Goal: Task Accomplishment & Management: Manage account settings

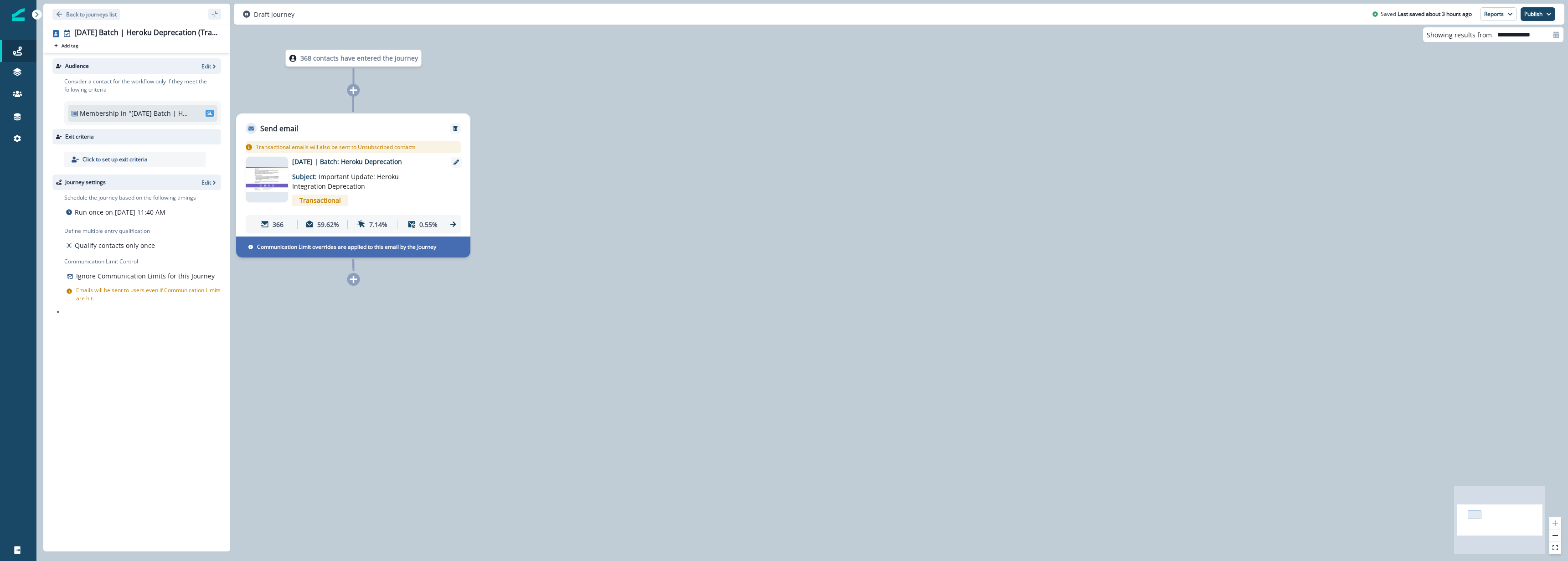
drag, startPoint x: 397, startPoint y: 450, endPoint x: 364, endPoint y: 417, distance: 46.7
click at [397, 448] on div "368 contacts have entered the journey Send email Email asset changed, journey r…" at bounding box center [802, 280] width 1531 height 561
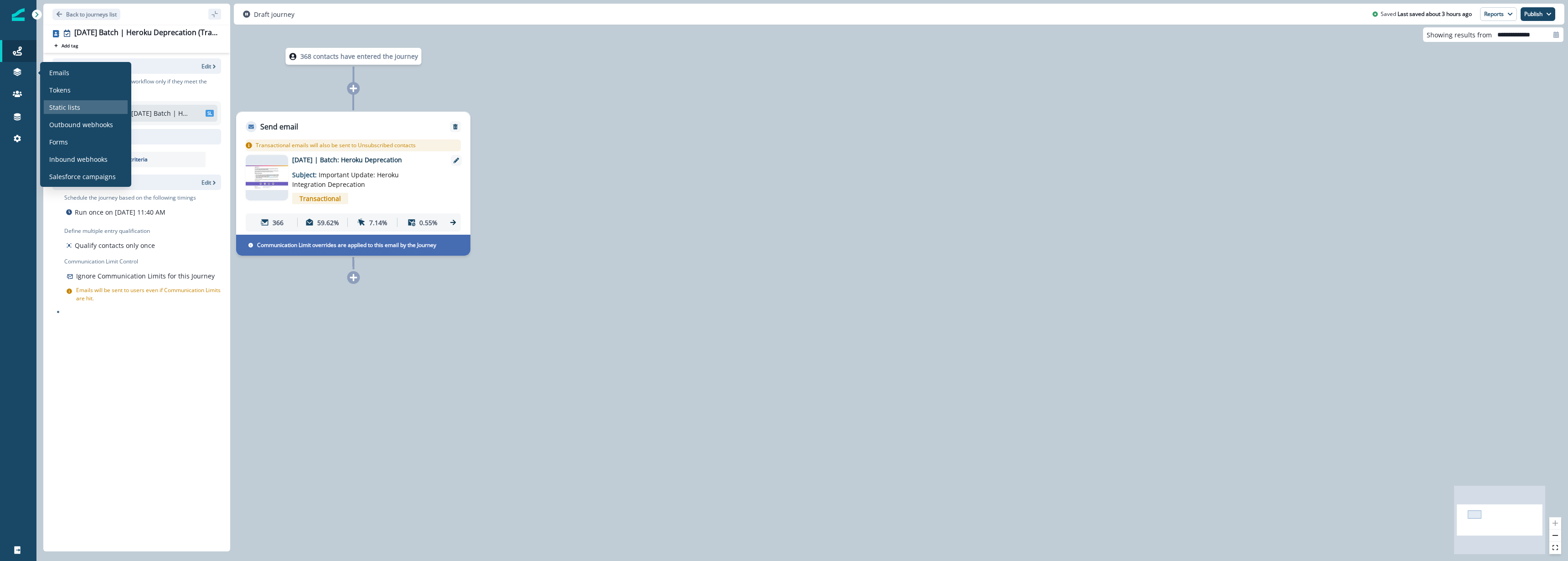
click at [67, 105] on p "Static lists" at bounding box center [64, 107] width 31 height 9
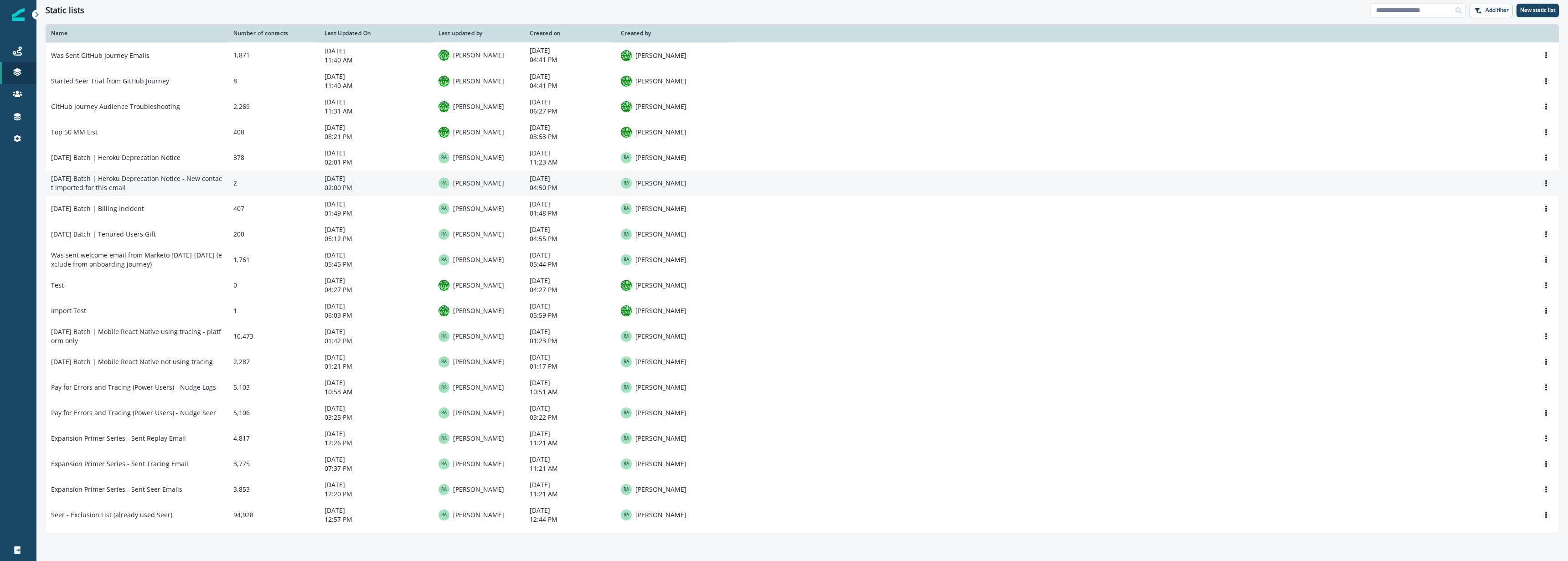
click at [205, 183] on td "2025-09-29 Batch | Heroku Deprecation Notice - New contact imported for this em…" at bounding box center [137, 183] width 183 height 26
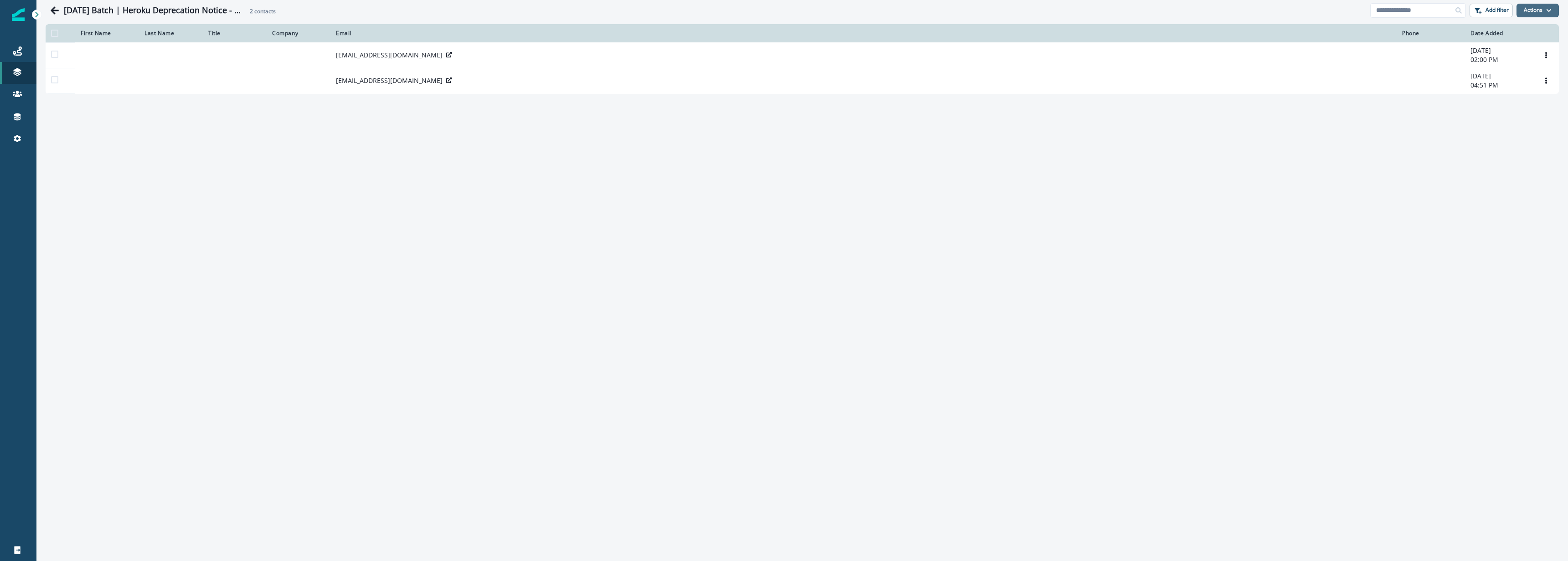
click at [1545, 11] on button "Actions" at bounding box center [1537, 11] width 42 height 14
click at [1522, 52] on button "From a CSV file" at bounding box center [1518, 50] width 81 height 15
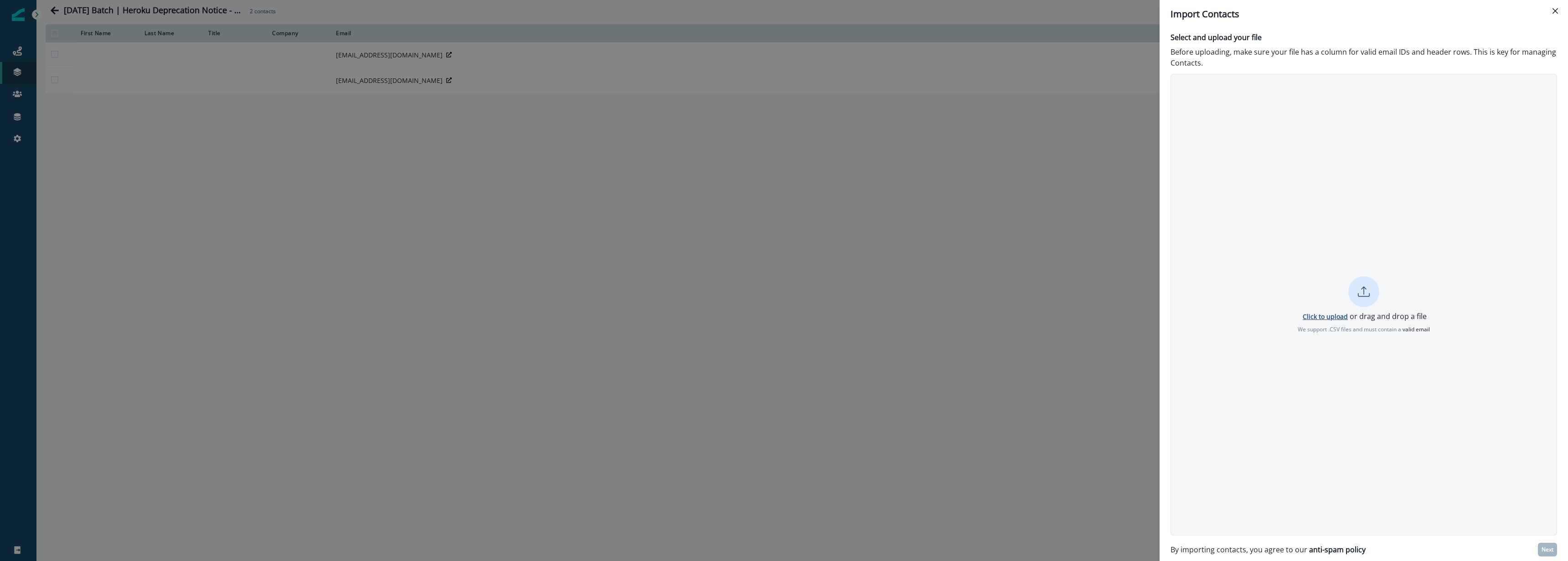
click at [1317, 314] on p "Click to upload" at bounding box center [1326, 317] width 45 height 9
click at [1548, 551] on p "Next" at bounding box center [1547, 550] width 12 height 6
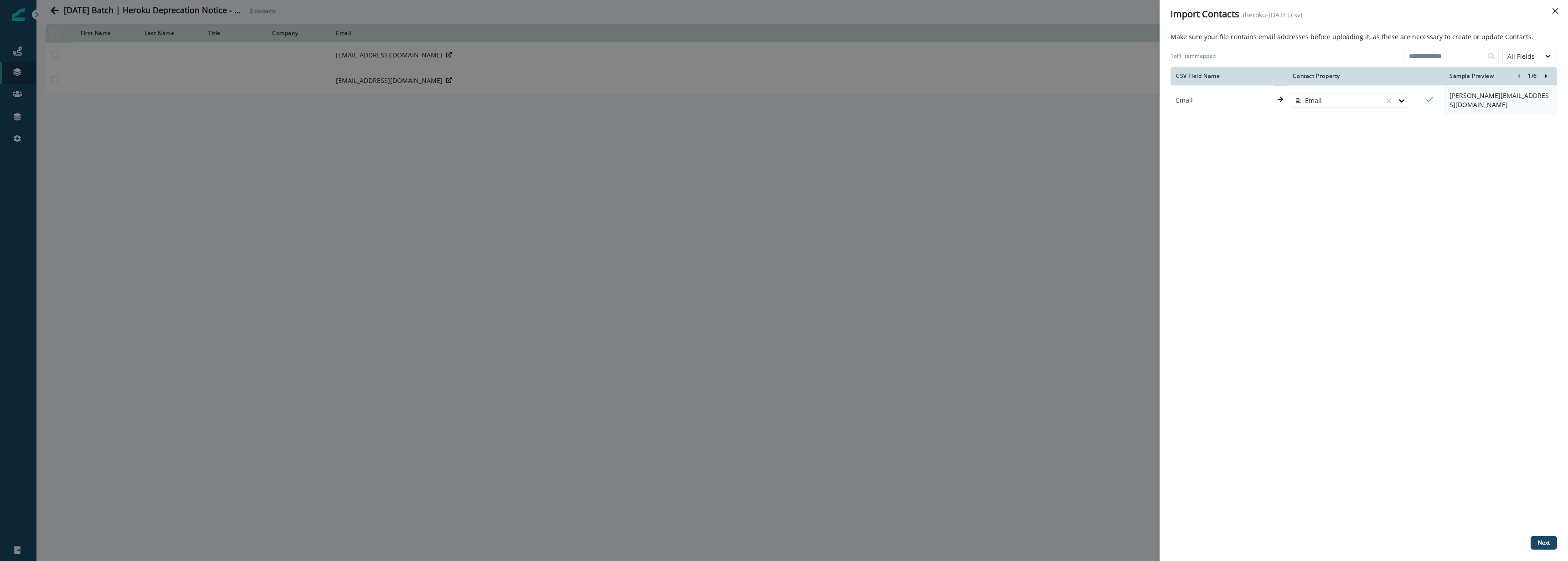
click at [1551, 77] on button "Right-forward-icon" at bounding box center [1546, 76] width 11 height 11
click at [1526, 76] on div "5 / 6" at bounding box center [1532, 76] width 38 height 11
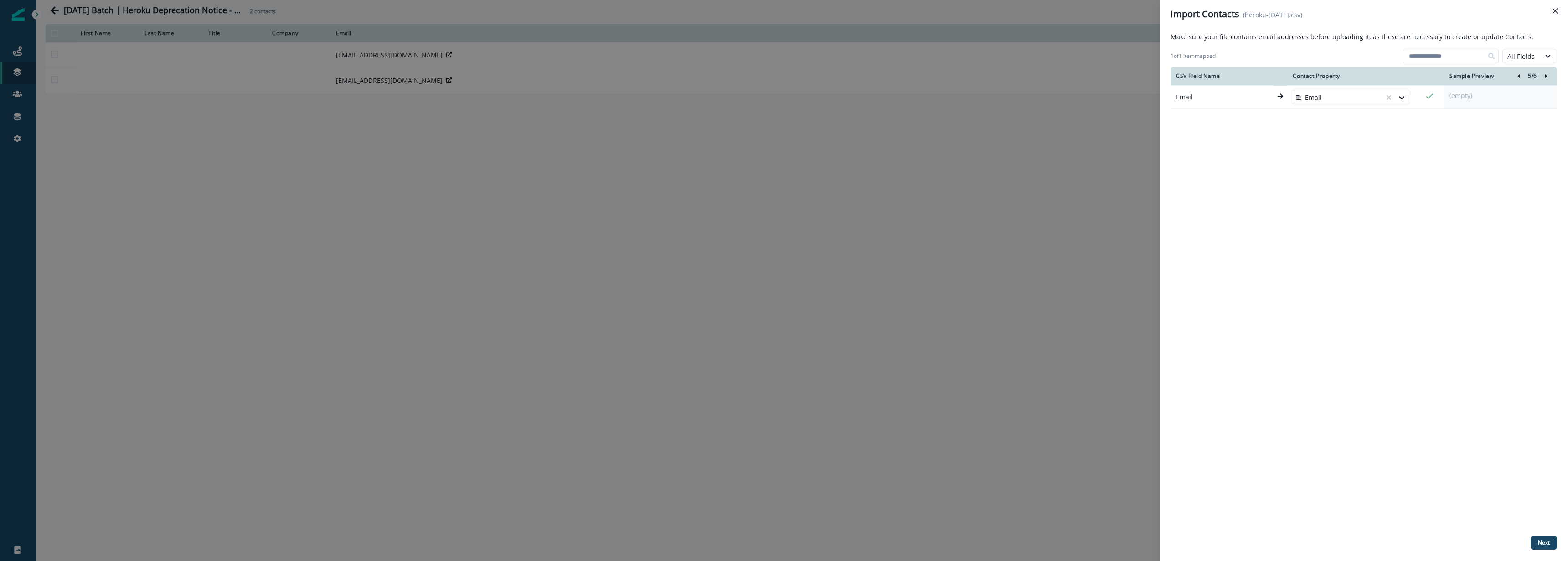
click at [1520, 76] on icon "left-icon" at bounding box center [1519, 76] width 6 height 6
click at [1541, 545] on p "Next" at bounding box center [1543, 543] width 12 height 6
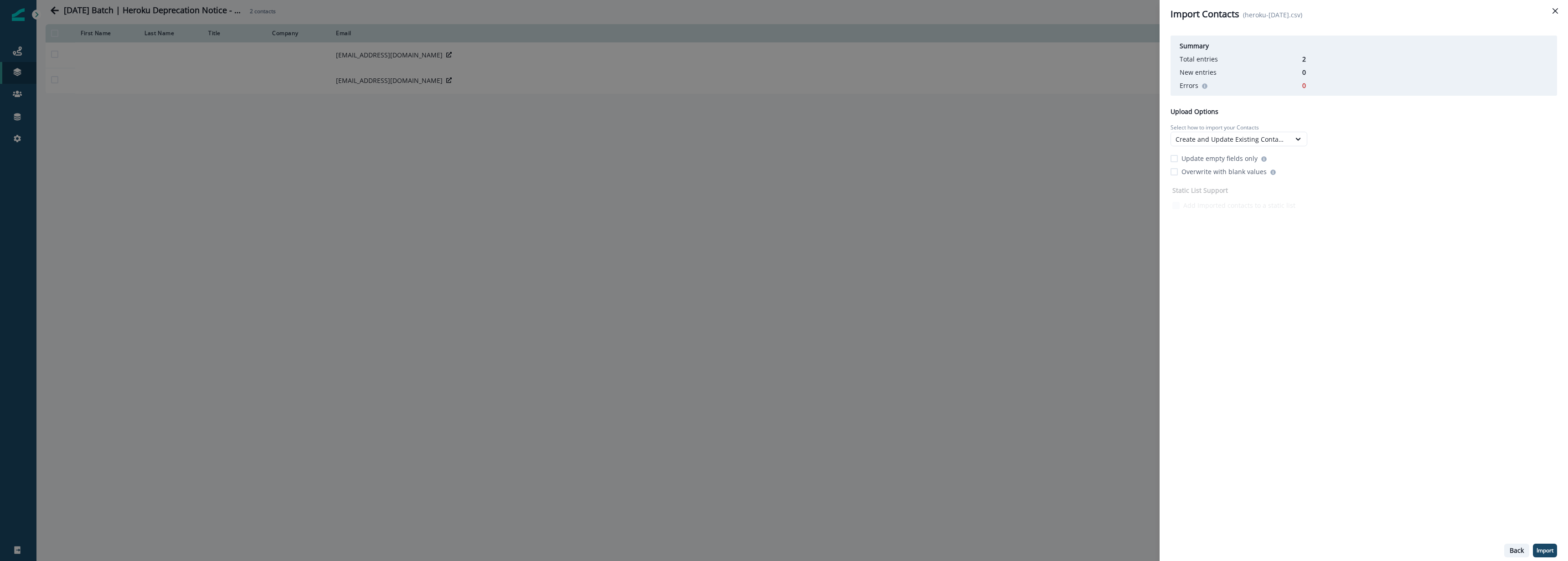
click at [1514, 550] on p "Back" at bounding box center [1517, 551] width 14 height 8
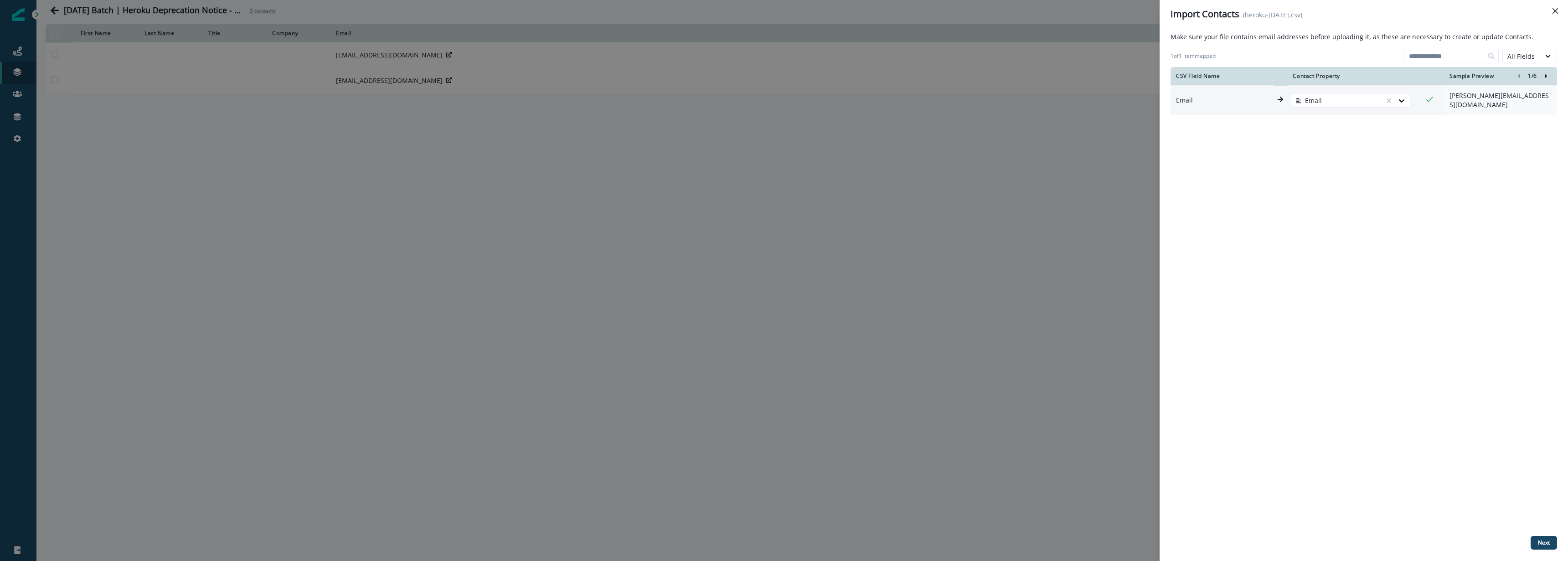
click at [1477, 98] on p "erika@sound-data.com" at bounding box center [1501, 100] width 102 height 18
click at [1553, 11] on icon "Close" at bounding box center [1555, 11] width 6 height 6
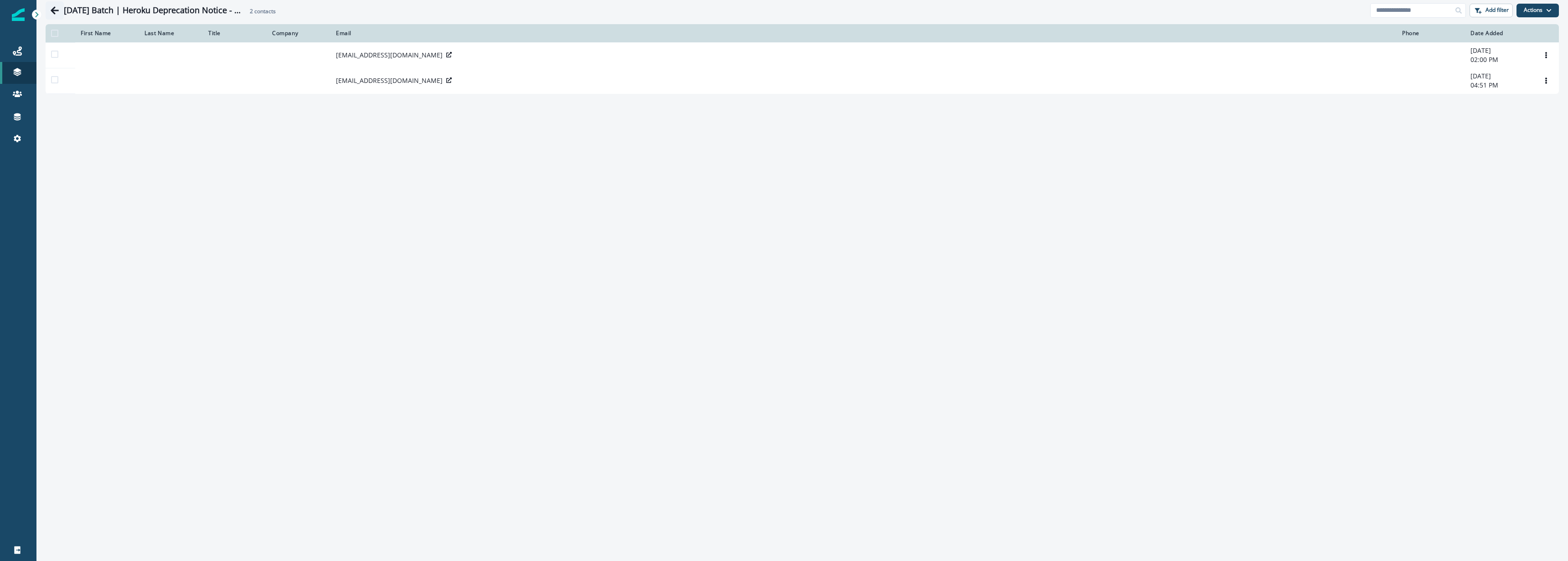
click at [53, 9] on icon "Go back" at bounding box center [55, 10] width 9 height 9
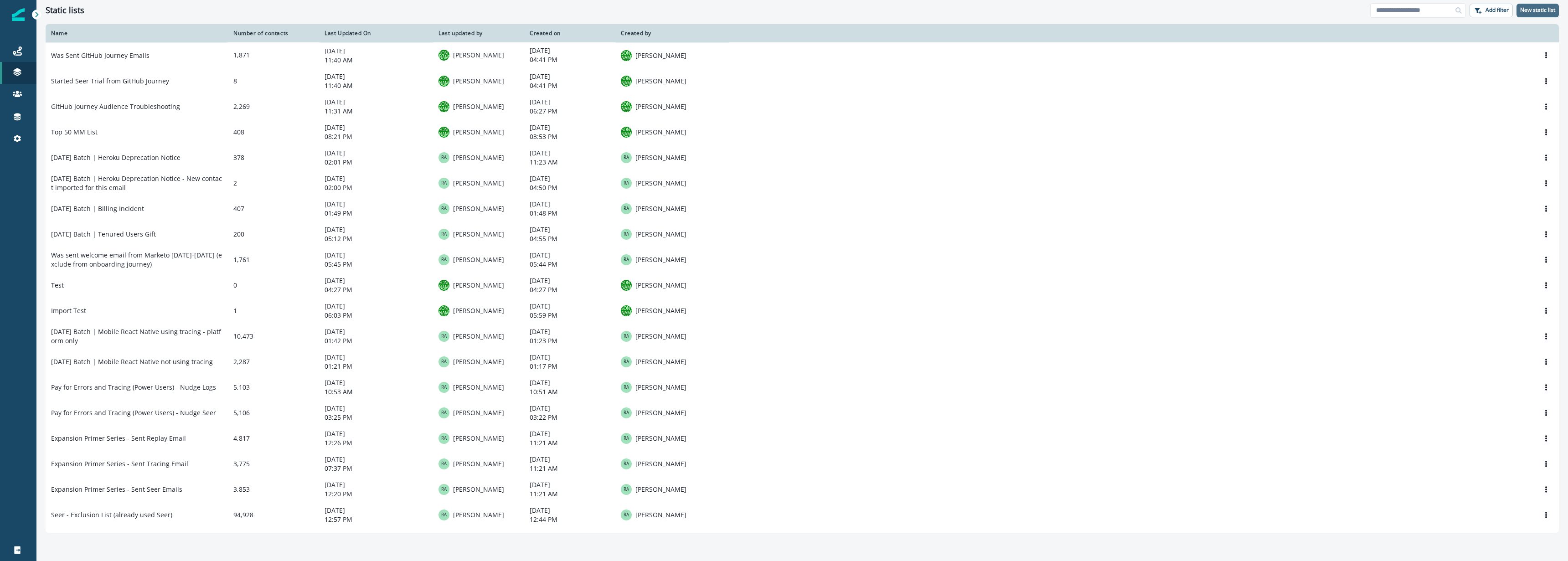
click at [1538, 9] on p "New static list" at bounding box center [1538, 10] width 35 height 6
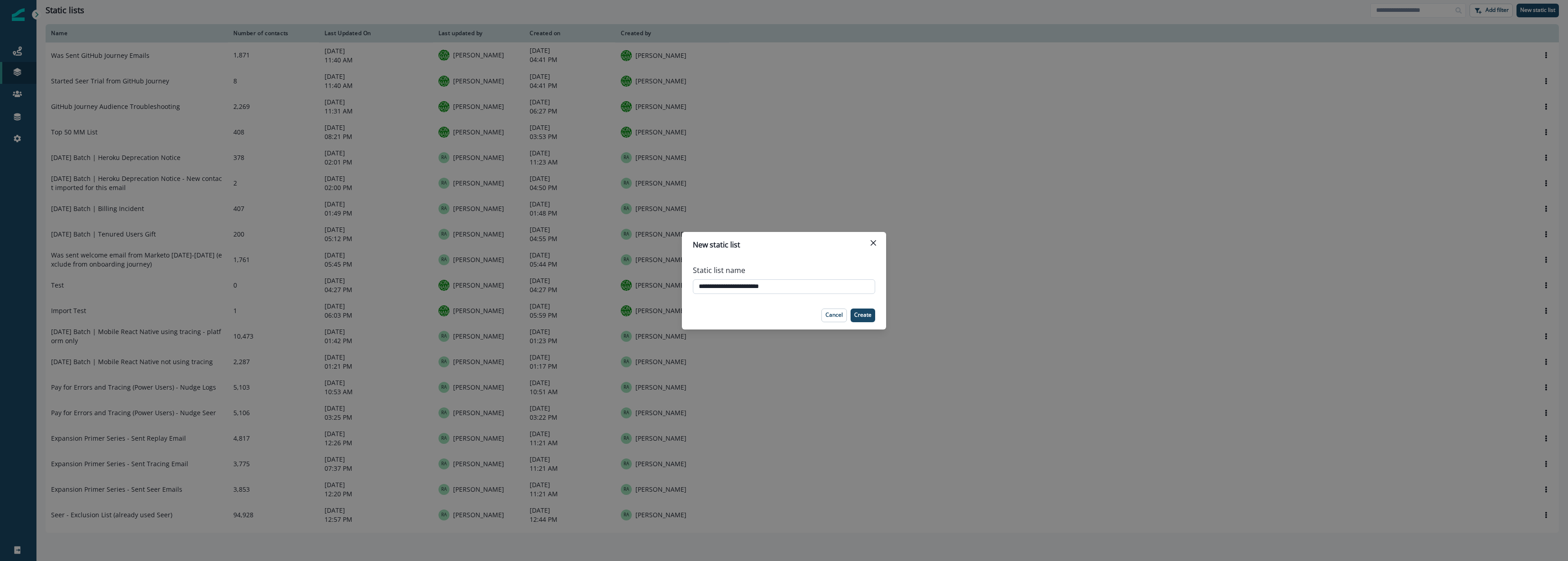
click at [792, 290] on input "**********" at bounding box center [784, 286] width 183 height 14
click at [792, 287] on input "**********" at bounding box center [784, 286] width 183 height 14
drag, startPoint x: 781, startPoint y: 285, endPoint x: 829, endPoint y: 276, distance: 48.8
click at [781, 285] on input "**********" at bounding box center [784, 286] width 183 height 14
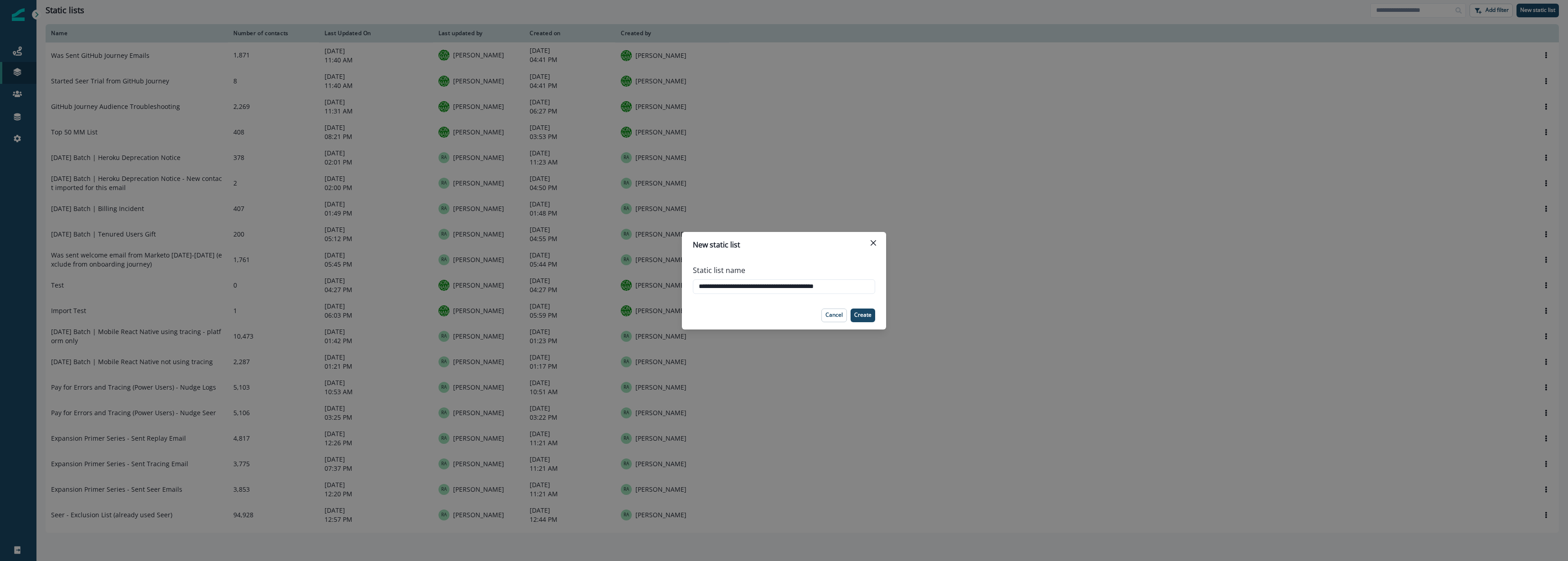
type input "**********"
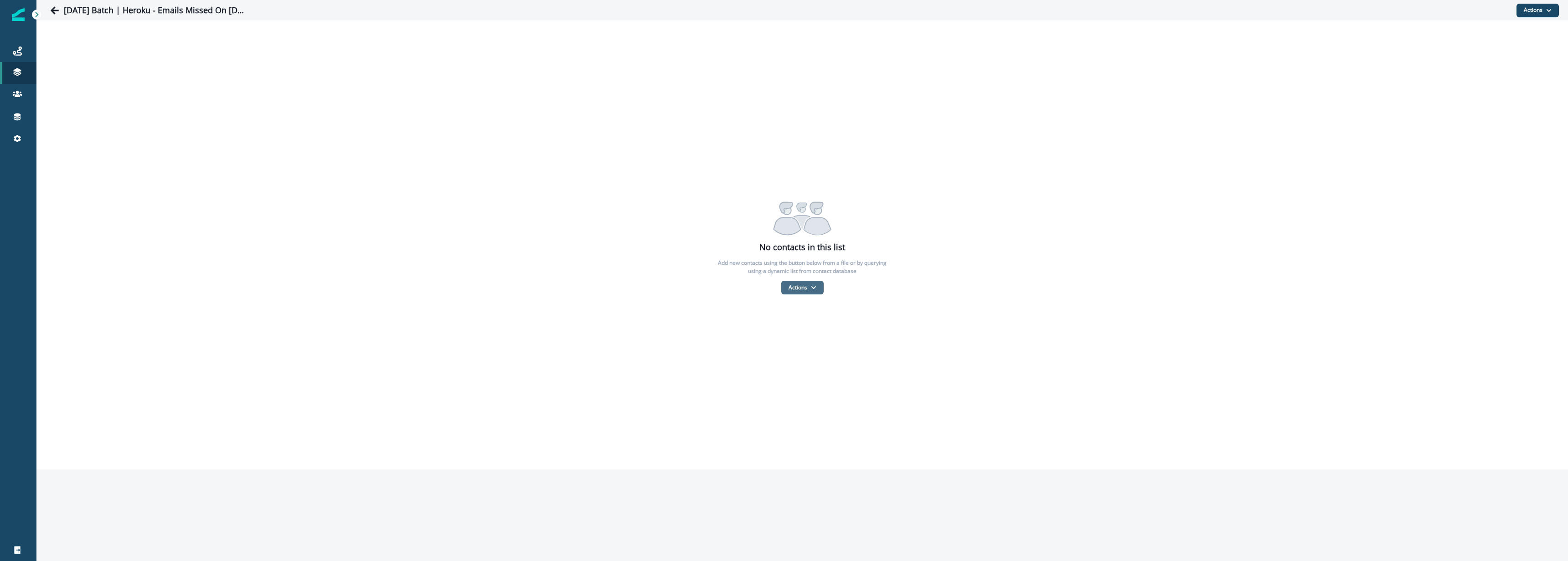
click at [809, 292] on button "Actions" at bounding box center [802, 288] width 42 height 14
click at [822, 321] on button "From a CSV file" at bounding box center [822, 327] width 81 height 15
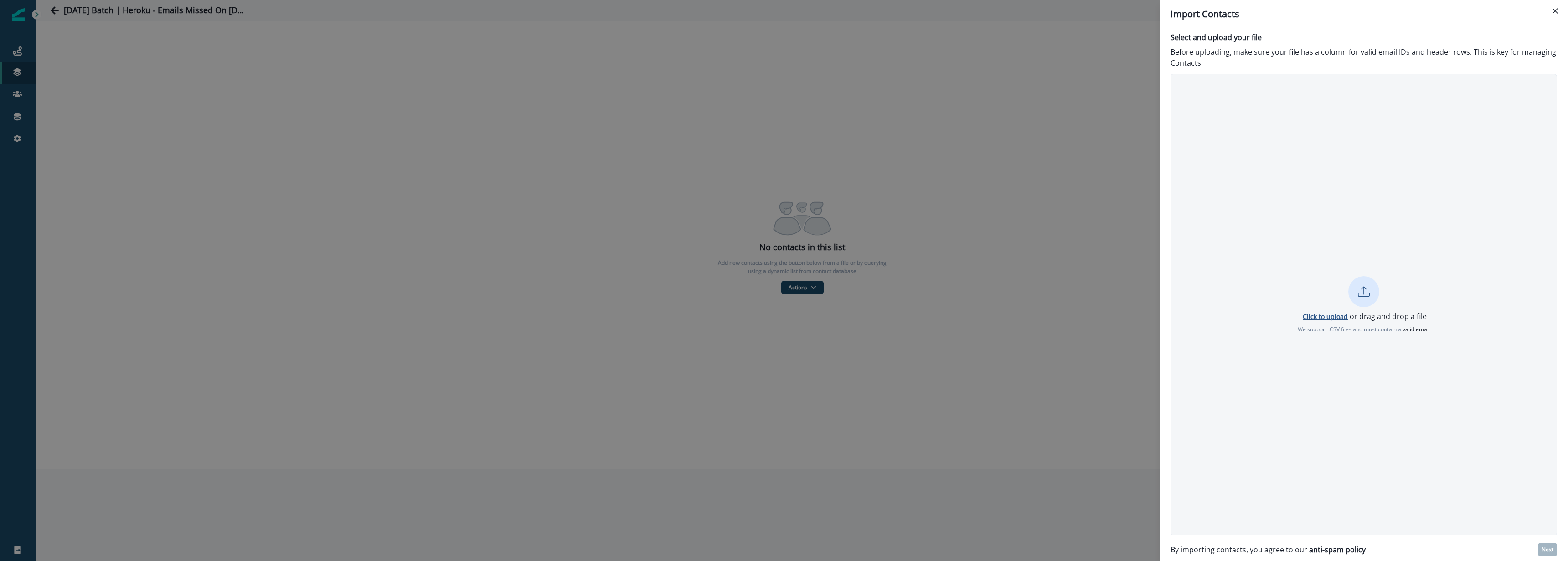
click at [1331, 317] on p "Click to upload" at bounding box center [1326, 317] width 45 height 9
click at [1543, 549] on p "Next" at bounding box center [1547, 550] width 12 height 6
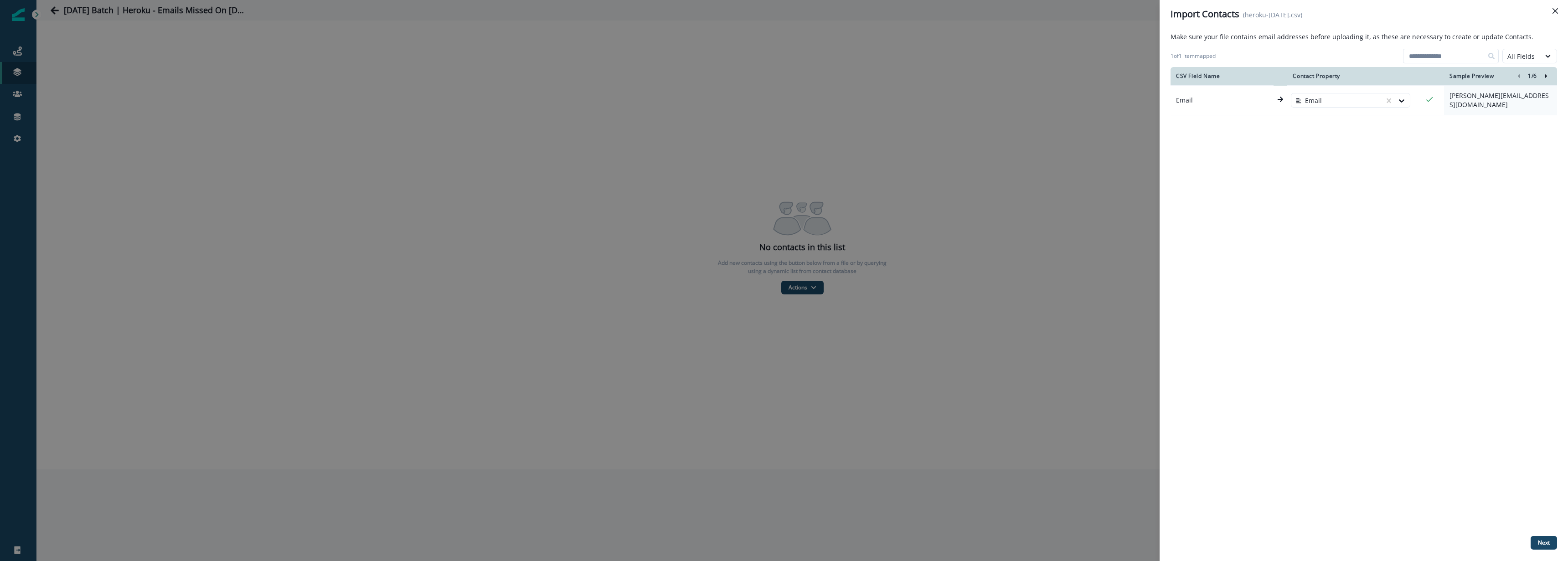
click at [1546, 77] on icon "Right-forward-icon" at bounding box center [1546, 76] width 6 height 6
click at [1525, 75] on div "5 / 6" at bounding box center [1532, 76] width 38 height 11
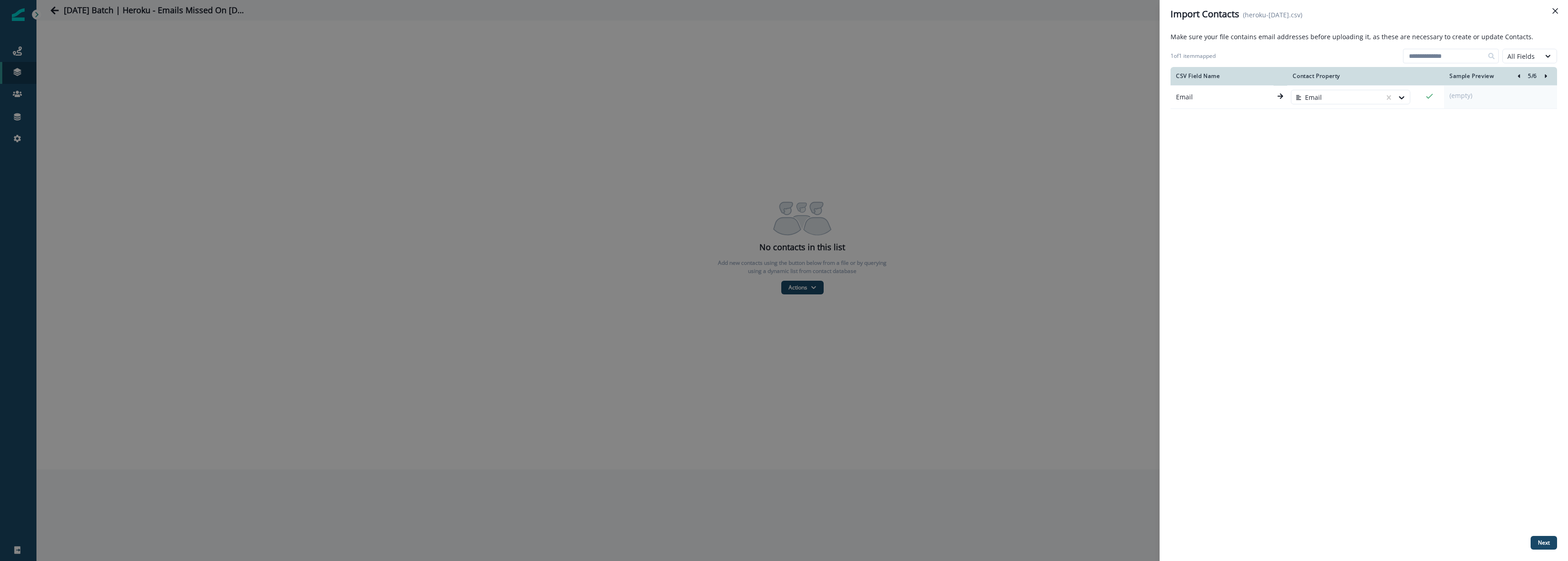
click at [1520, 76] on icon "left-icon" at bounding box center [1519, 76] width 6 height 6
click at [1519, 75] on icon "left-icon" at bounding box center [1520, 76] width 3 height 4
click at [1545, 76] on icon "Right-forward-icon" at bounding box center [1546, 76] width 3 height 4
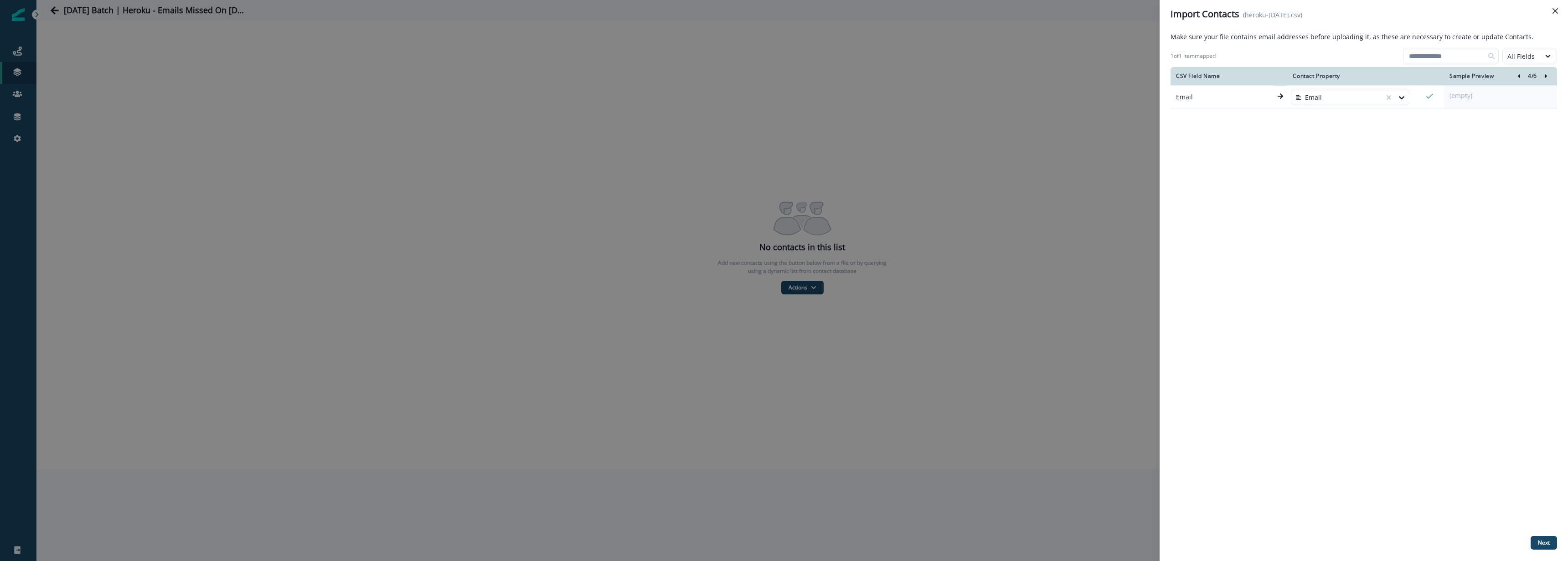
click at [1546, 76] on icon "Right-forward-icon" at bounding box center [1546, 76] width 3 height 4
click at [1520, 76] on icon "left-icon" at bounding box center [1519, 76] width 6 height 6
click at [1521, 75] on icon "left-icon" at bounding box center [1519, 76] width 6 height 6
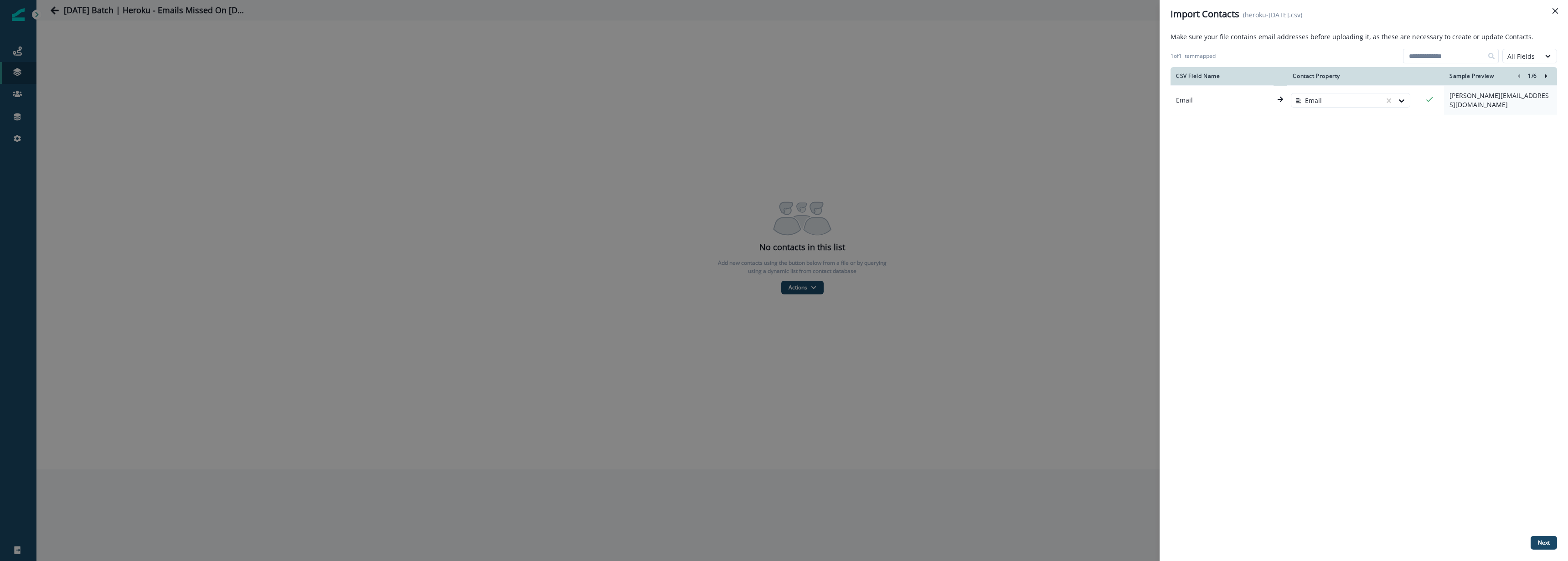
click at [1547, 75] on icon "Right-forward-icon" at bounding box center [1546, 76] width 6 height 6
click at [1552, 543] on button "Next" at bounding box center [1544, 543] width 26 height 14
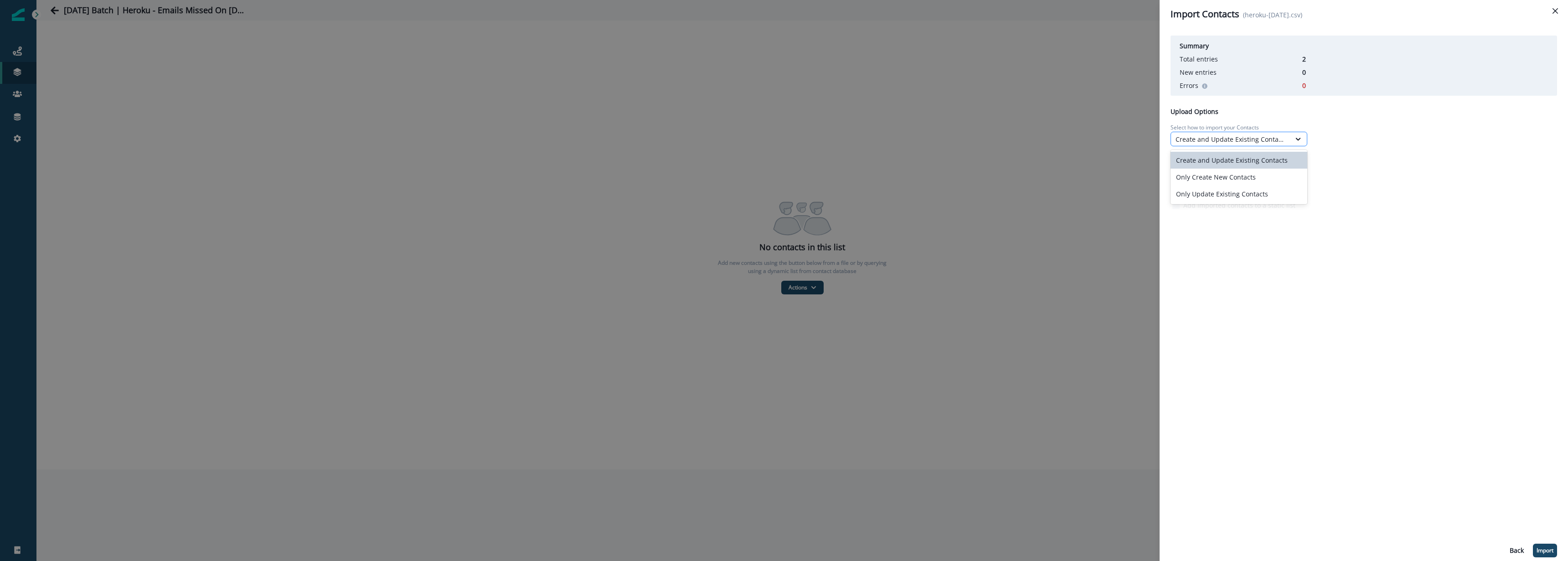
click at [1234, 141] on div "Create and Update Existing Contacts" at bounding box center [1230, 139] width 110 height 9
click at [1235, 191] on div "Only Update Existing Contacts" at bounding box center [1239, 194] width 137 height 17
click at [1548, 553] on p "Import" at bounding box center [1545, 550] width 17 height 6
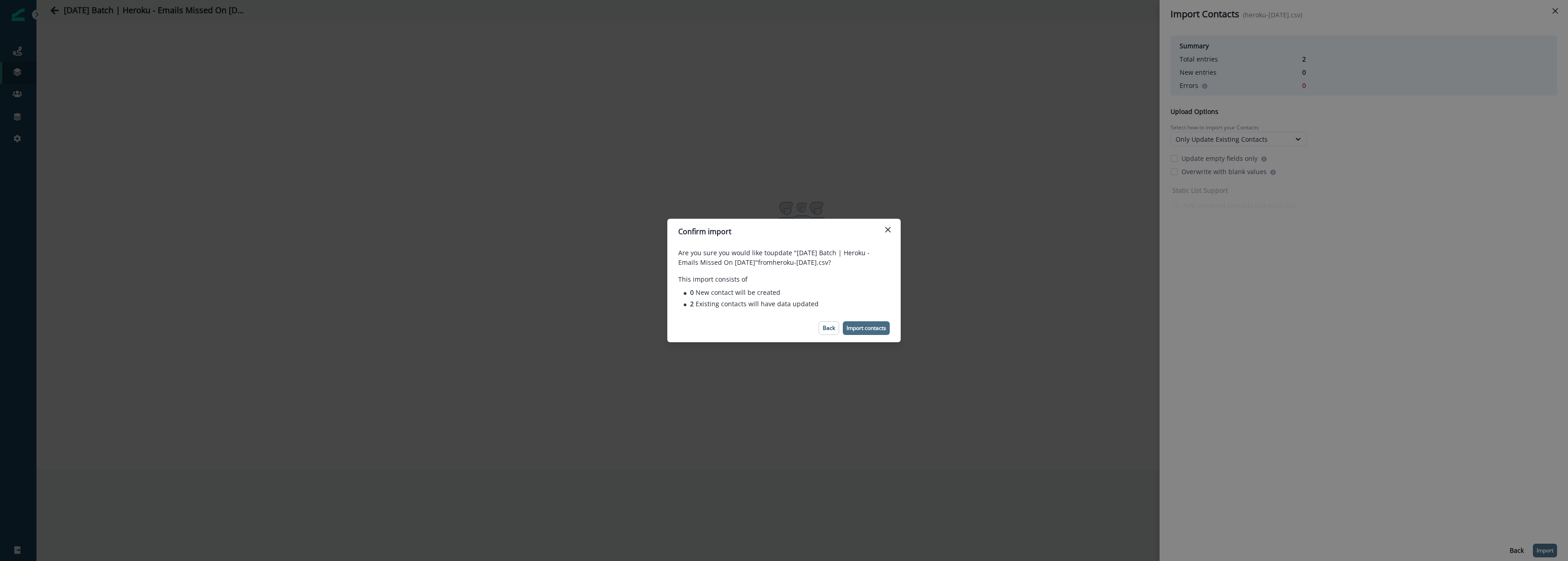
click at [870, 326] on p "Import contacts" at bounding box center [866, 328] width 40 height 6
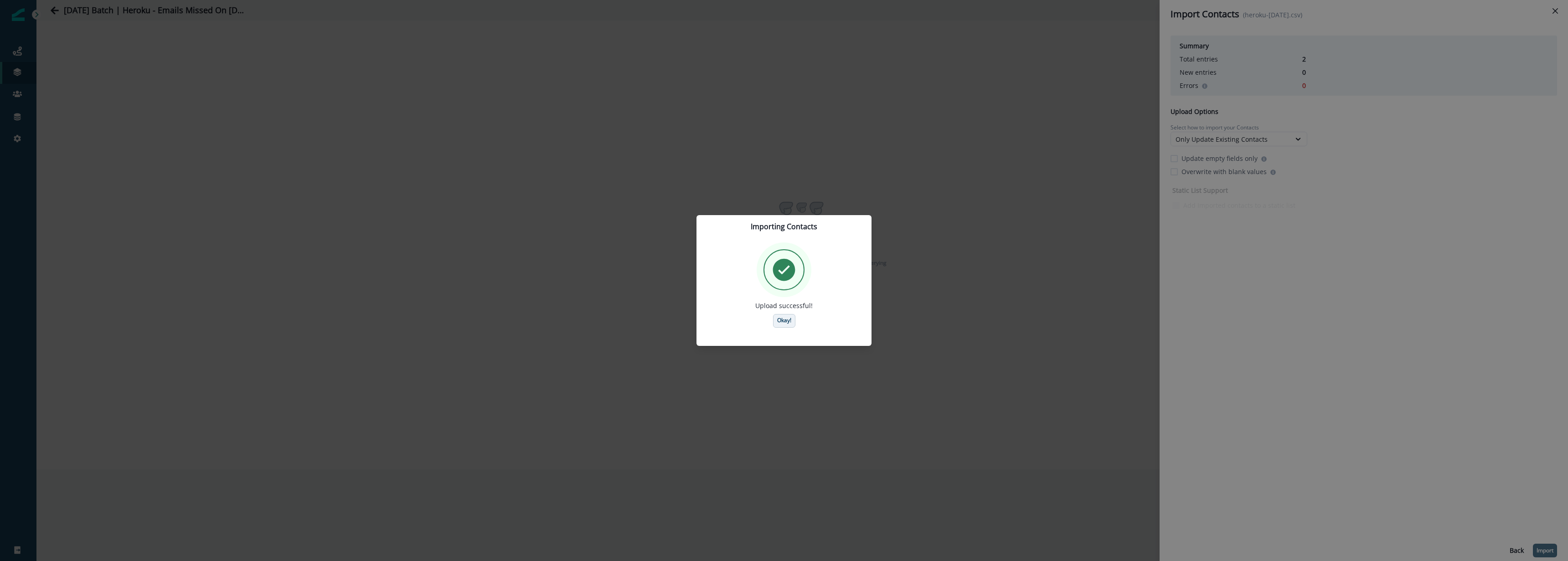
click at [783, 322] on p "Okay!" at bounding box center [784, 320] width 14 height 6
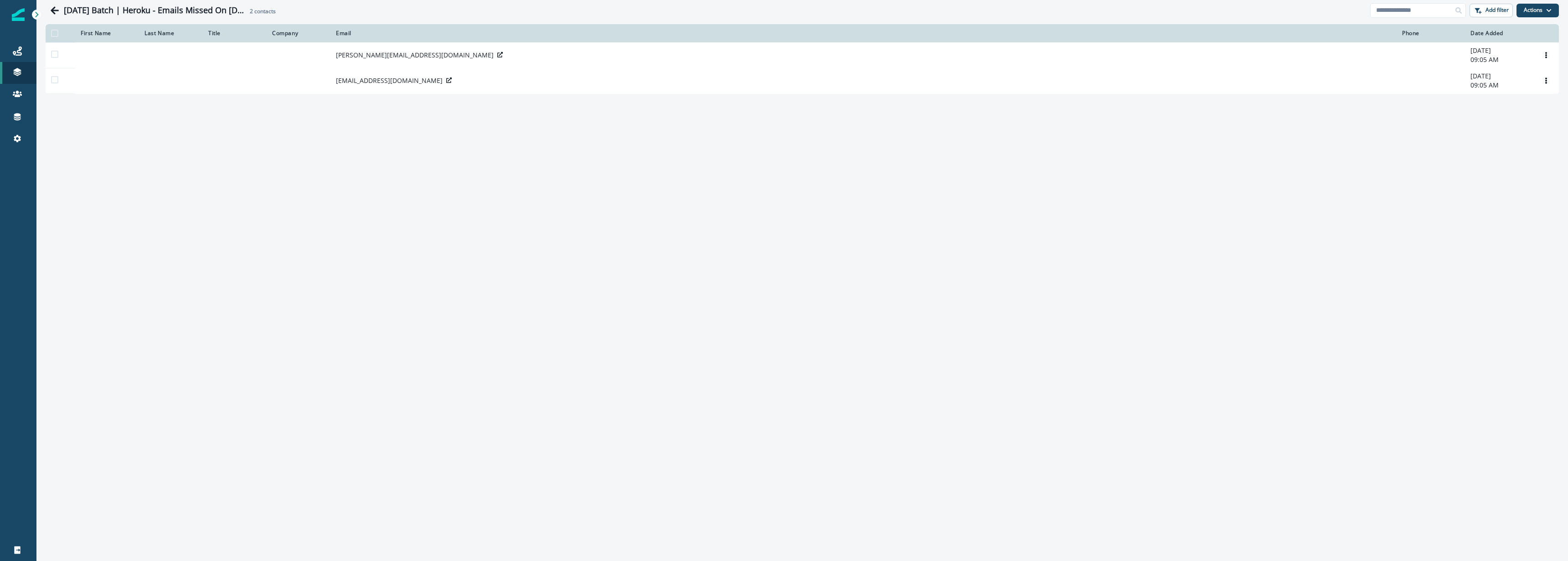
click at [397, 354] on div "2025-10-01 Batch | Heroku - Emails Missed On Sep 30 2 contacts Add filter Actio…" at bounding box center [802, 280] width 1531 height 561
click at [449, 161] on div "2025-10-01 Batch | Heroku - Emails Missed On Sep 30 2 contacts Add filter Actio…" at bounding box center [802, 280] width 1531 height 561
click at [18, 52] on icon at bounding box center [17, 51] width 9 height 9
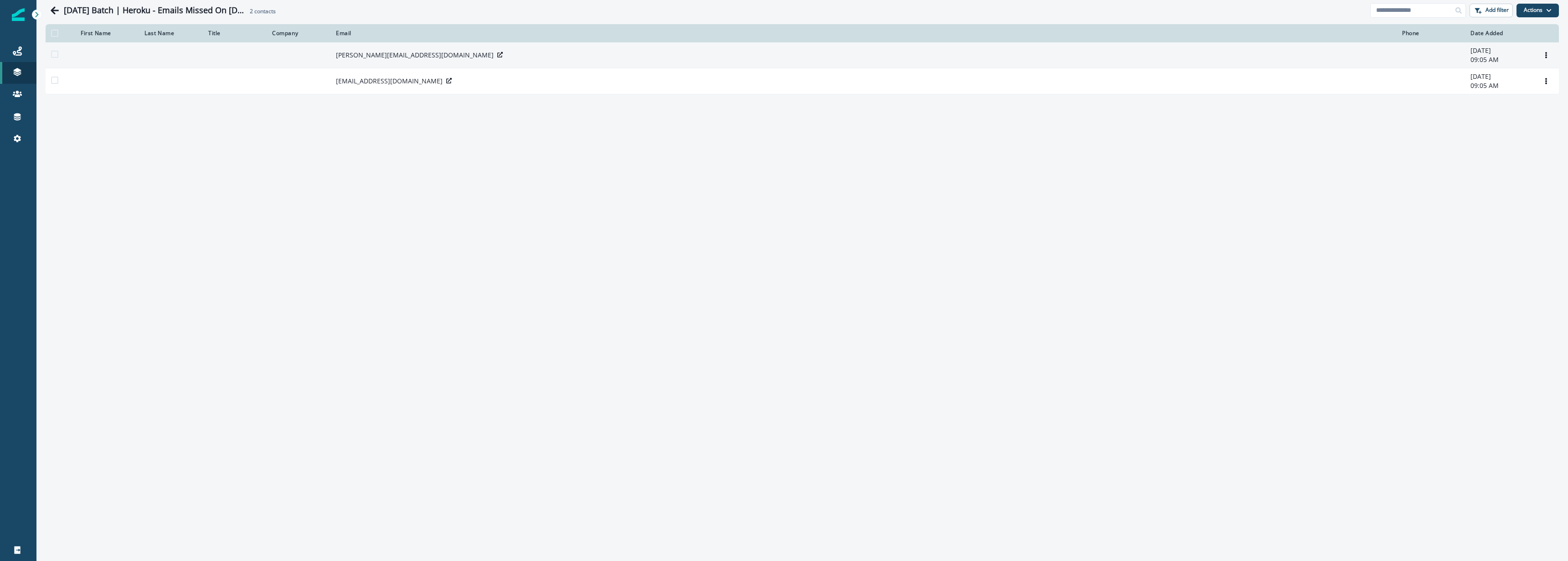
click at [377, 58] on p "[PERSON_NAME][EMAIL_ADDRESS][DOMAIN_NAME]" at bounding box center [415, 55] width 157 height 9
click at [1436, 52] on td at bounding box center [1431, 55] width 69 height 26
click at [359, 54] on p "[PERSON_NAME][EMAIL_ADDRESS][DOMAIN_NAME]" at bounding box center [415, 55] width 157 height 9
click at [497, 54] on icon at bounding box center [500, 55] width 6 height 6
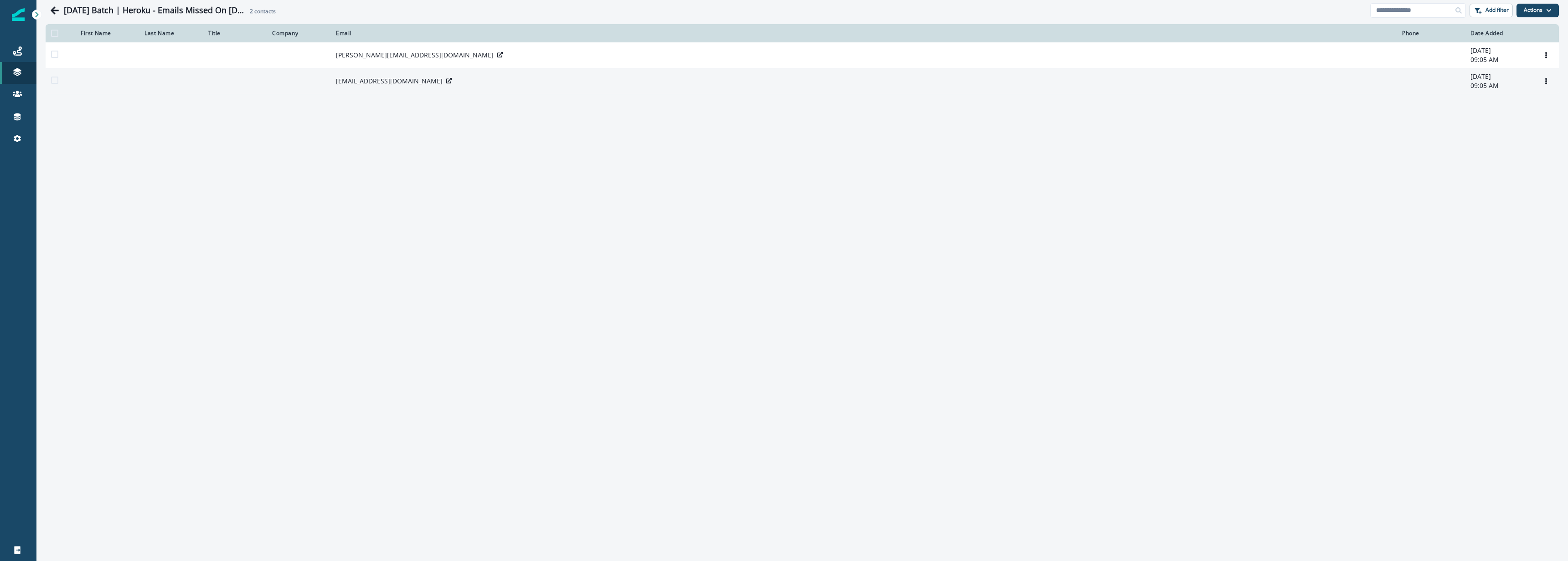
click at [446, 81] on icon at bounding box center [449, 81] width 6 height 6
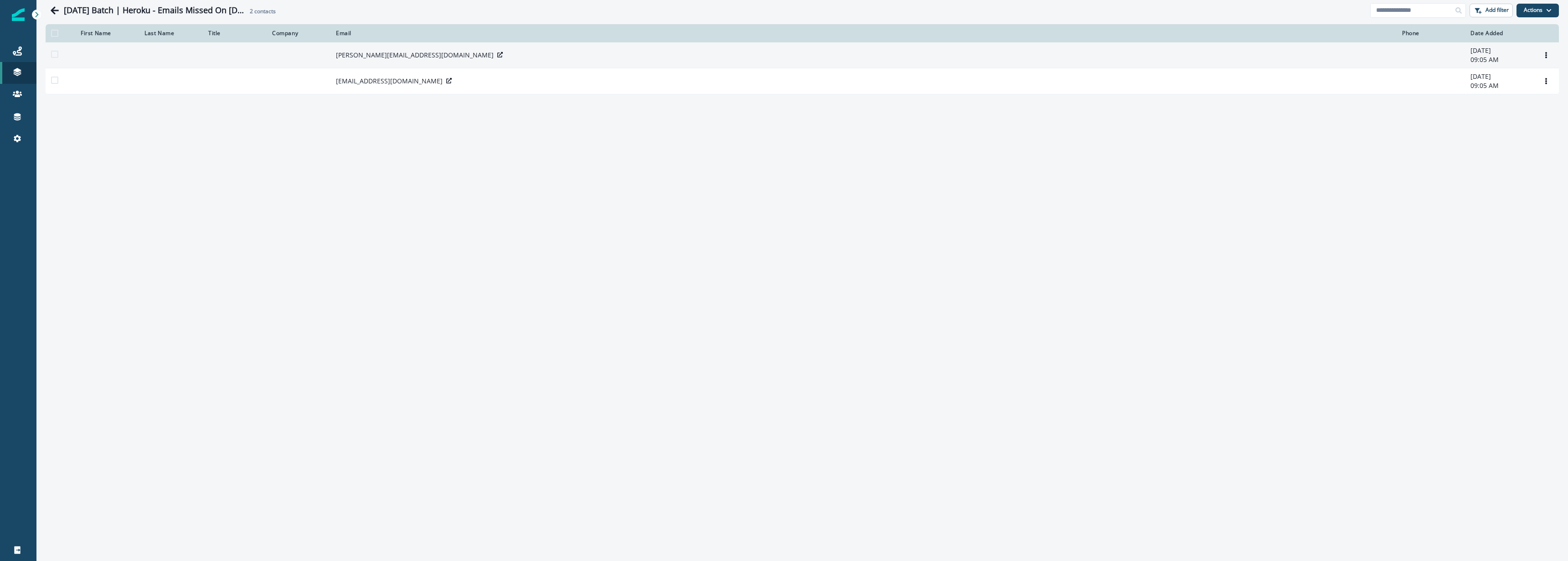
click at [497, 57] on div at bounding box center [500, 55] width 6 height 9
click at [497, 56] on icon at bounding box center [500, 55] width 6 height 6
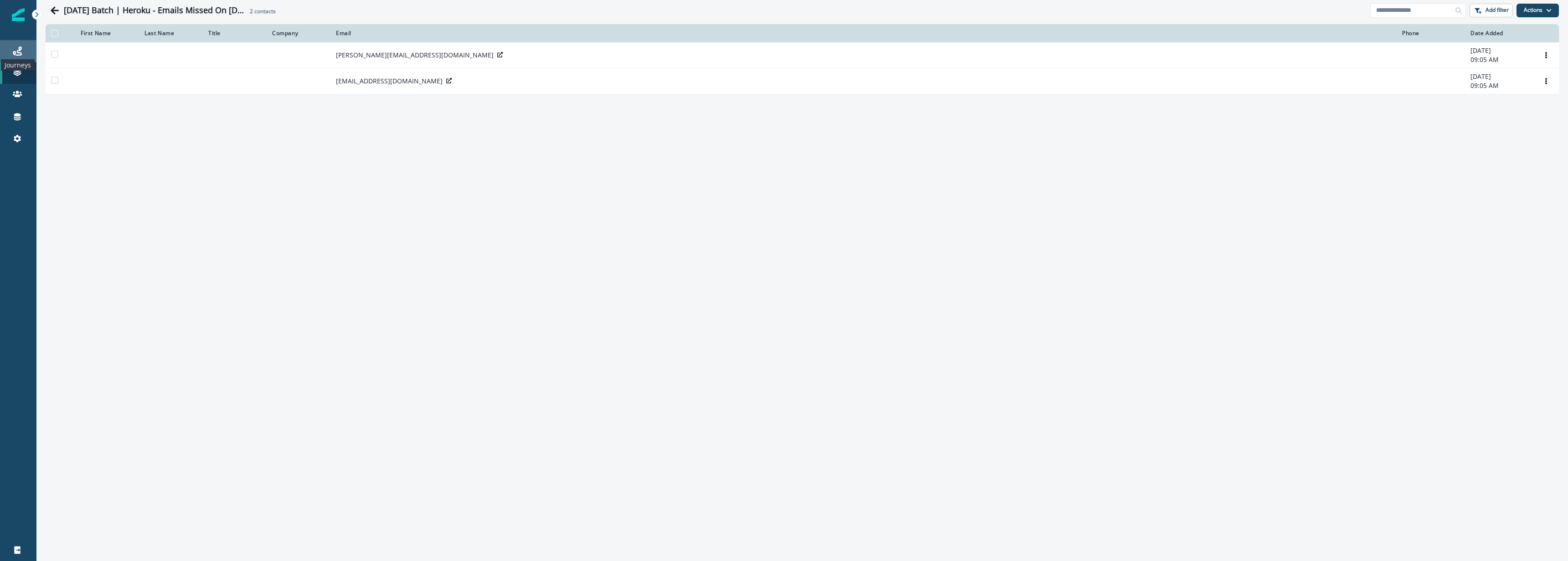
click at [18, 55] on icon at bounding box center [17, 51] width 9 height 9
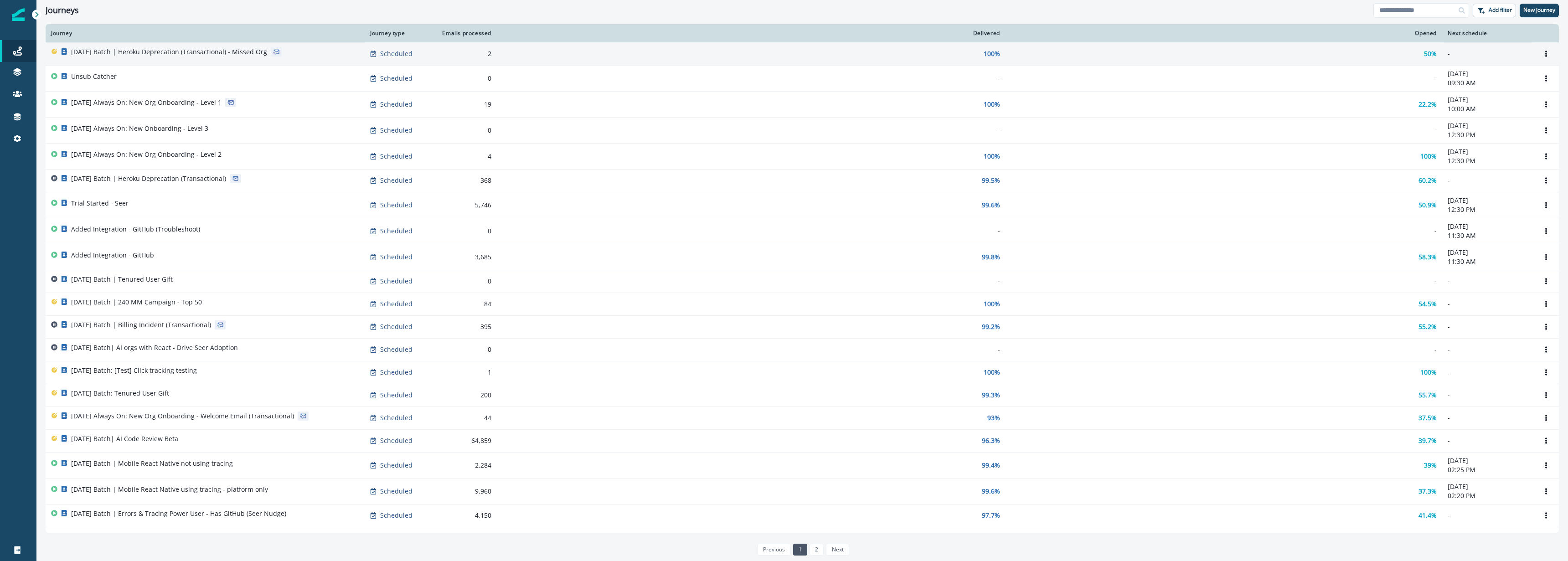
click at [185, 54] on p "2025-10-01 Batch | Heroku Deprecation (Transactional) - Missed Org" at bounding box center [169, 52] width 196 height 9
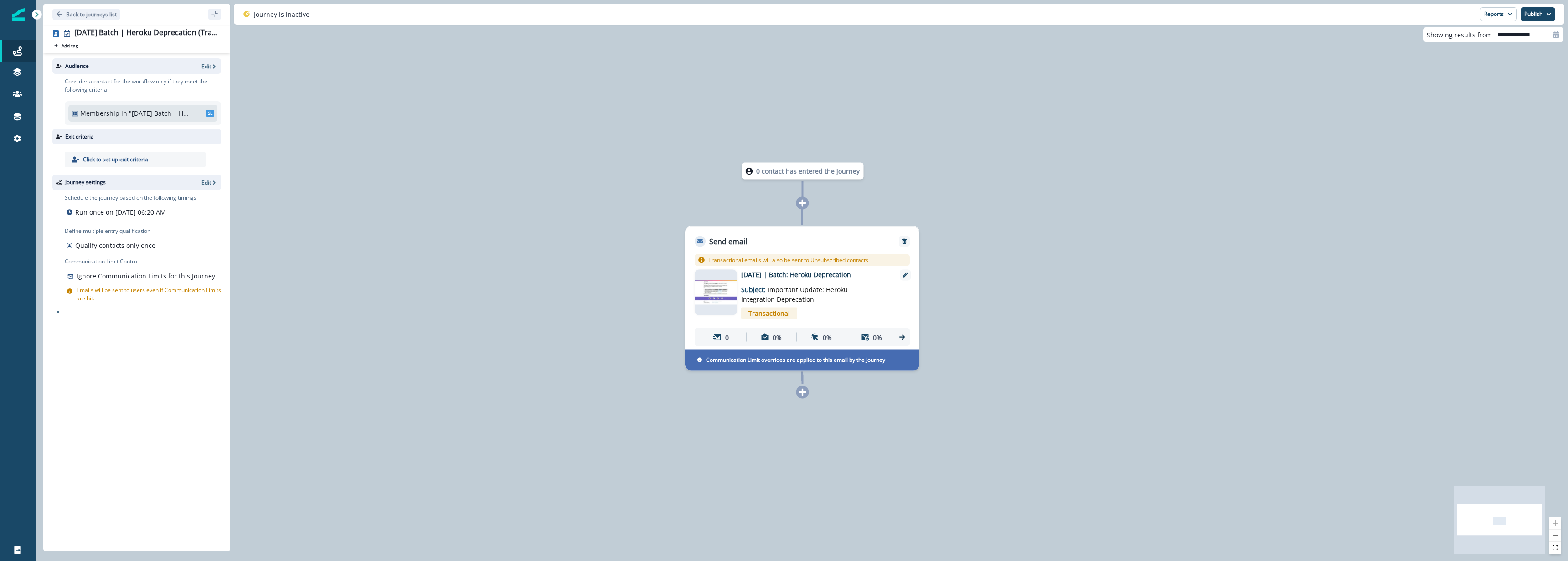
click at [771, 260] on p "Transactional emails will also be sent to Unsubscribed contacts" at bounding box center [788, 260] width 160 height 8
click at [734, 339] on div "0" at bounding box center [721, 337] width 46 height 17
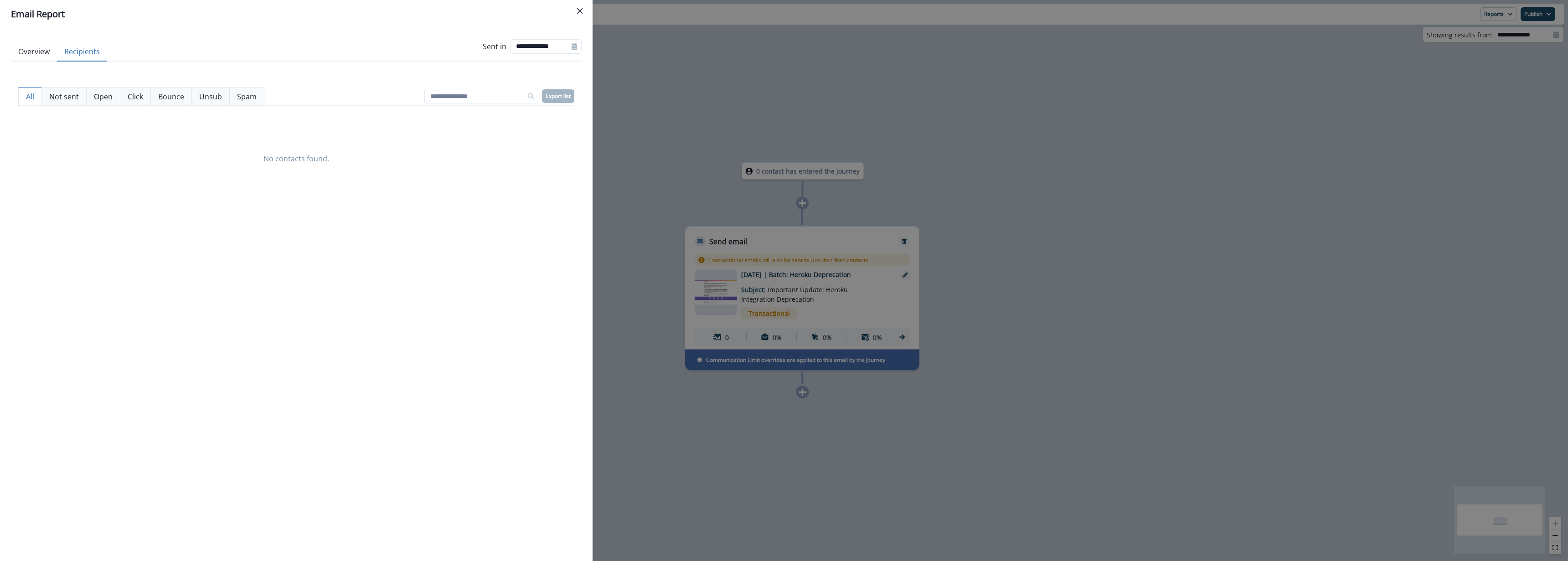
click at [88, 57] on button "Recipients" at bounding box center [82, 52] width 50 height 19
click at [73, 96] on p "Not sent" at bounding box center [64, 96] width 30 height 11
drag, startPoint x: 118, startPoint y: 101, endPoint x: 134, endPoint y: 101, distance: 16.0
click at [118, 102] on button "Open" at bounding box center [103, 96] width 34 height 19
drag, startPoint x: 127, startPoint y: 98, endPoint x: 174, endPoint y: 98, distance: 47.0
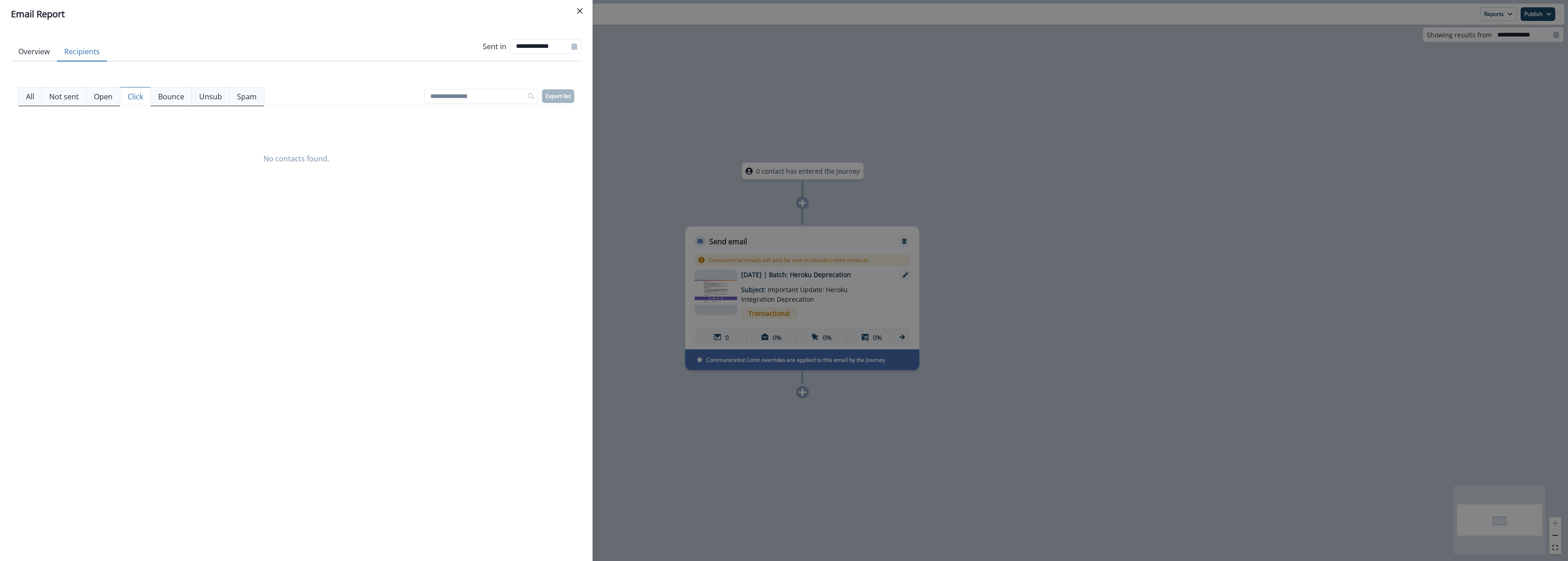
click at [131, 98] on p "Click" at bounding box center [135, 96] width 16 height 11
click at [178, 98] on p "Bounce" at bounding box center [171, 96] width 26 height 11
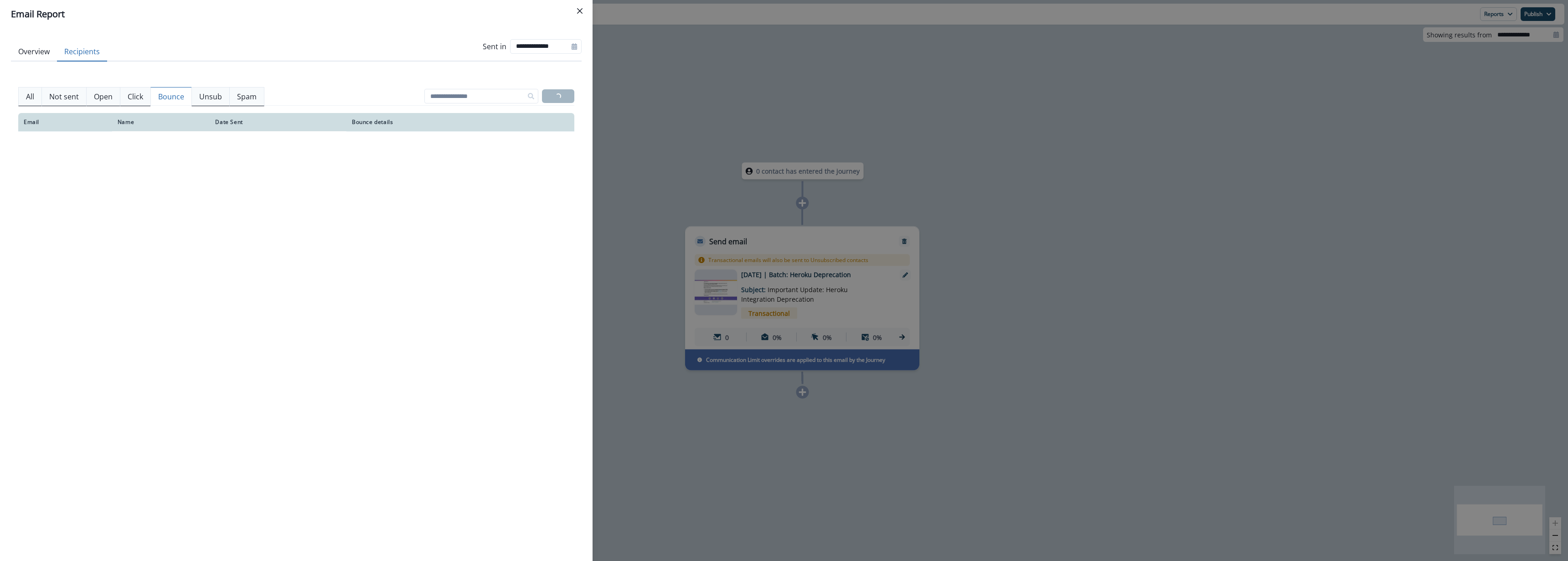
drag, startPoint x: 202, startPoint y: 97, endPoint x: 242, endPoint y: 98, distance: 40.0
click at [217, 99] on p "Unsub" at bounding box center [210, 96] width 23 height 11
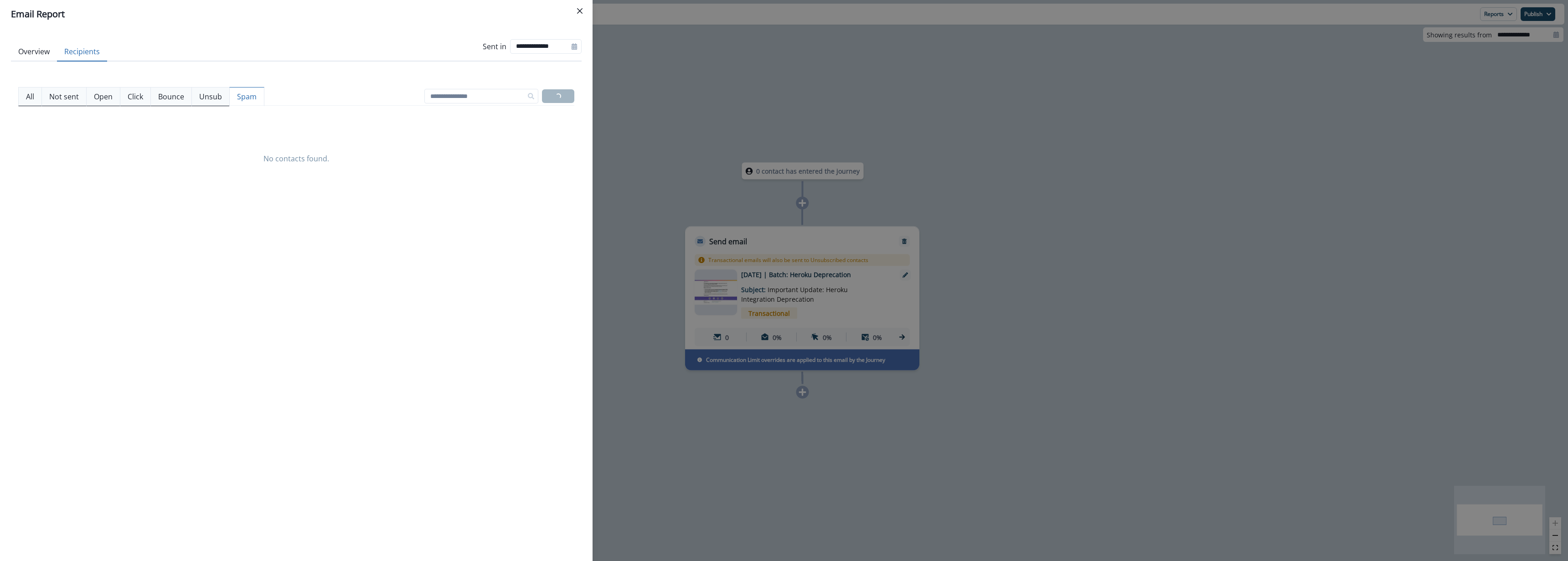
click at [249, 98] on p "Spam" at bounding box center [246, 96] width 20 height 11
click at [34, 94] on button "All" at bounding box center [30, 96] width 24 height 19
drag, startPoint x: 68, startPoint y: 98, endPoint x: 56, endPoint y: 72, distance: 28.6
click at [68, 98] on p "Not sent" at bounding box center [64, 96] width 30 height 11
click at [1021, 144] on div "**********" at bounding box center [784, 280] width 1568 height 561
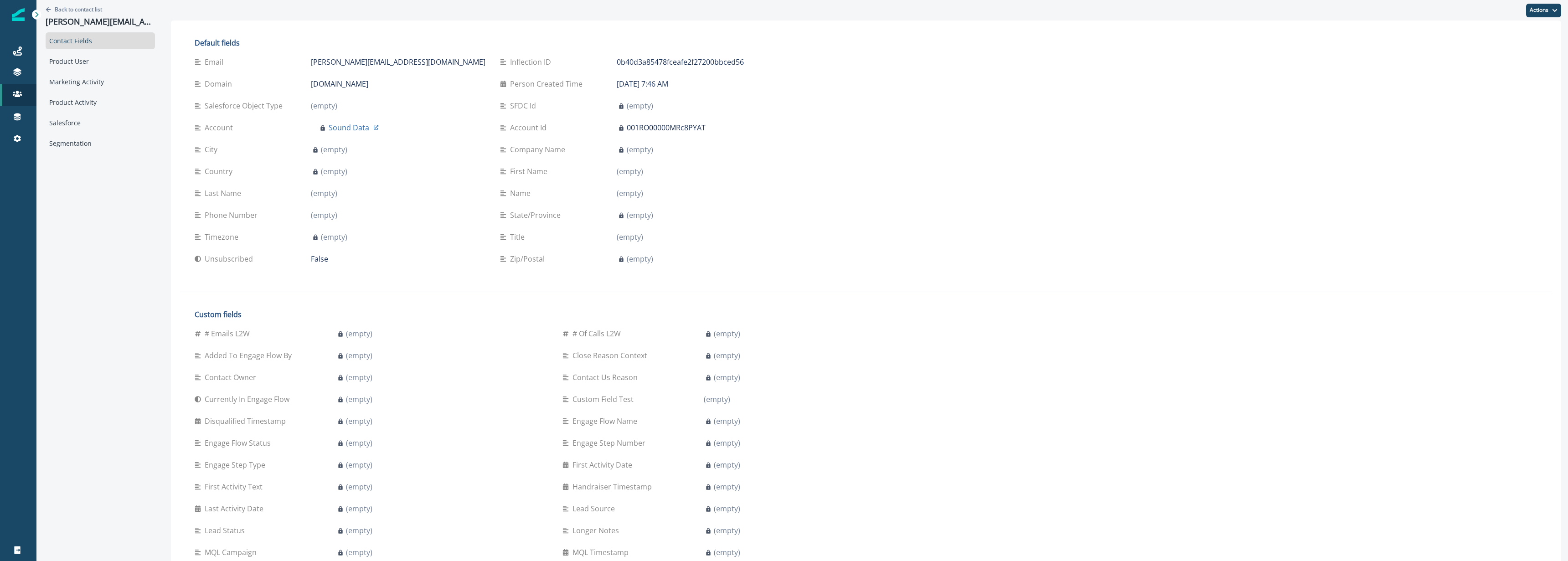
scroll to position [1, 0]
click at [85, 60] on div "Product User" at bounding box center [100, 60] width 110 height 17
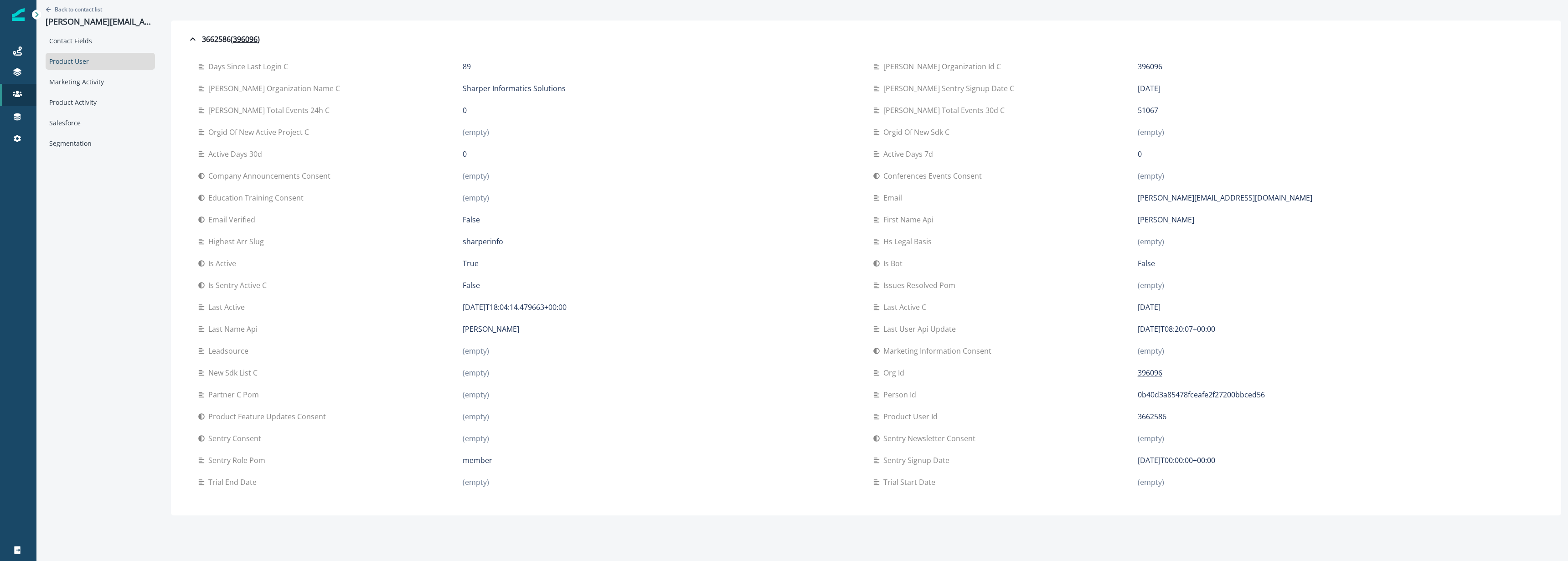
click at [787, 549] on div "Back to contact list erika@sound-data.com Contact Fields Product User Marketing…" at bounding box center [802, 280] width 1531 height 561
click at [50, 10] on icon "Go back" at bounding box center [48, 9] width 6 height 6
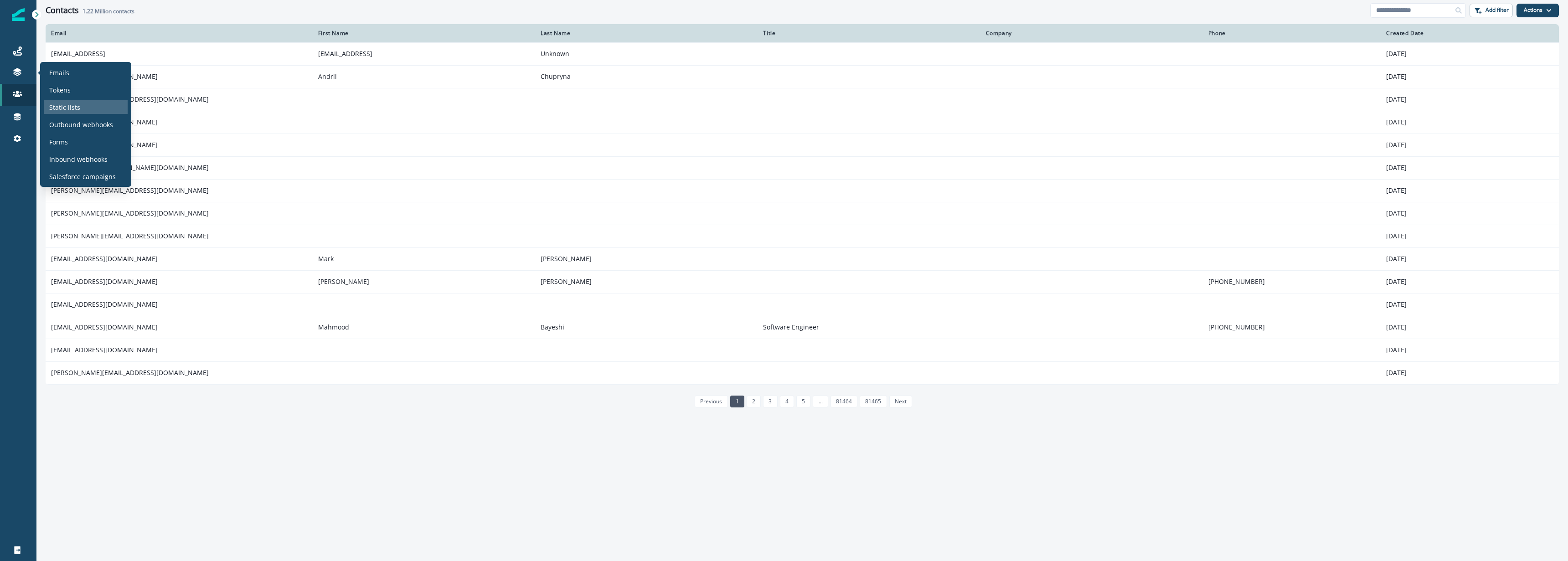
click at [71, 103] on p "Static lists" at bounding box center [64, 107] width 31 height 9
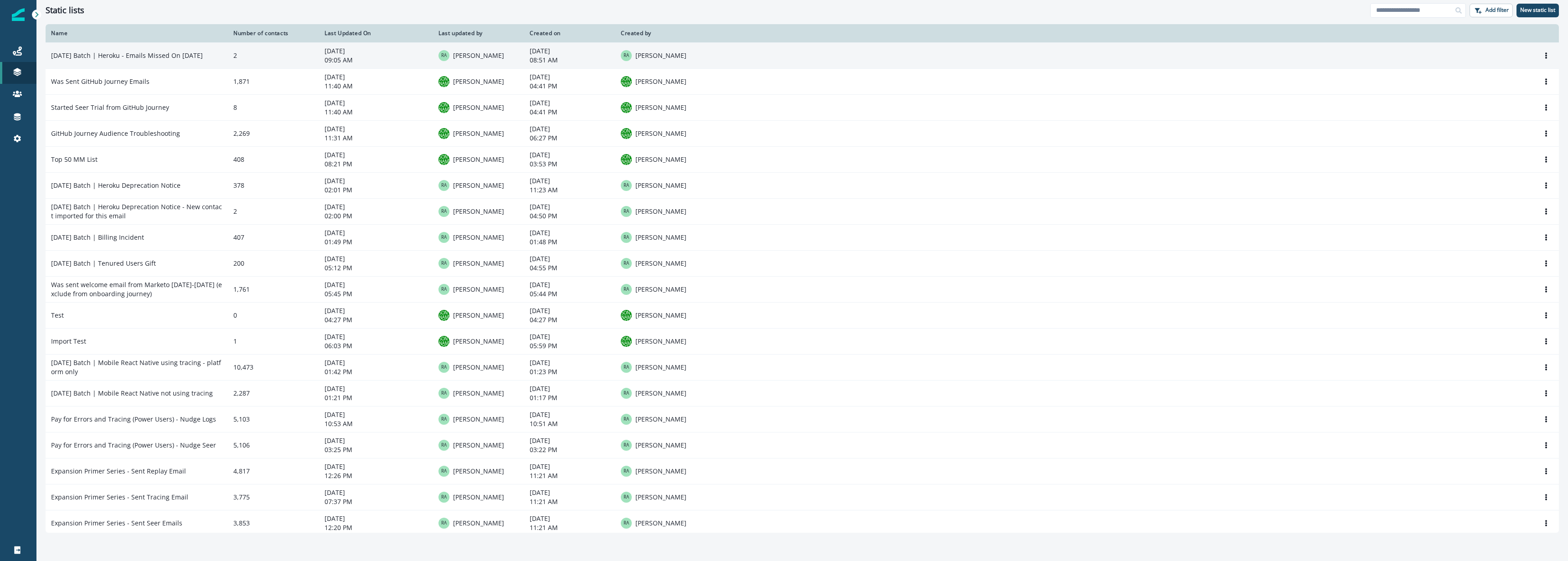
click at [212, 61] on td "[DATE] Batch | Heroku - Emails Missed On [DATE]" at bounding box center [137, 55] width 183 height 26
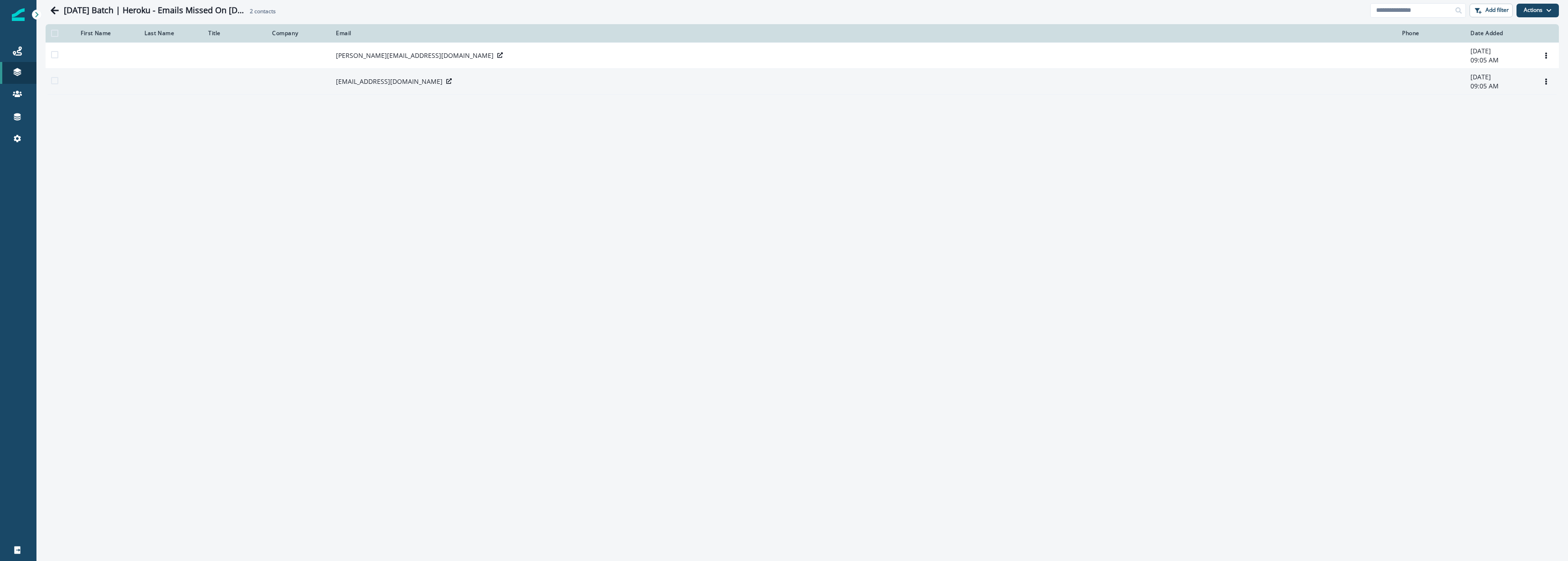
click at [446, 84] on div at bounding box center [449, 81] width 6 height 9
click at [446, 81] on icon at bounding box center [449, 81] width 6 height 6
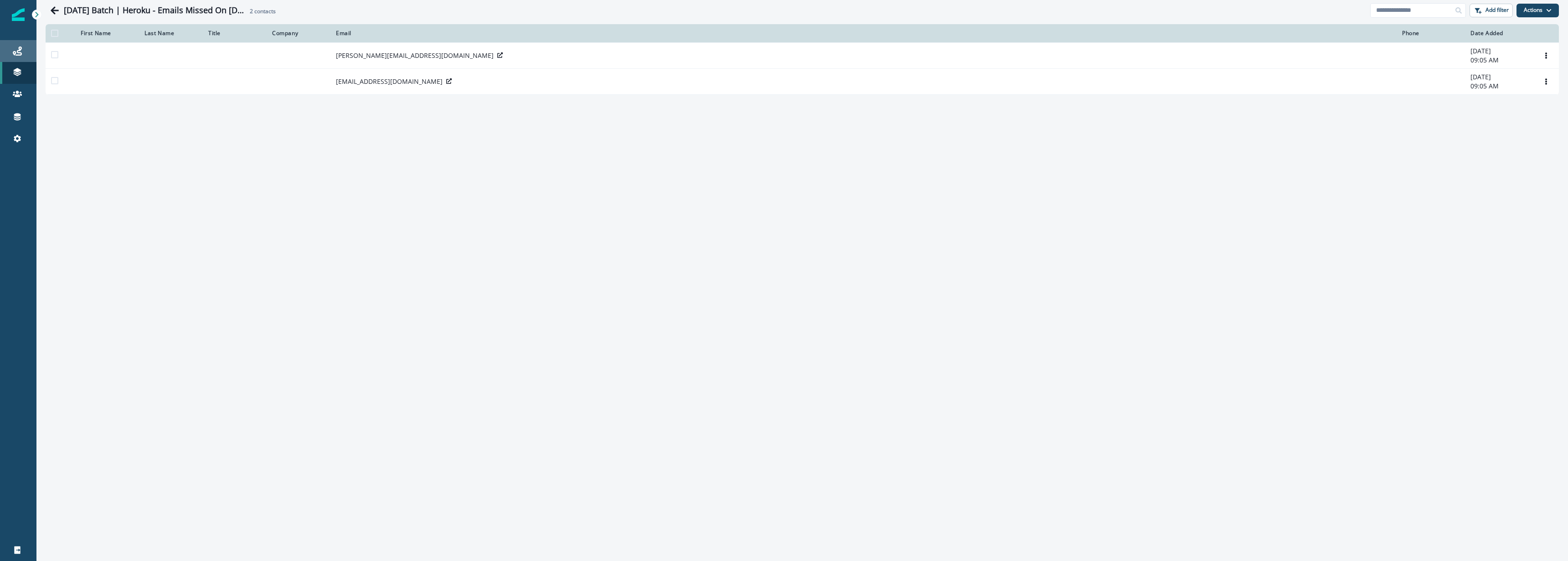
click at [18, 47] on icon at bounding box center [17, 51] width 9 height 9
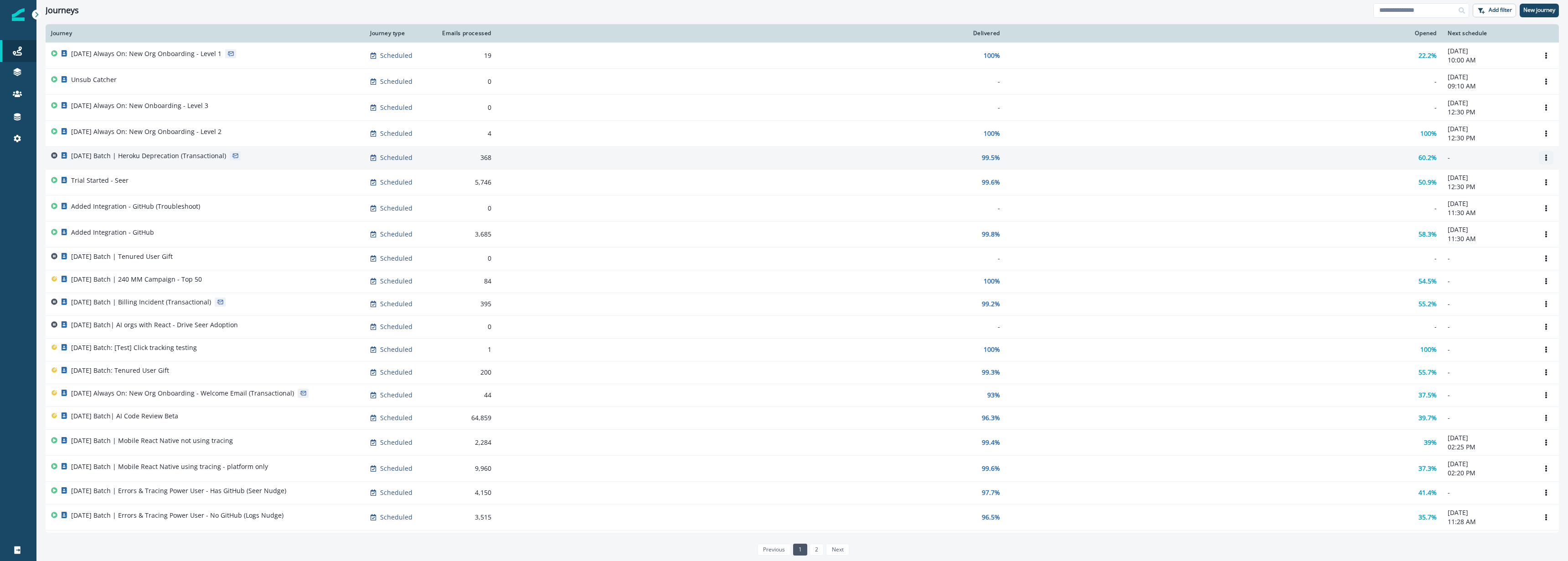
click at [1546, 154] on icon "Options" at bounding box center [1546, 157] width 6 height 6
click at [1500, 177] on button "Clone" at bounding box center [1503, 179] width 101 height 14
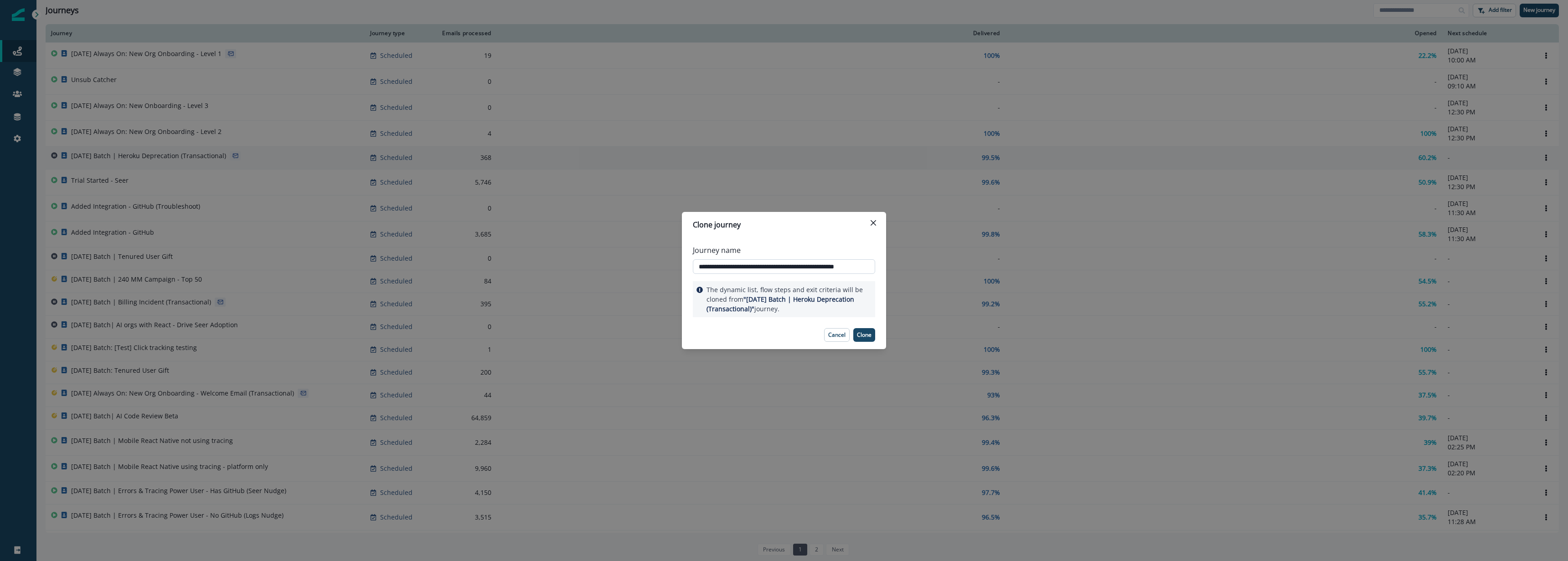
click at [761, 267] on input "**********" at bounding box center [784, 266] width 183 height 14
drag, startPoint x: 822, startPoint y: 268, endPoint x: 849, endPoint y: 267, distance: 27.0
click at [822, 268] on input "**********" at bounding box center [784, 266] width 183 height 14
drag, startPoint x: 865, startPoint y: 268, endPoint x: 950, endPoint y: 267, distance: 85.0
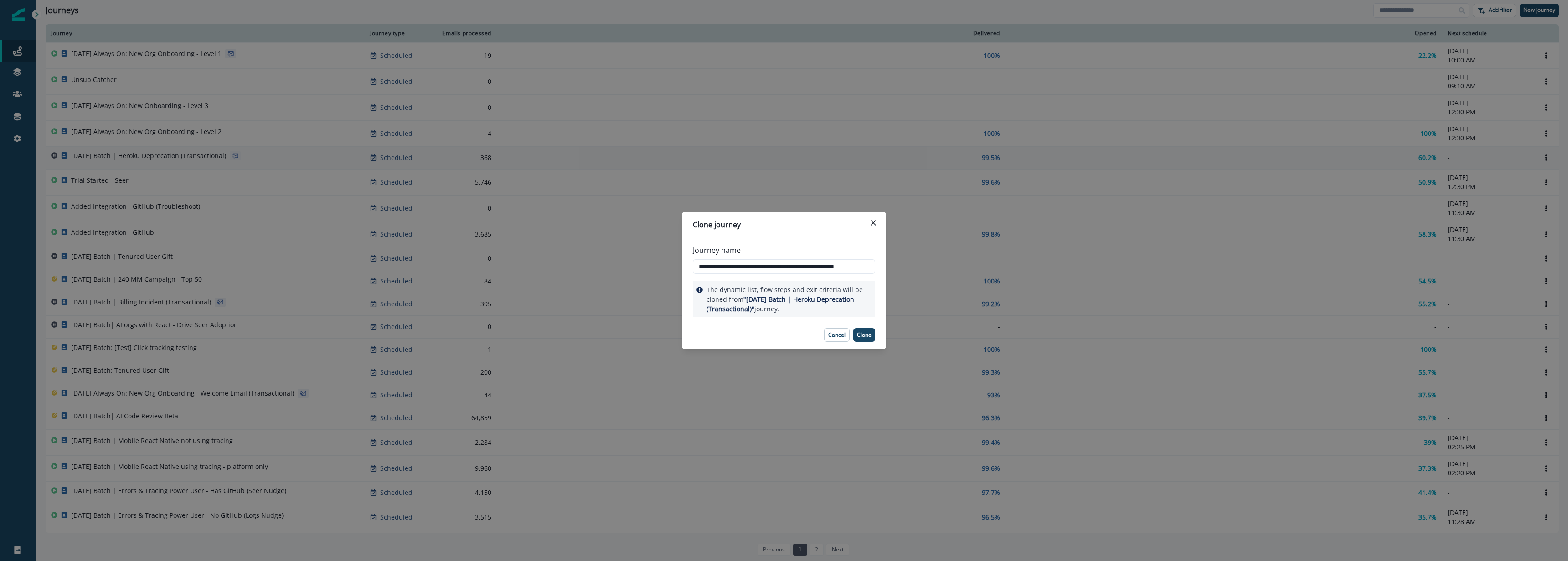
click at [950, 267] on div "**********" at bounding box center [784, 280] width 1568 height 561
click at [826, 266] on input "**********" at bounding box center [784, 266] width 183 height 14
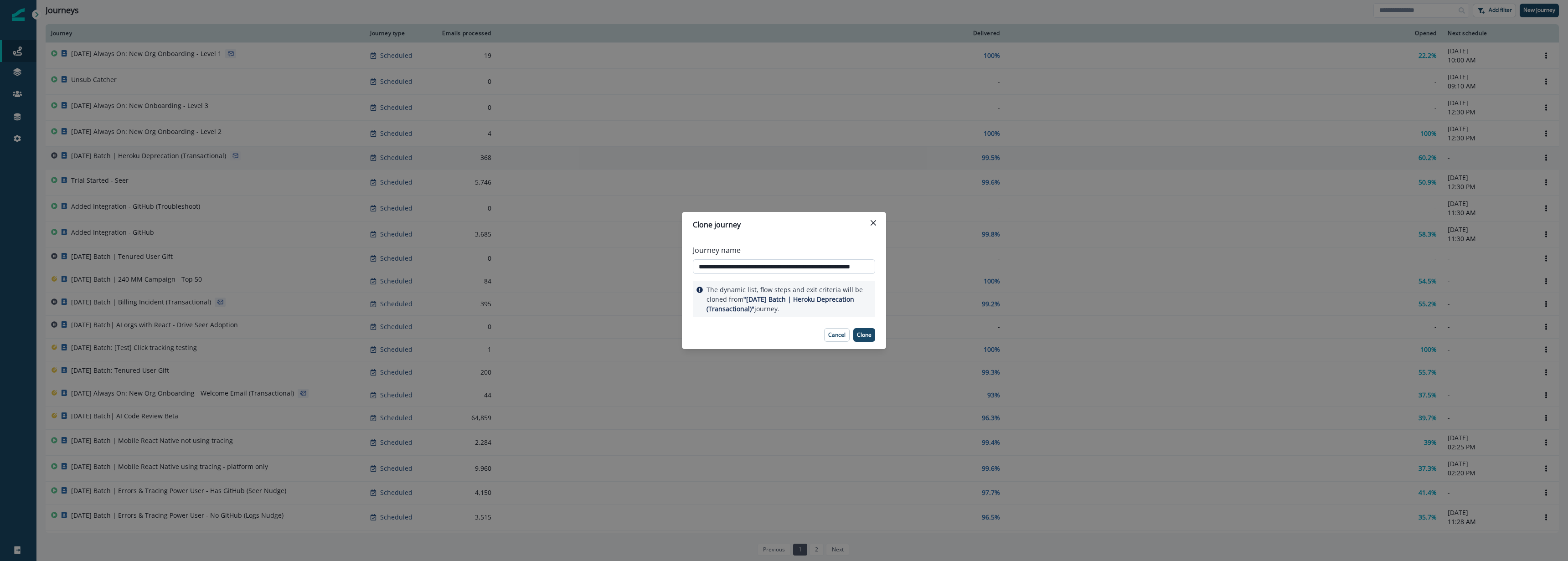
click at [719, 269] on input "**********" at bounding box center [784, 266] width 183 height 14
type input "**********"
click at [861, 336] on p "Clone" at bounding box center [864, 335] width 14 height 6
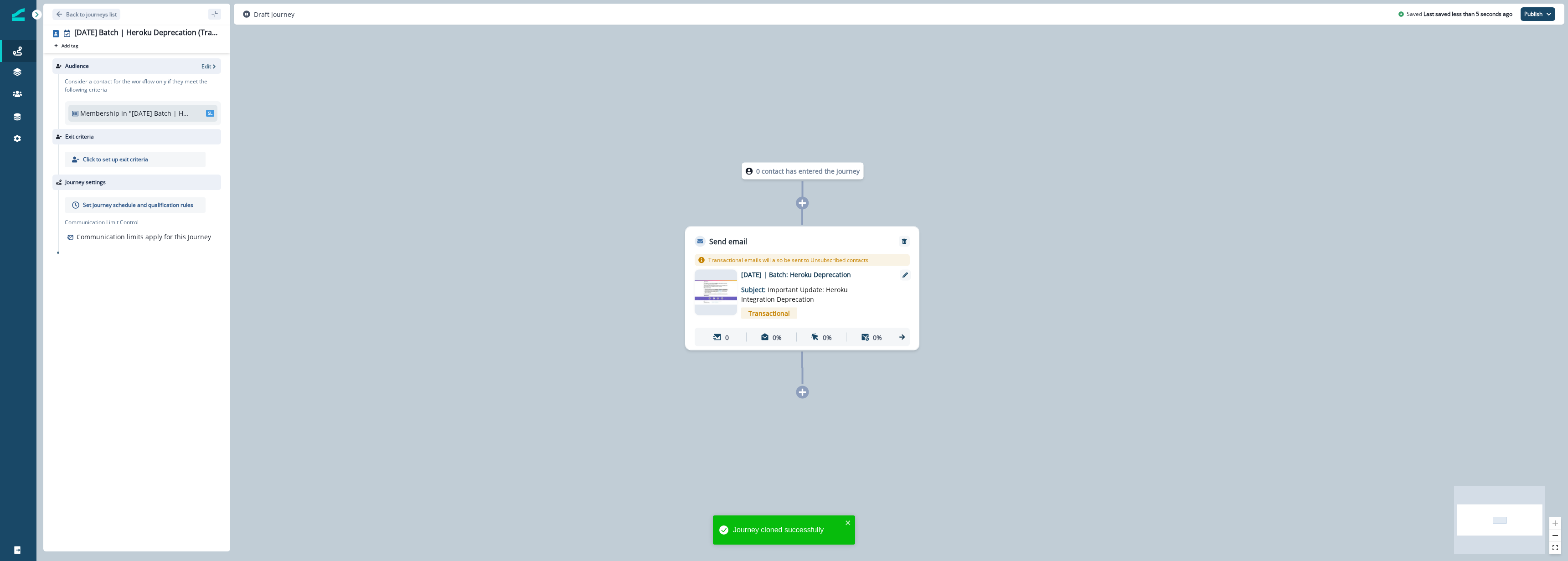
click at [207, 66] on p "Edit" at bounding box center [206, 66] width 9 height 8
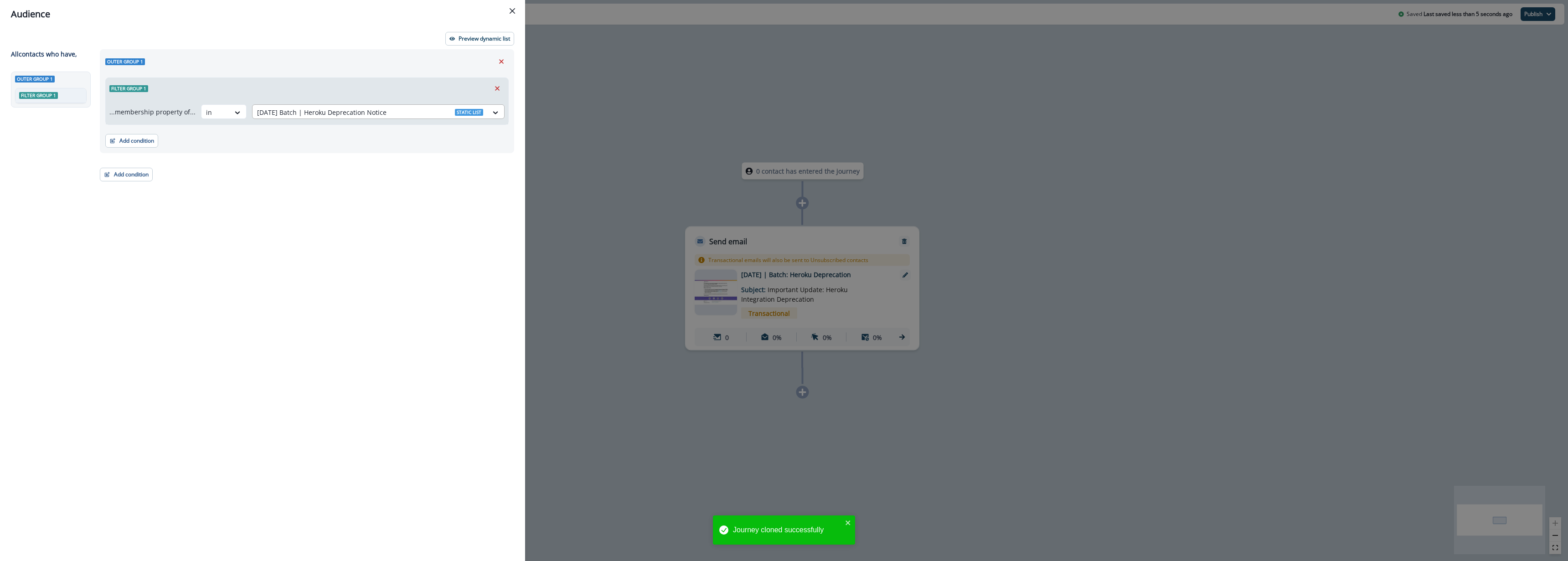
click at [394, 113] on div at bounding box center [370, 112] width 226 height 11
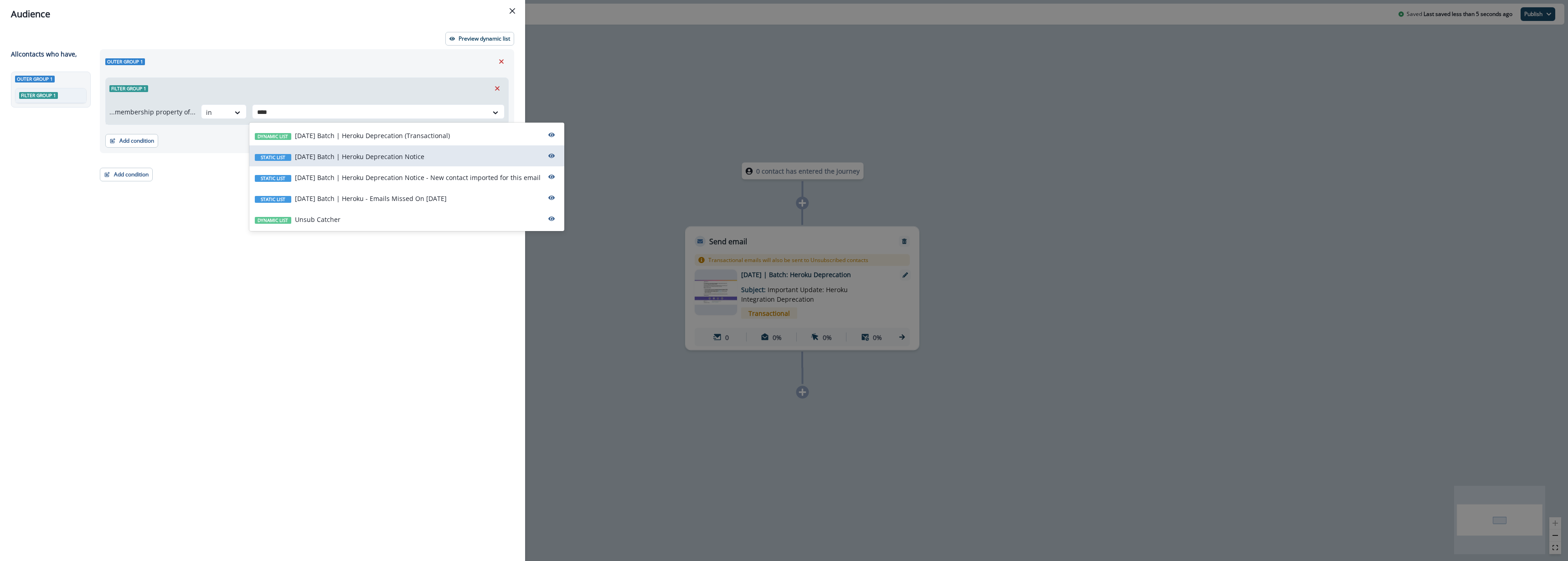
type input "*****"
click at [437, 199] on p "2025-10-01 Batch | Heroku - Emails Missed On Sep 30" at bounding box center [370, 198] width 152 height 9
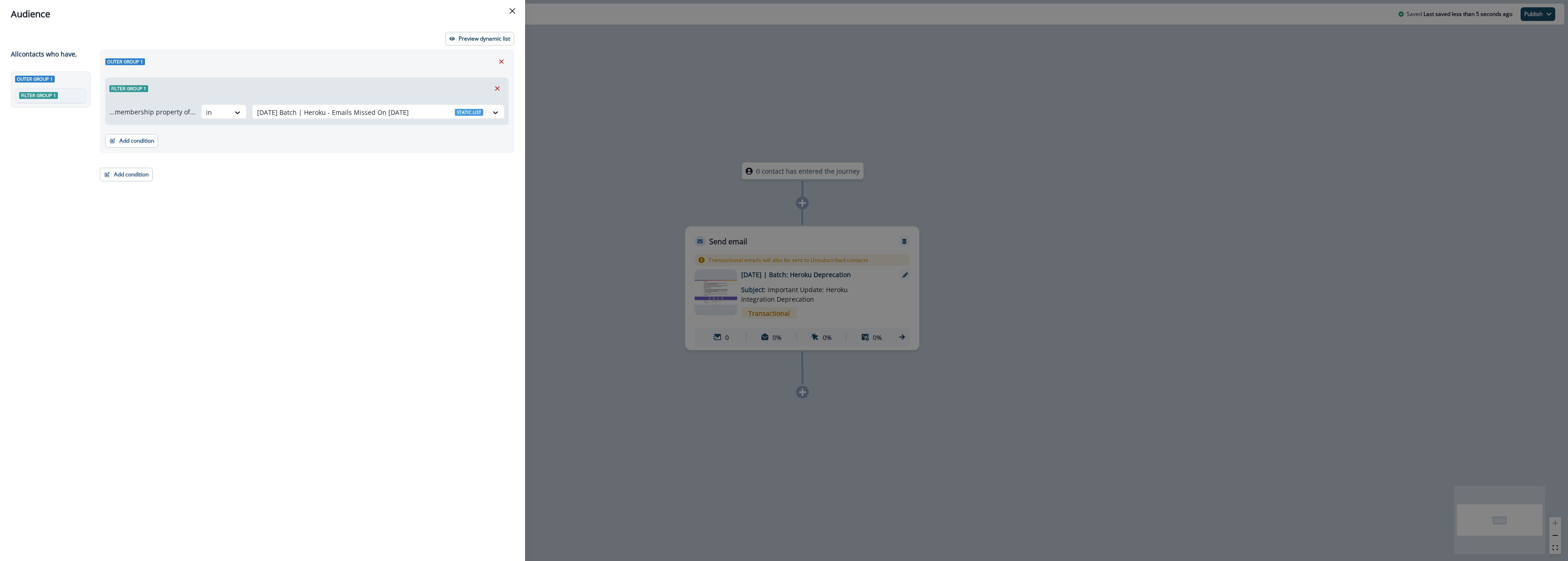
drag, startPoint x: 419, startPoint y: 229, endPoint x: 410, endPoint y: 188, distance: 42.0
click at [419, 228] on div "Outer group 1 Filter group 1 ...membership property of... in 2025-10-01 Batch |…" at bounding box center [304, 288] width 420 height 479
click at [491, 40] on p "Preview dynamic list" at bounding box center [484, 38] width 52 height 6
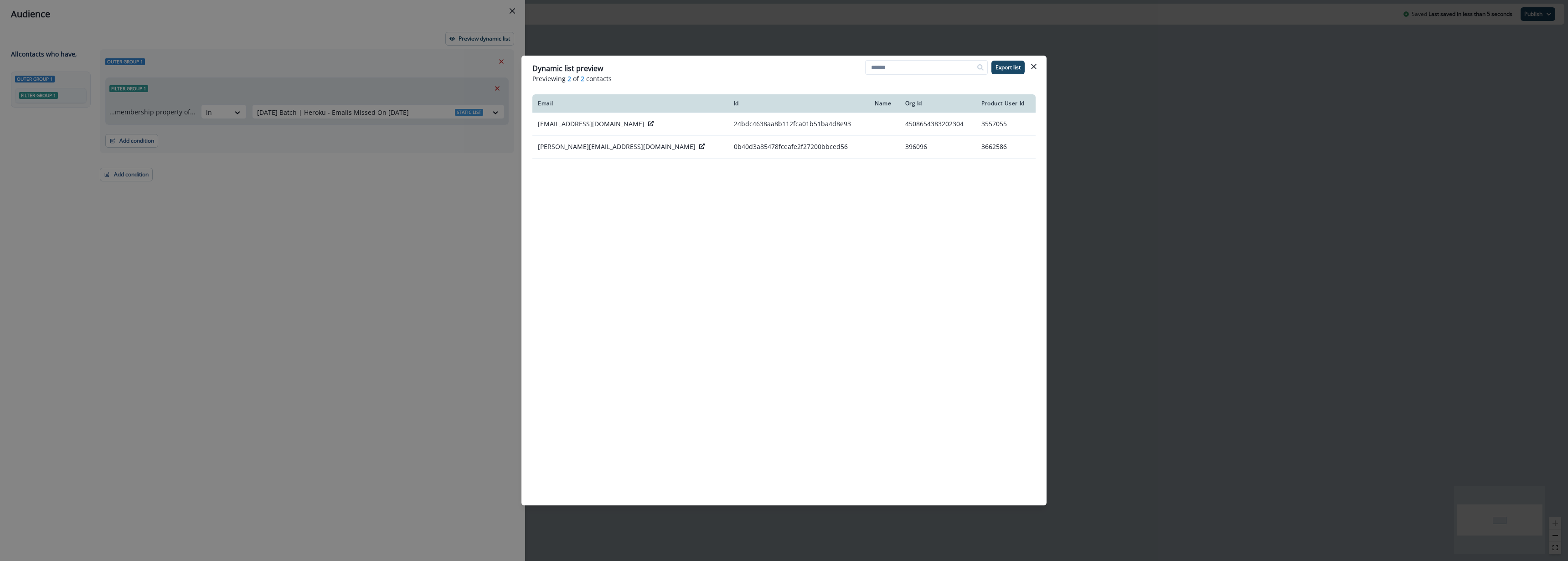
click at [1405, 172] on div "Dynamic list preview Previewing 2 of 2 contacts Export list Email Id Name Org I…" at bounding box center [784, 280] width 1568 height 561
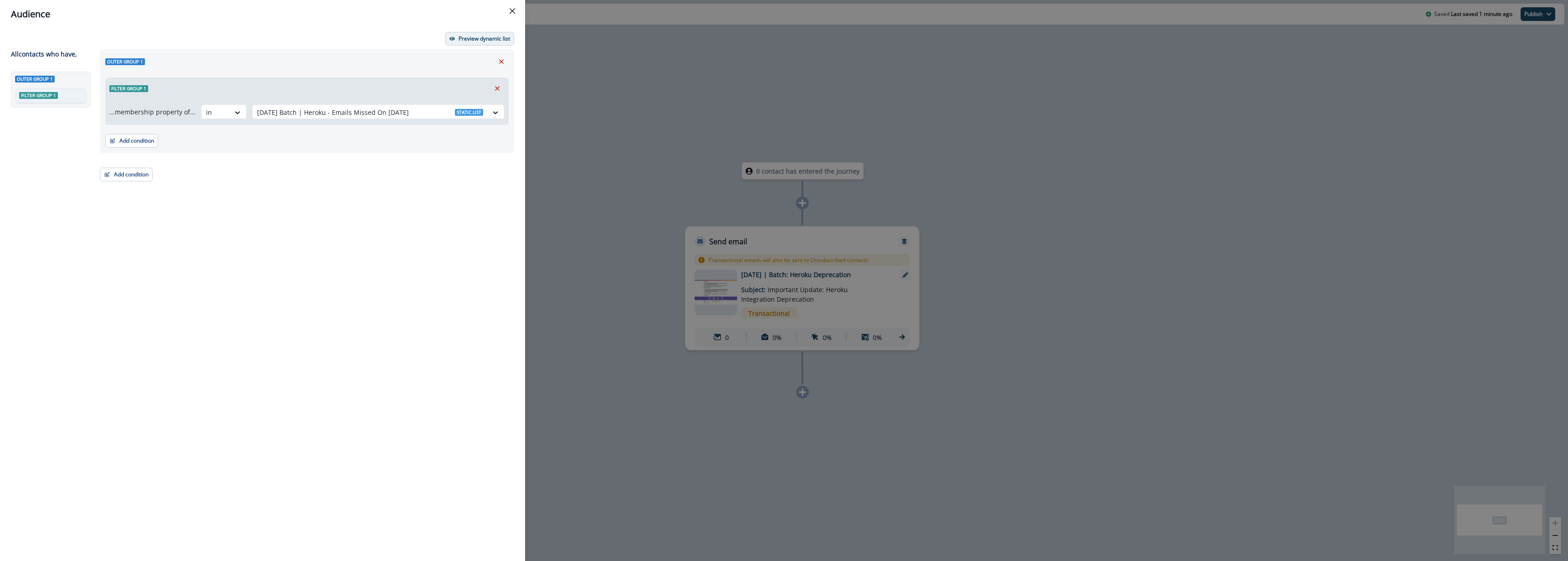
click at [496, 41] on p "Preview dynamic list" at bounding box center [484, 38] width 52 height 6
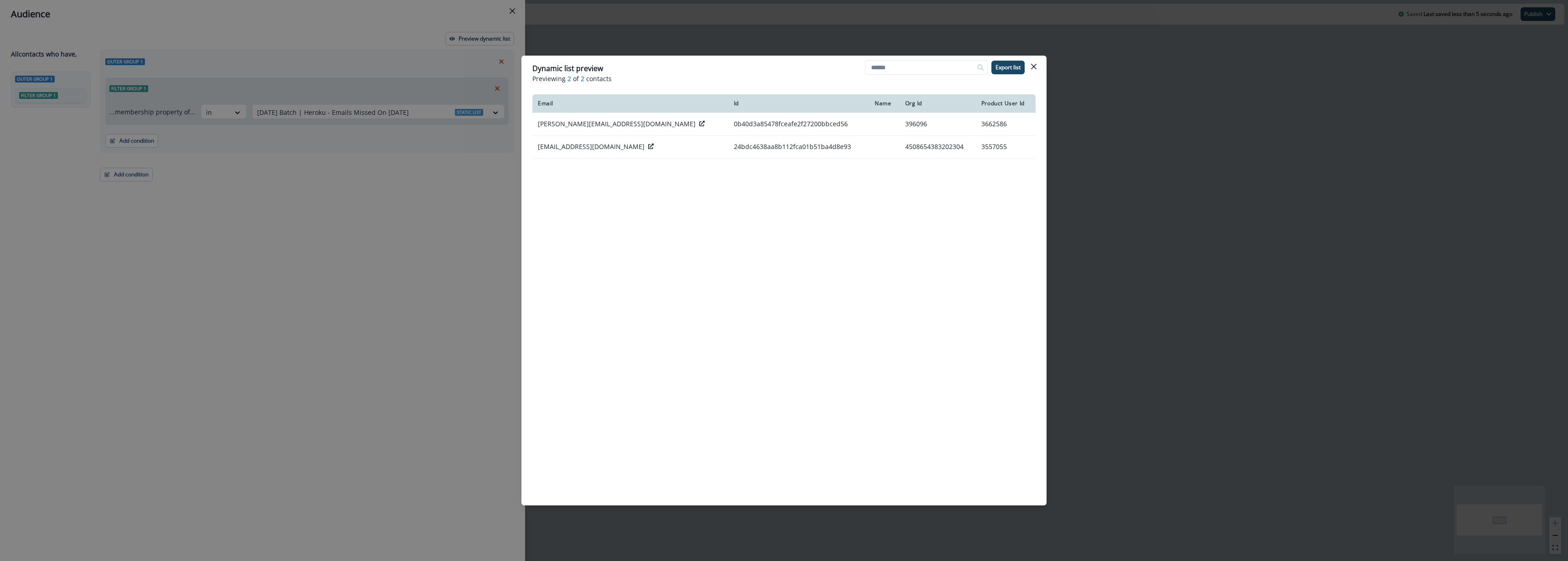
drag, startPoint x: 1179, startPoint y: 196, endPoint x: 1122, endPoint y: 197, distance: 57.0
click at [1179, 196] on div "Dynamic list preview Previewing 2 of 2 contacts Export list Email Id Name Org I…" at bounding box center [784, 280] width 1568 height 561
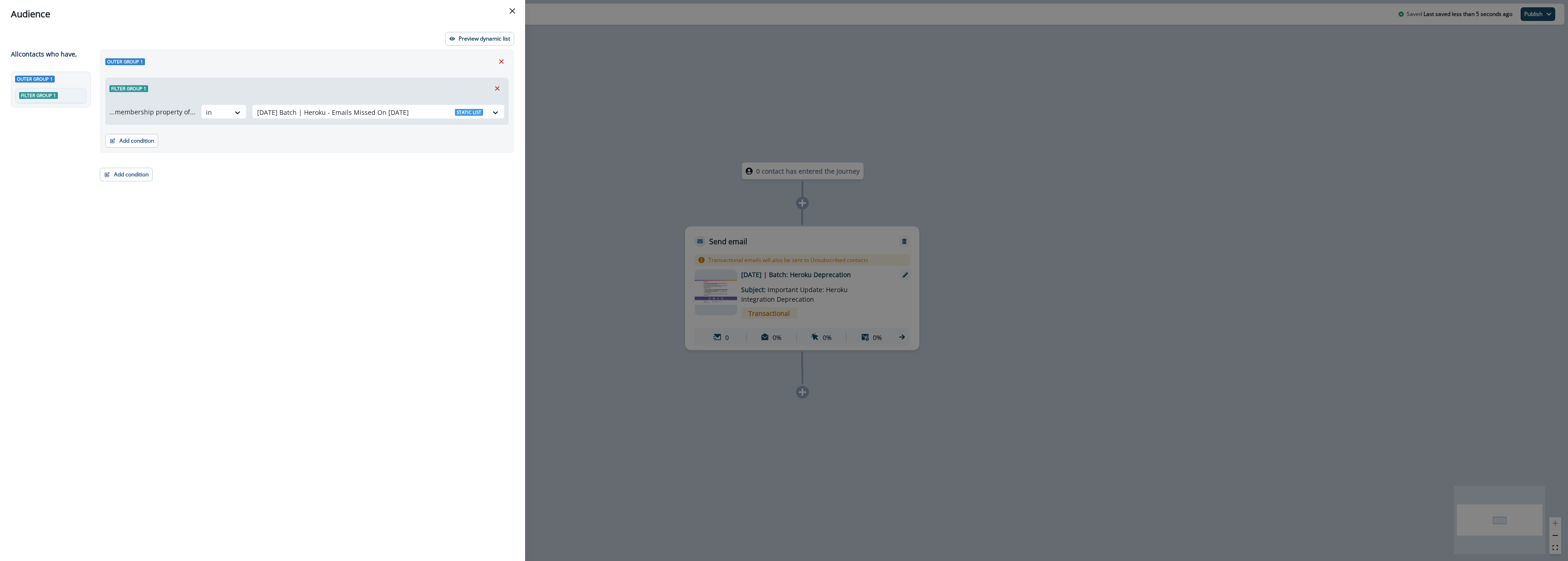
click at [624, 205] on div "Audience Preview dynamic list All contact s who have, Outer group 1 Filter grou…" at bounding box center [784, 280] width 1568 height 561
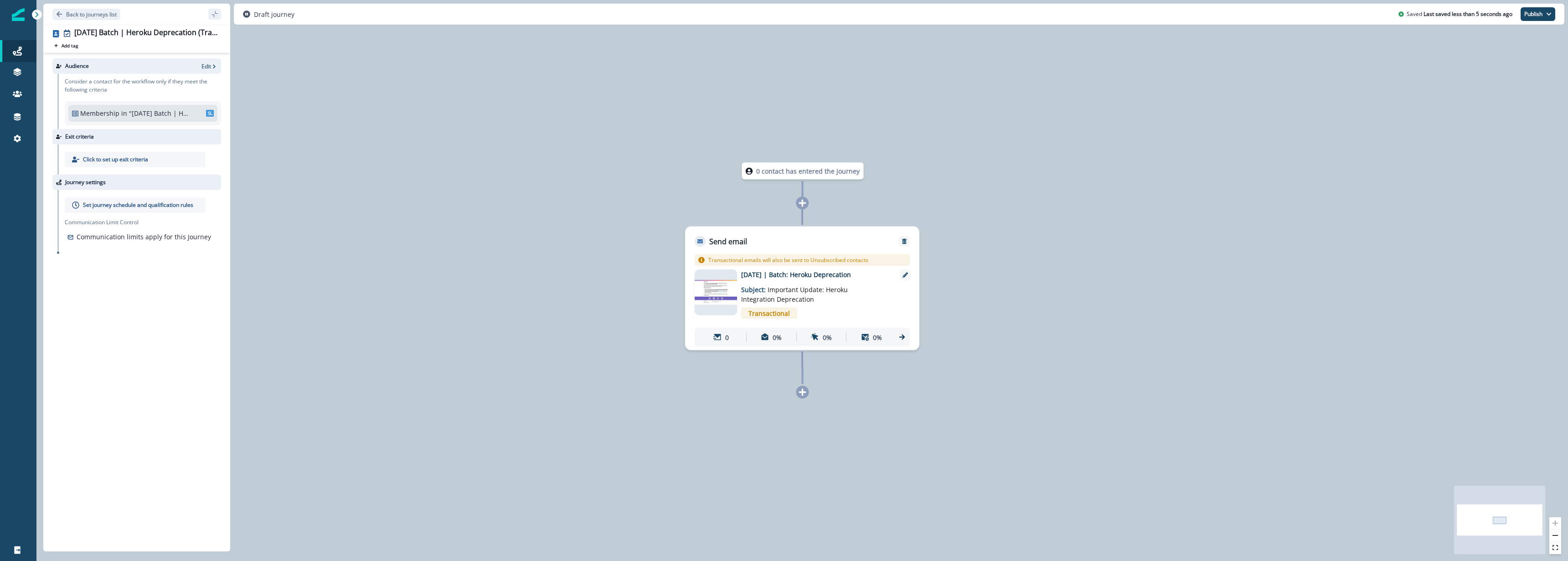
drag, startPoint x: 144, startPoint y: 240, endPoint x: 171, endPoint y: 188, distance: 58.6
click at [144, 237] on p "Communication limits apply for this Journey" at bounding box center [144, 236] width 135 height 9
click at [207, 64] on p "Edit" at bounding box center [206, 66] width 9 height 8
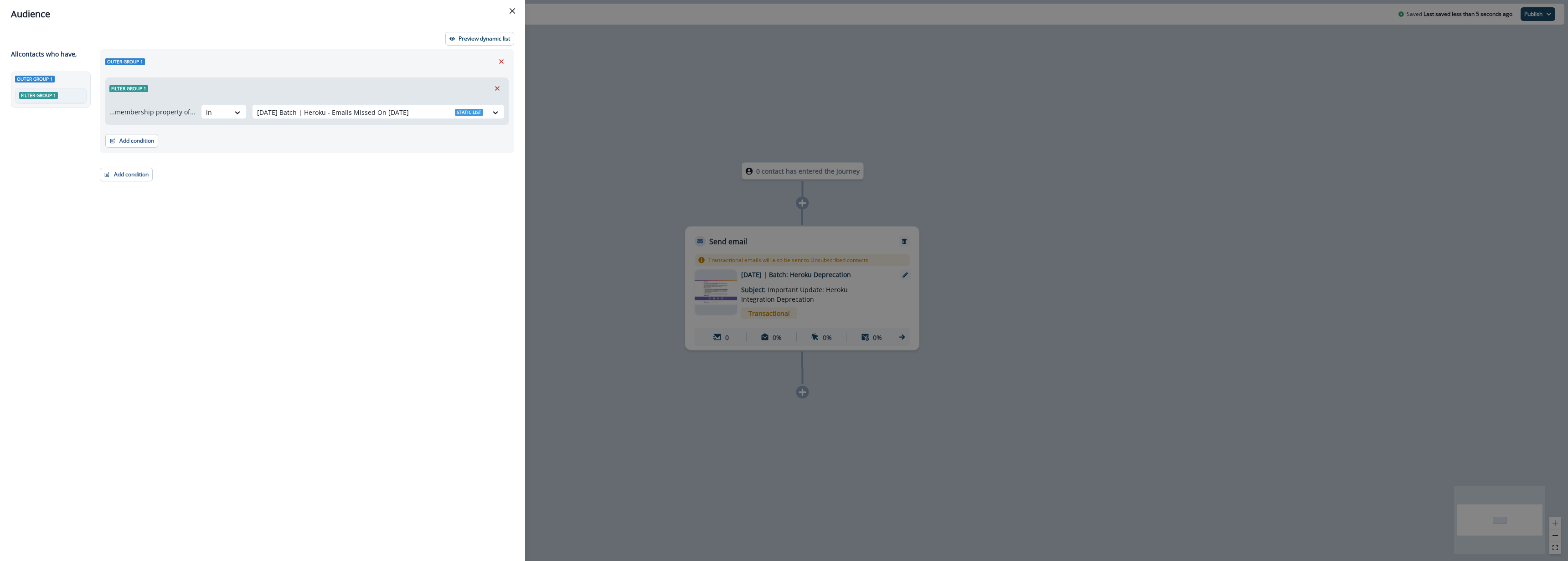
click at [585, 150] on div "Audience Preview dynamic list All contact s who have, Outer group 1 Filter grou…" at bounding box center [784, 280] width 1568 height 561
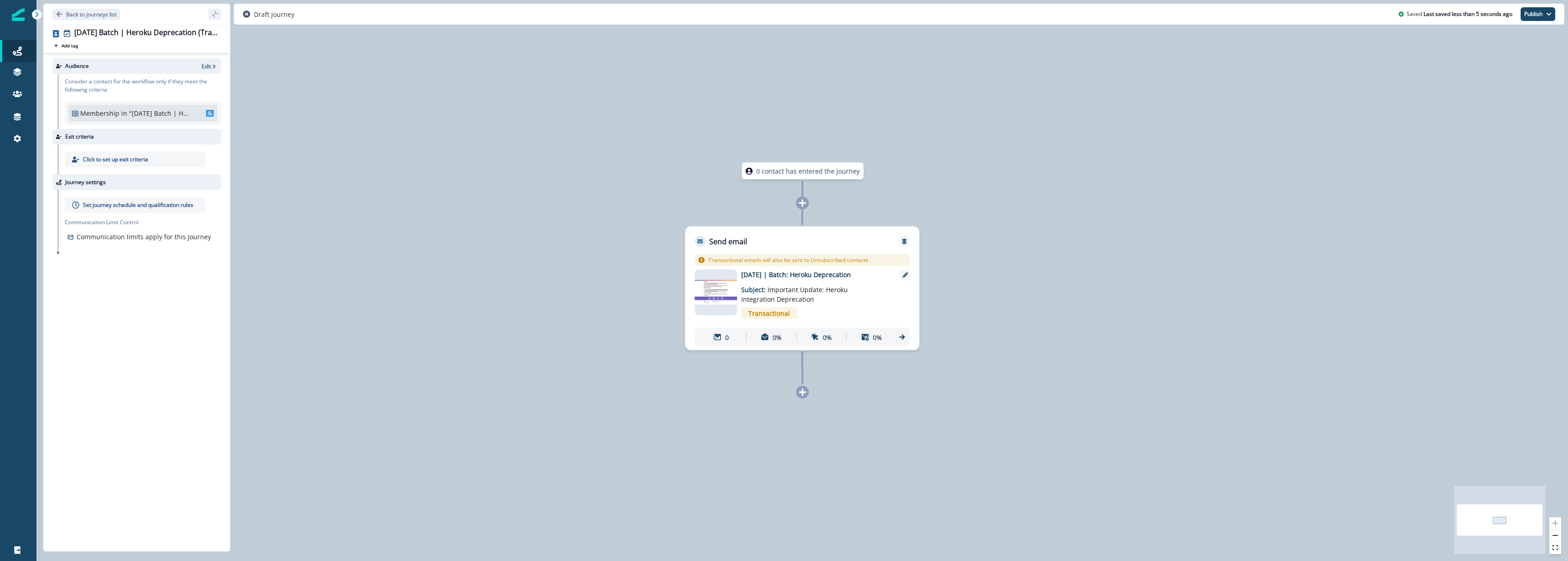
click at [133, 210] on div "Set journey schedule and qualification rules" at bounding box center [135, 205] width 141 height 16
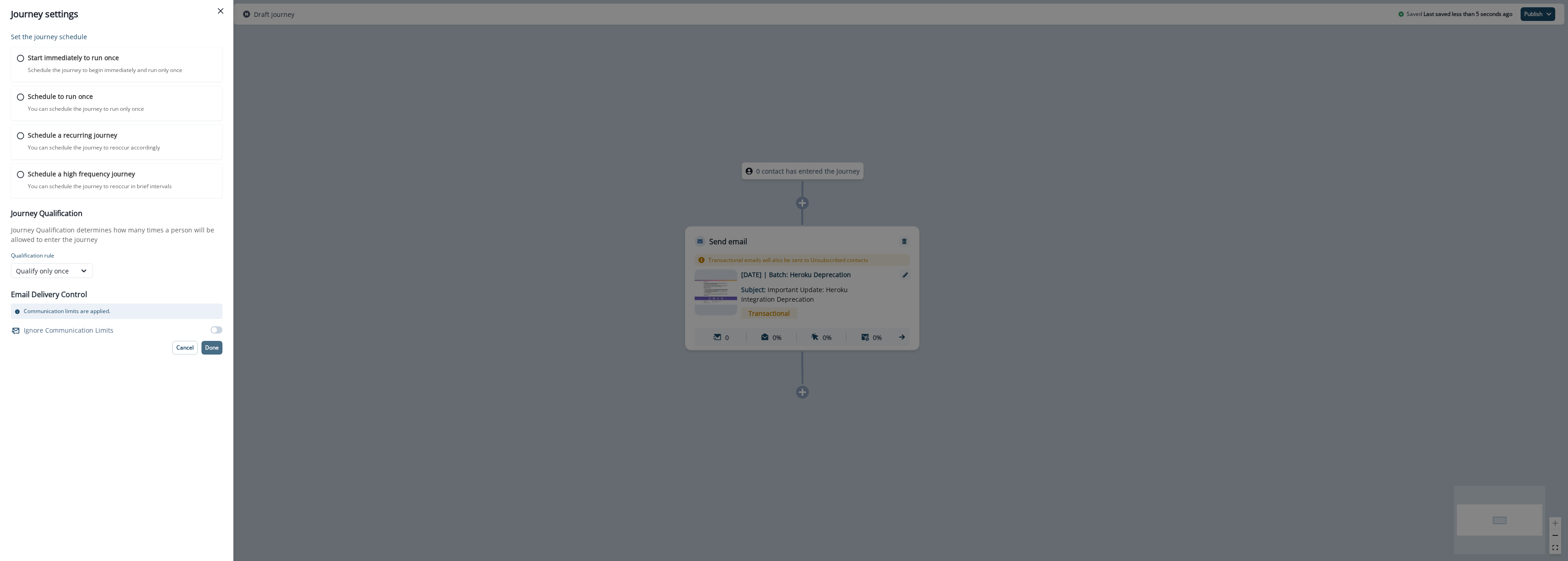
drag, startPoint x: 217, startPoint y: 331, endPoint x: 210, endPoint y: 343, distance: 13.9
click at [217, 333] on span at bounding box center [216, 330] width 12 height 8
click at [215, 348] on p "Done" at bounding box center [212, 348] width 14 height 6
click at [52, 283] on div "Qualify only once" at bounding box center [43, 282] width 55 height 9
drag, startPoint x: 223, startPoint y: 250, endPoint x: 183, endPoint y: 209, distance: 57.3
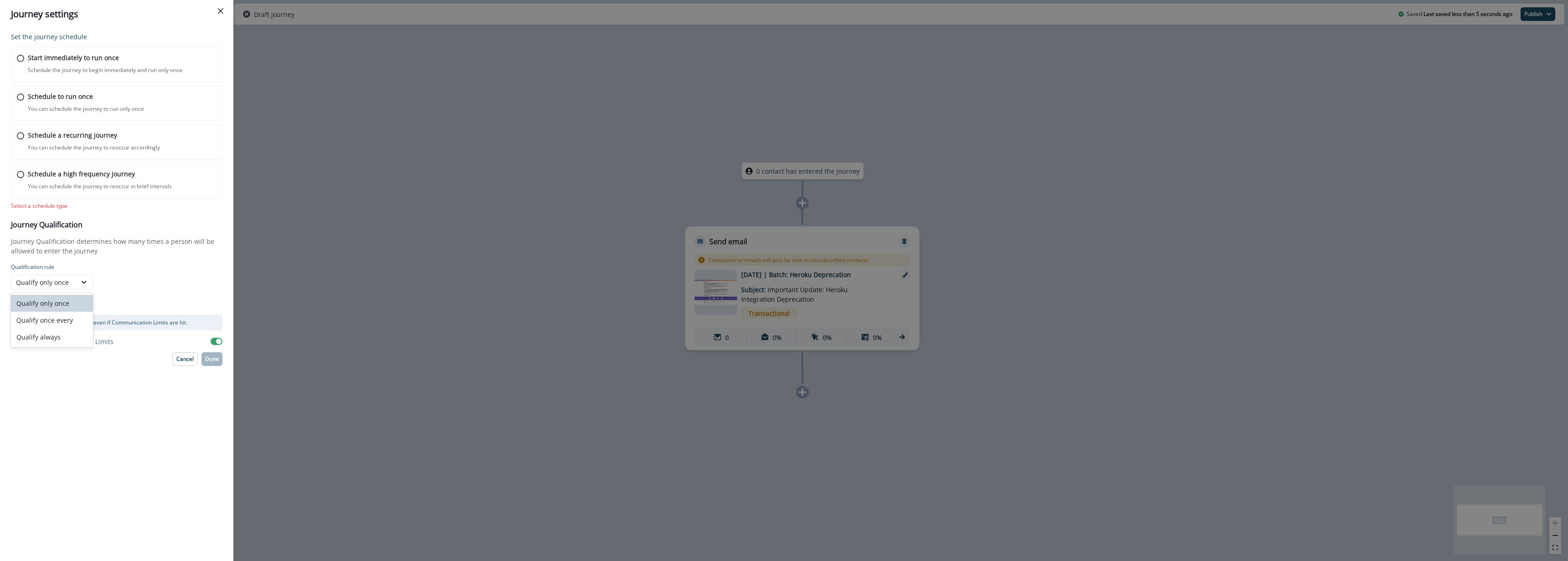
click at [221, 248] on div "Set the journey schedule Start immediately to run once Schedule the journey to …" at bounding box center [116, 295] width 234 height 533
click at [128, 108] on p "You can schedule the journey to run only once" at bounding box center [86, 108] width 118 height 8
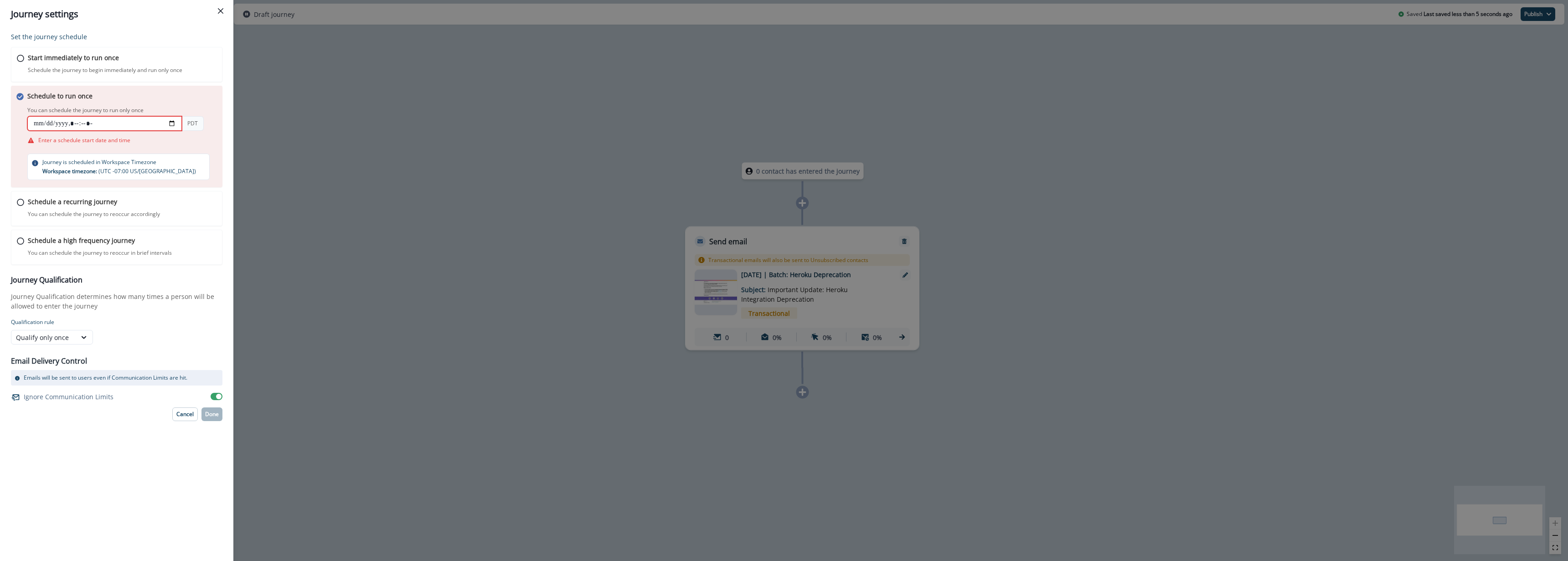
click at [173, 123] on input "datetime-local" at bounding box center [104, 123] width 154 height 14
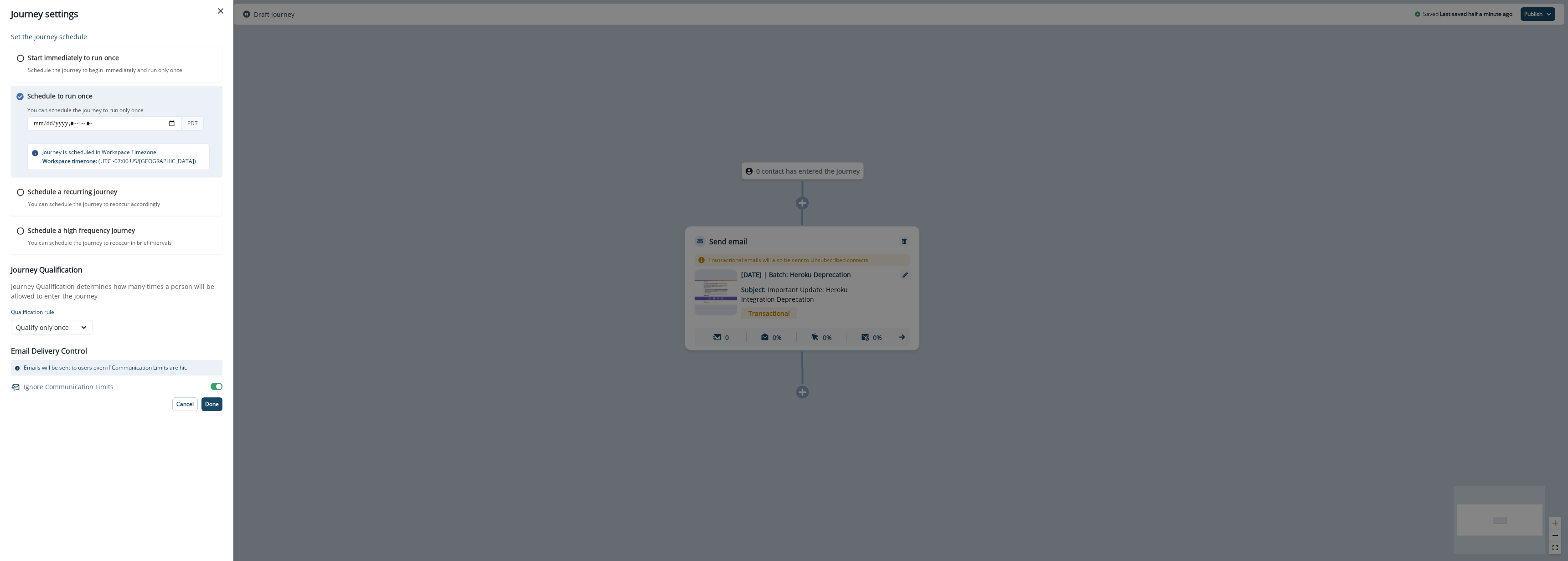
type input "**********"
click at [224, 242] on div "Set the journey schedule Start immediately to run once Schedule the journey to …" at bounding box center [116, 295] width 234 height 533
click at [207, 403] on p "Done" at bounding box center [212, 404] width 14 height 6
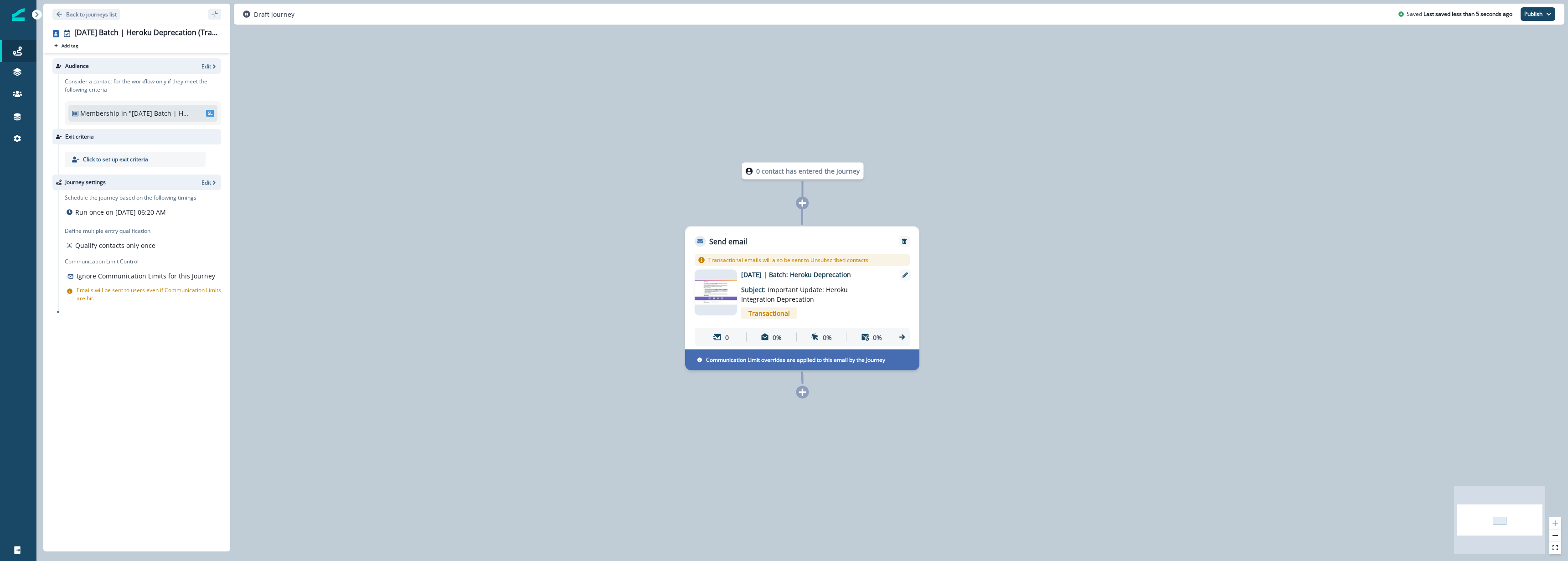
click at [868, 294] on div "2025-09-29 | Batch: Heroku Deprecation Subject: Important Update: Heroku Integr…" at bounding box center [815, 297] width 149 height 53
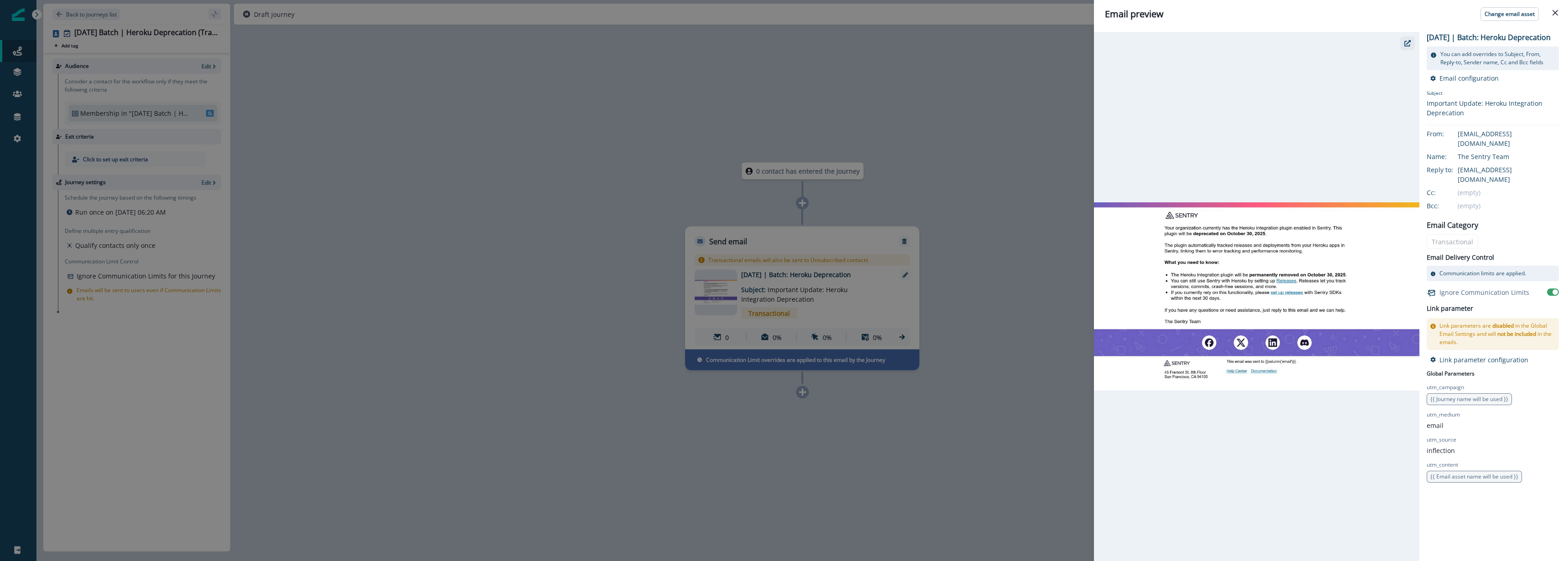
click at [1411, 45] on button "button" at bounding box center [1407, 43] width 14 height 14
drag, startPoint x: 495, startPoint y: 220, endPoint x: 545, endPoint y: 221, distance: 50.0
click at [495, 220] on div "Email preview Change email asset 2025-09-29 | Batch: Heroku Deprecation You can…" at bounding box center [784, 280] width 1568 height 561
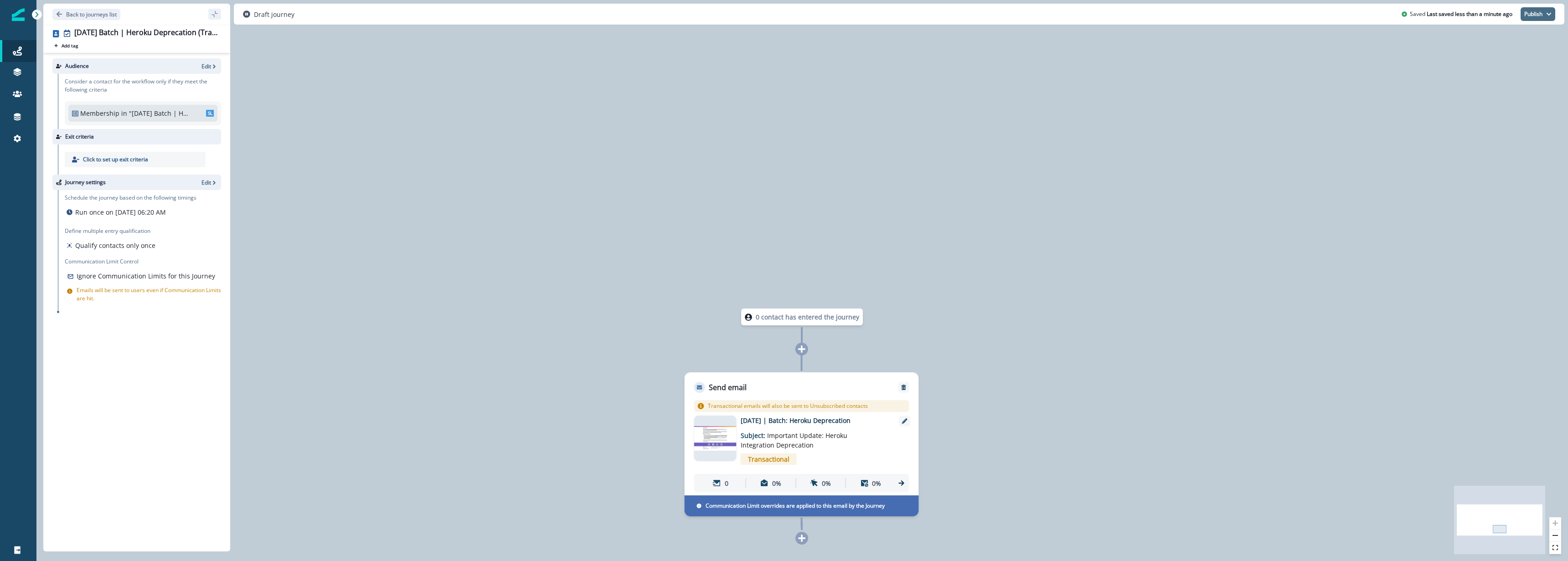
click at [1548, 11] on icon "button" at bounding box center [1548, 14] width 6 height 6
click at [1513, 39] on button "as active journey" at bounding box center [1504, 37] width 101 height 16
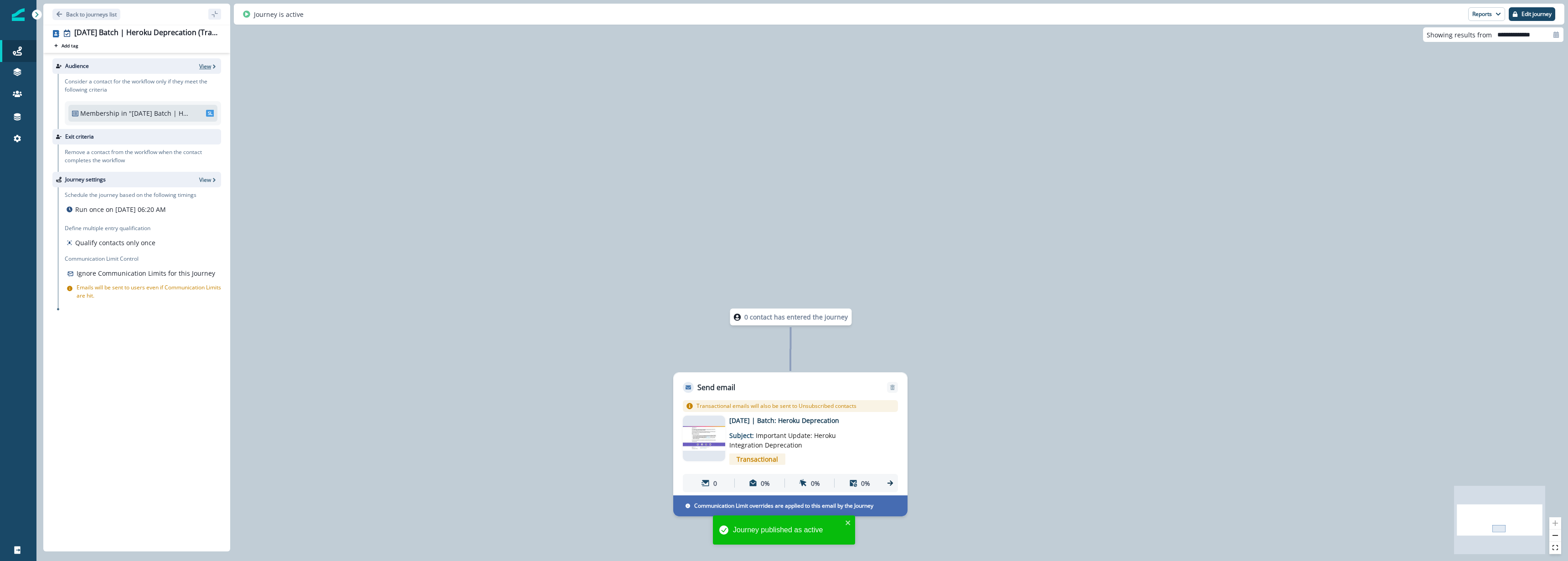
click at [208, 67] on p "View" at bounding box center [205, 66] width 12 height 8
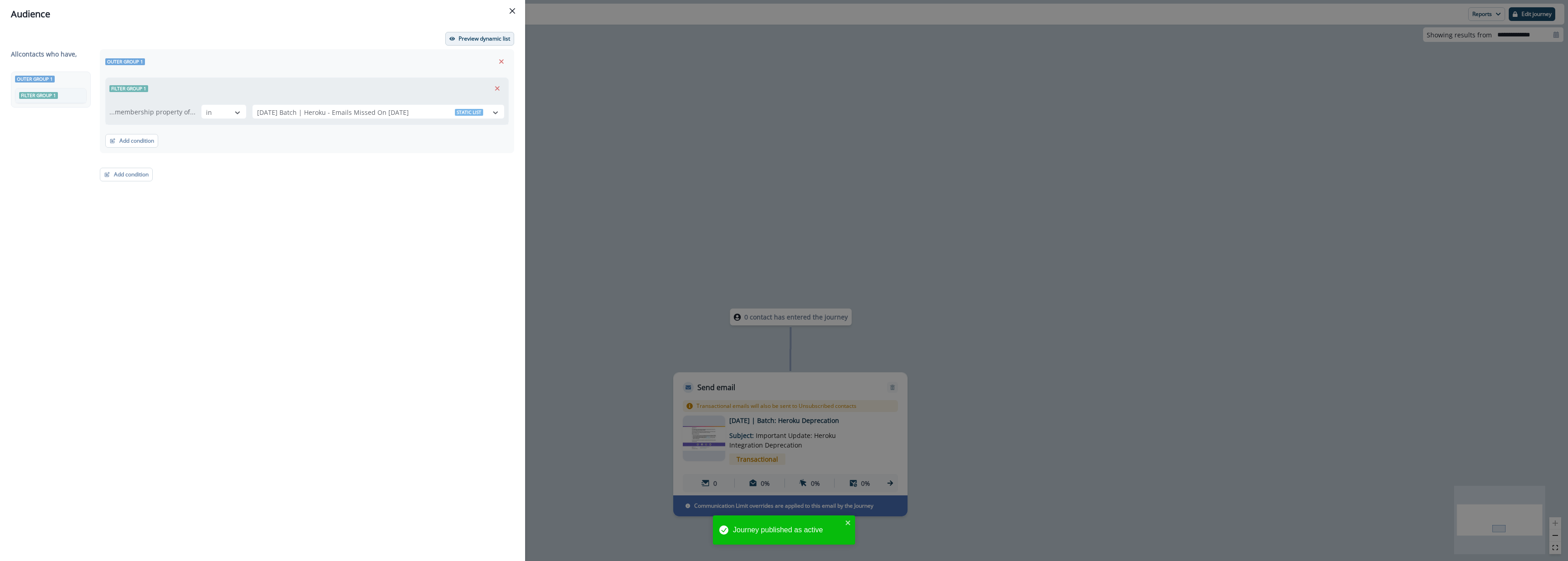
click at [501, 39] on p "Preview dynamic list" at bounding box center [484, 38] width 52 height 6
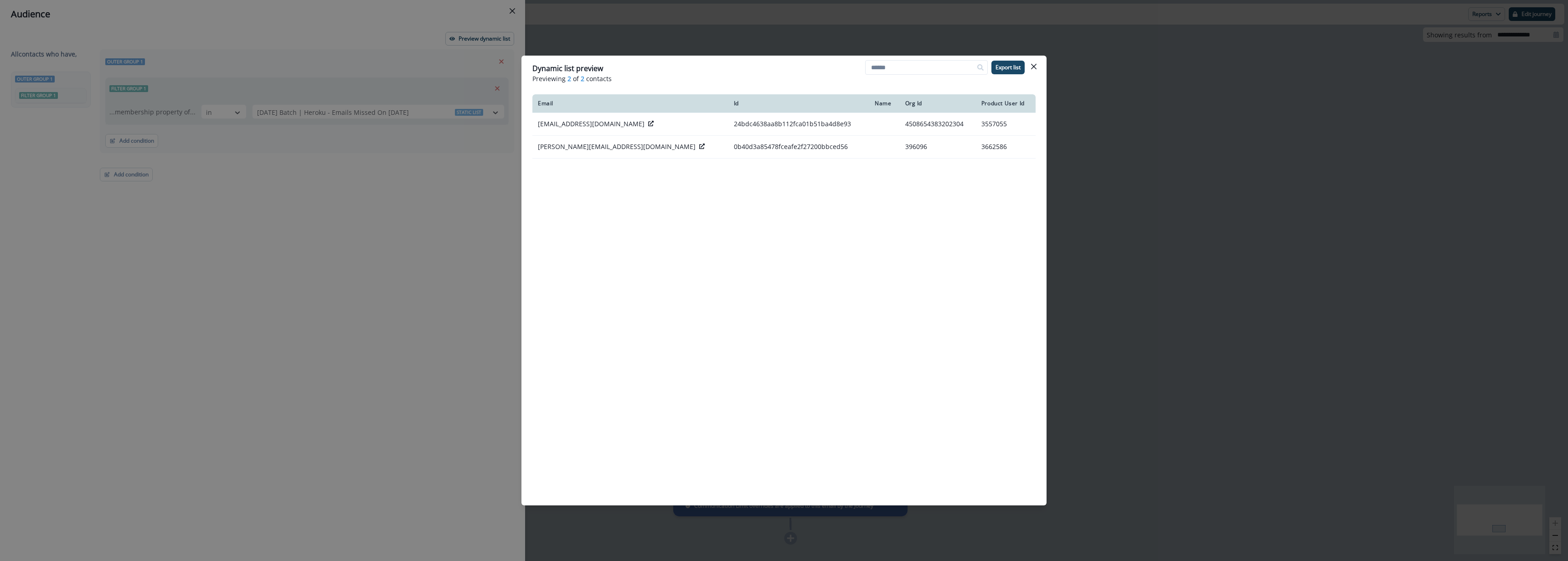
drag, startPoint x: 1163, startPoint y: 215, endPoint x: 976, endPoint y: 164, distance: 193.8
click at [1156, 213] on div "Dynamic list preview Previewing 2 of 2 contacts Export list Email Id Name Org I…" at bounding box center [784, 280] width 1568 height 561
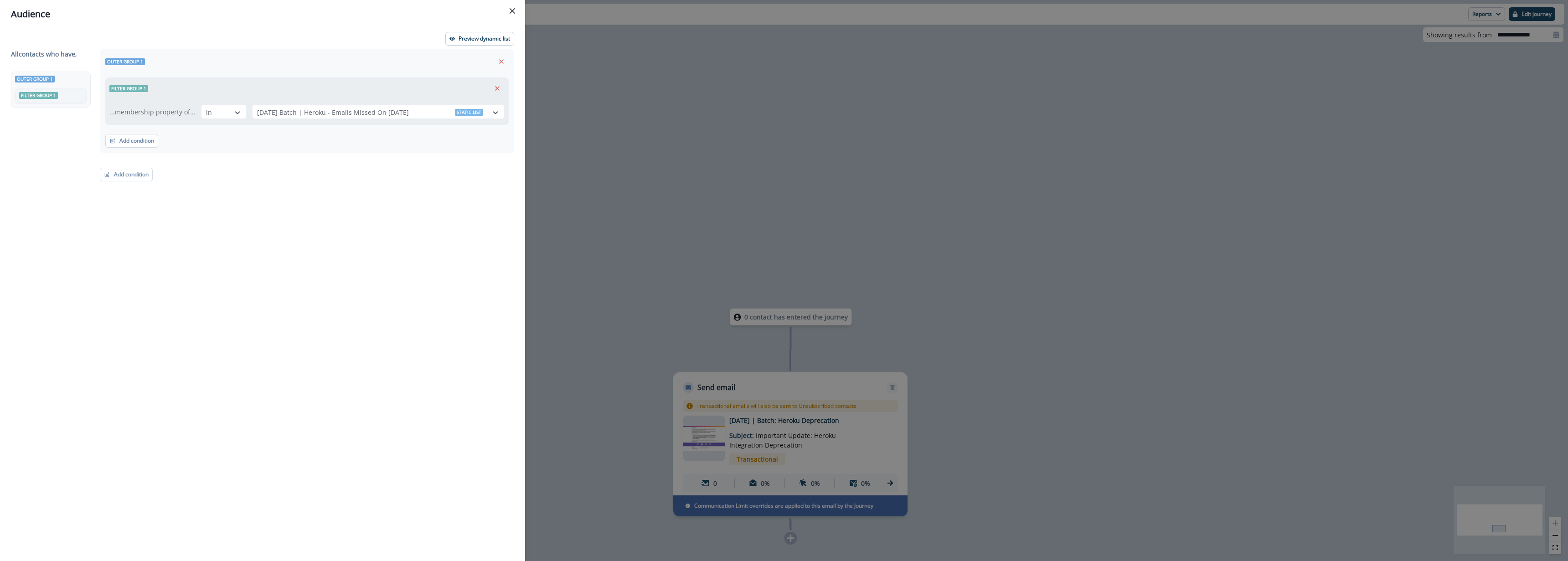
drag, startPoint x: 787, startPoint y: 128, endPoint x: 796, endPoint y: 130, distance: 9.2
click at [787, 130] on div "Audience Preview dynamic list All contact s who have, Outer group 1 Filter grou…" at bounding box center [784, 280] width 1568 height 561
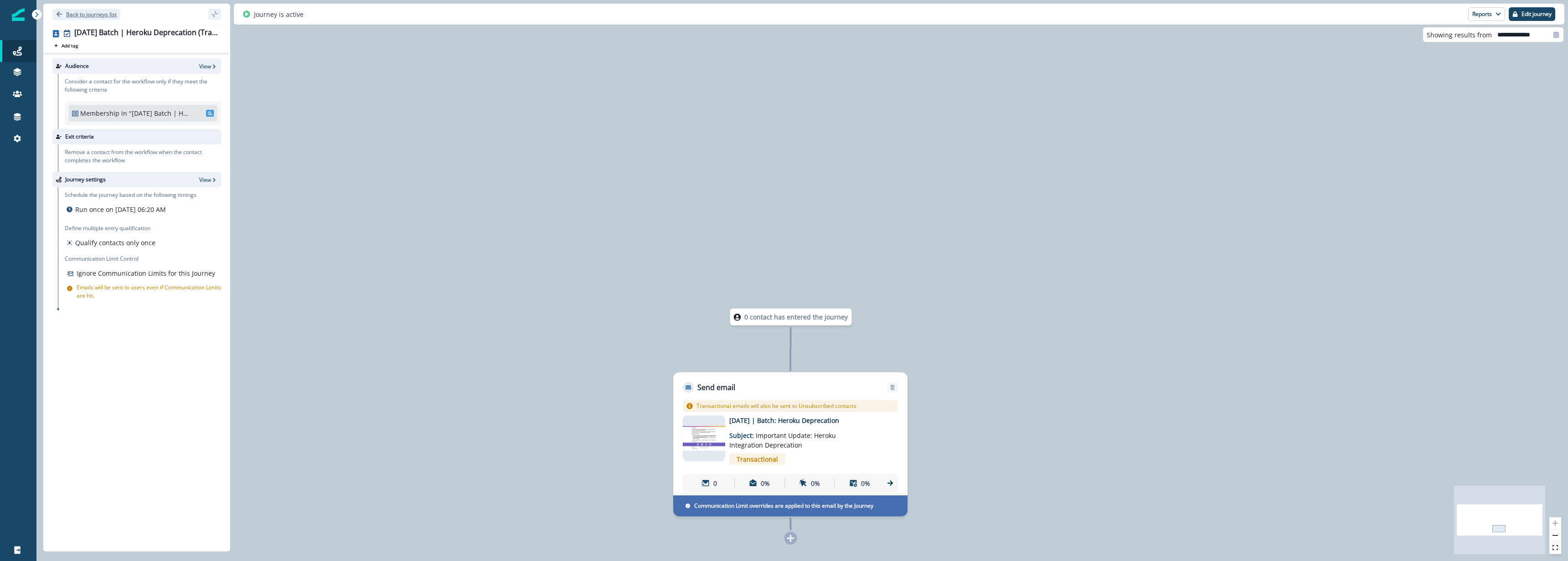
click at [82, 14] on p "Back to journeys list" at bounding box center [91, 14] width 50 height 8
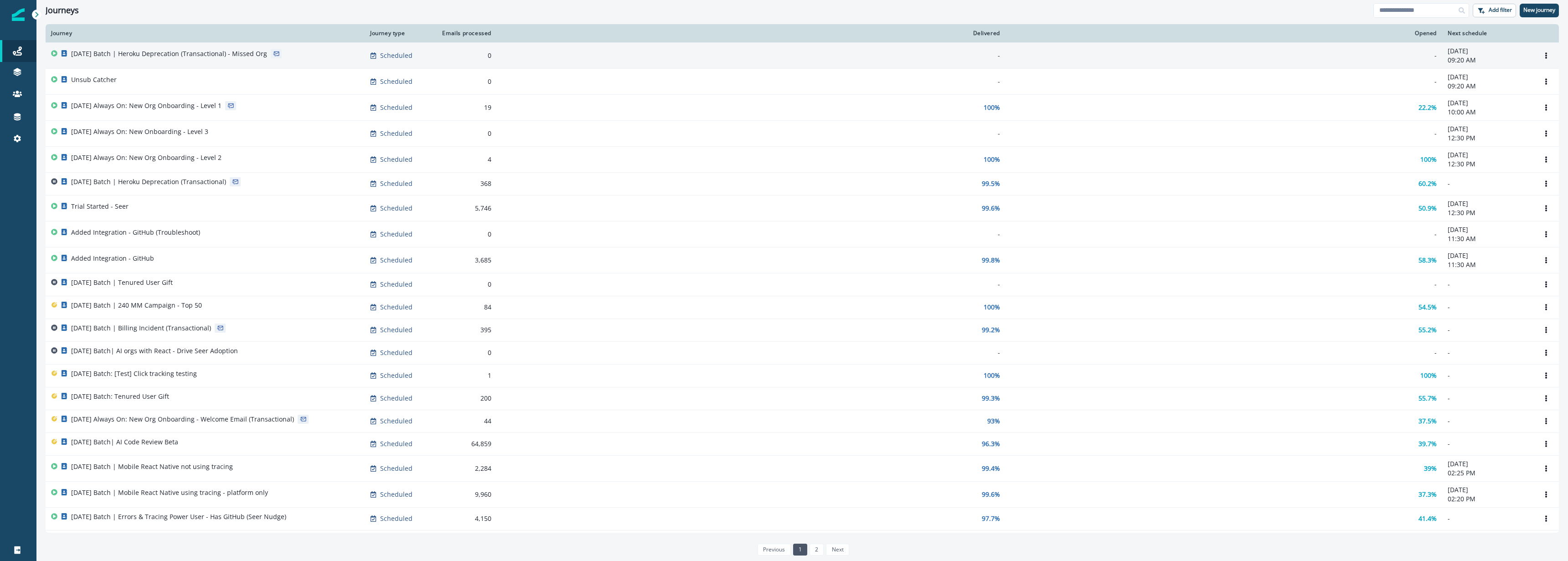
scroll to position [1, 0]
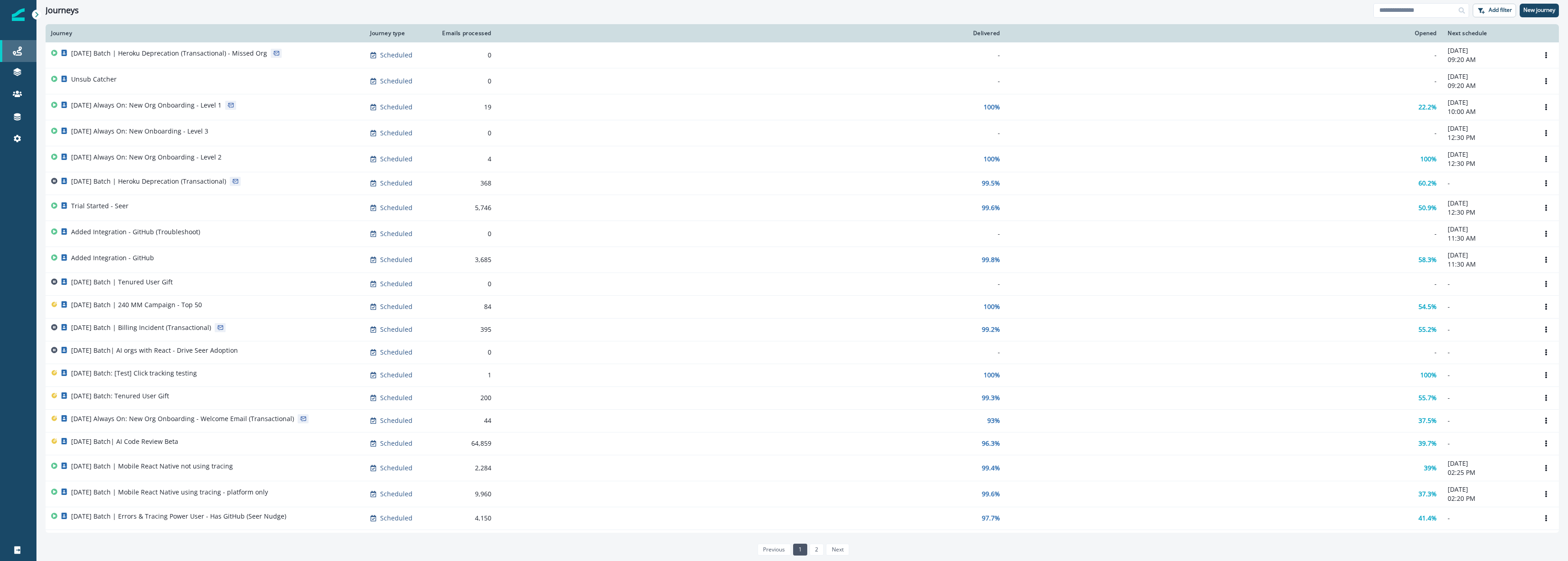
click at [12, 50] on div "Journeys" at bounding box center [18, 50] width 29 height 11
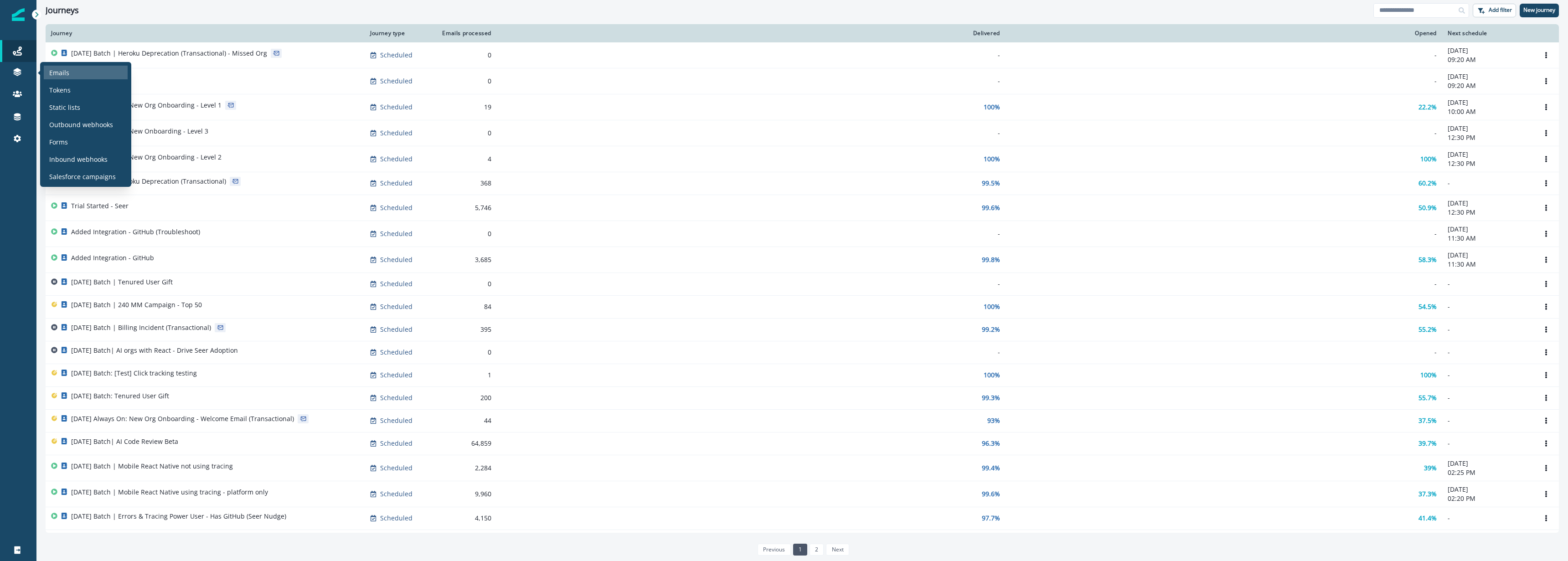
click at [79, 75] on div "Emails" at bounding box center [85, 72] width 84 height 14
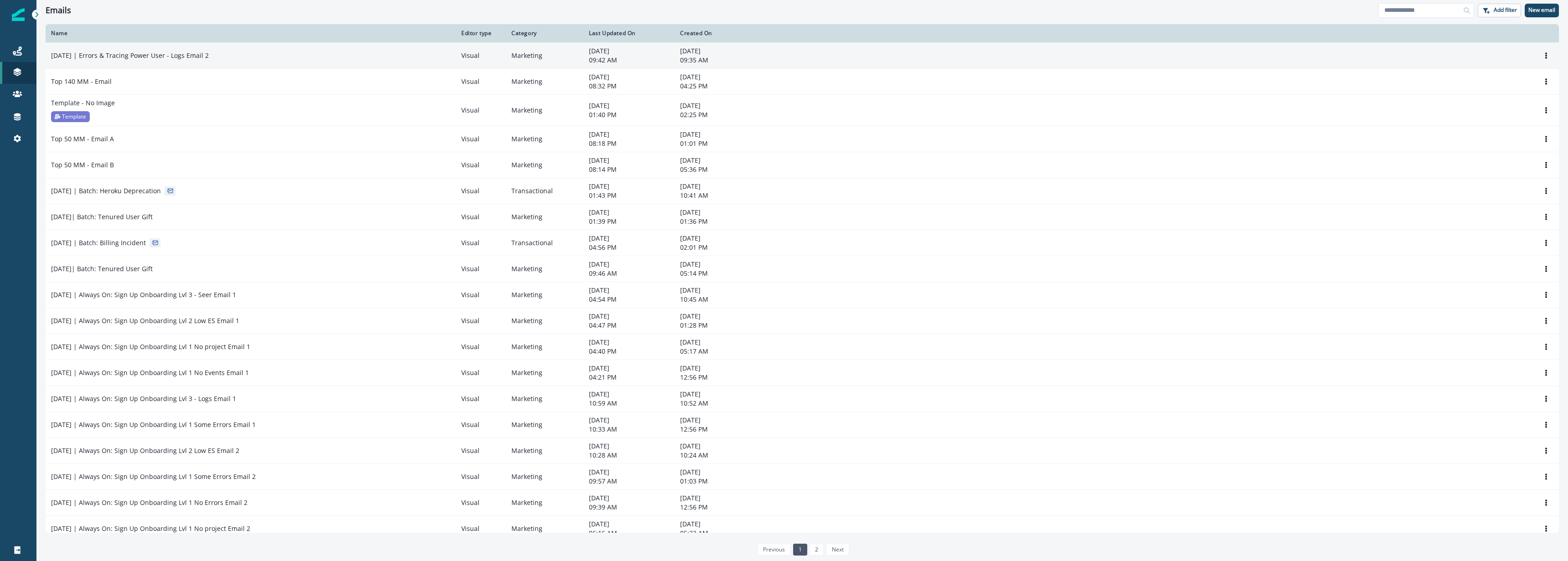
click at [209, 54] on p "2025-10-01 | Errors & Tracing Power User - Logs Email 2" at bounding box center [130, 55] width 157 height 9
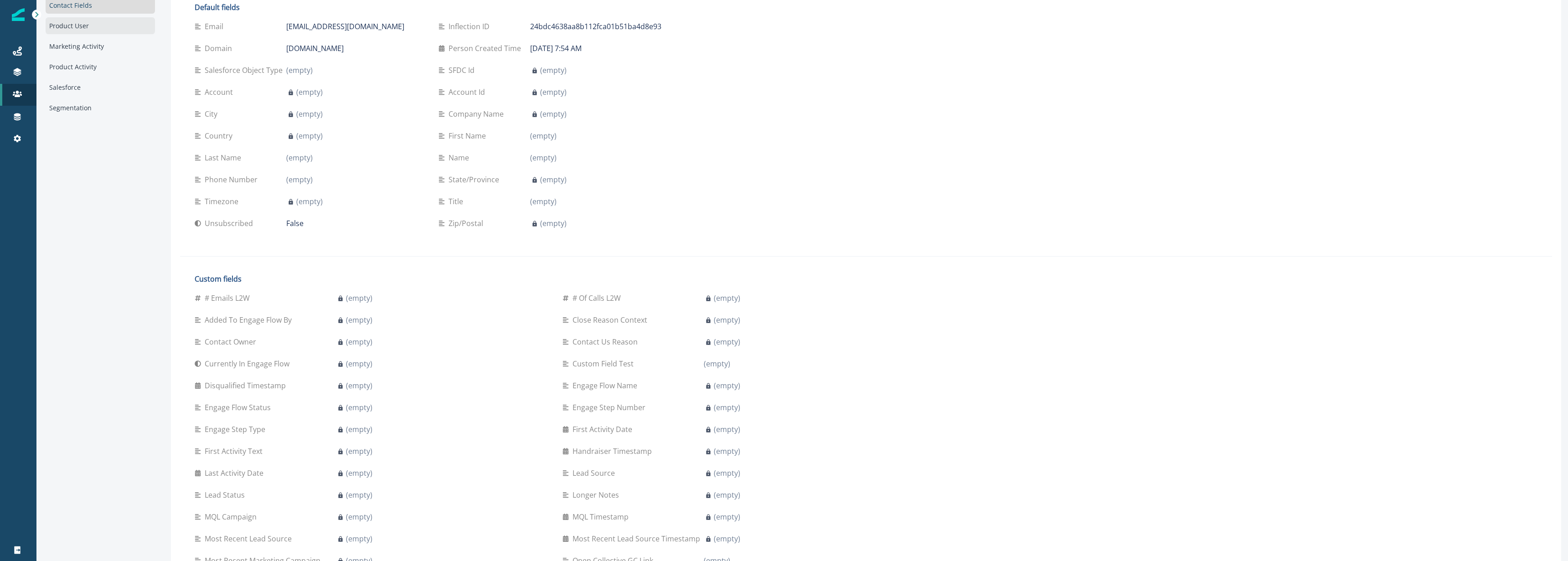
scroll to position [36, 0]
click at [83, 31] on div "Product User" at bounding box center [100, 25] width 110 height 17
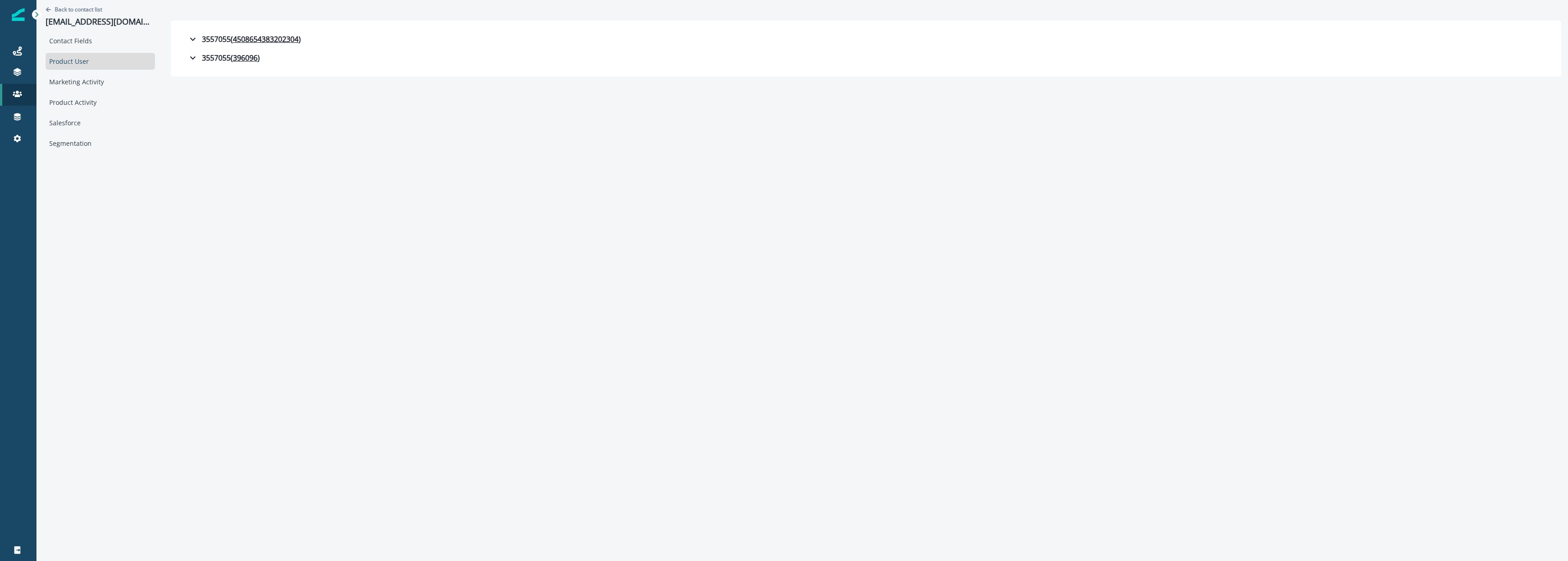
scroll to position [0, 0]
click at [84, 38] on div "Contact Fields" at bounding box center [100, 40] width 110 height 17
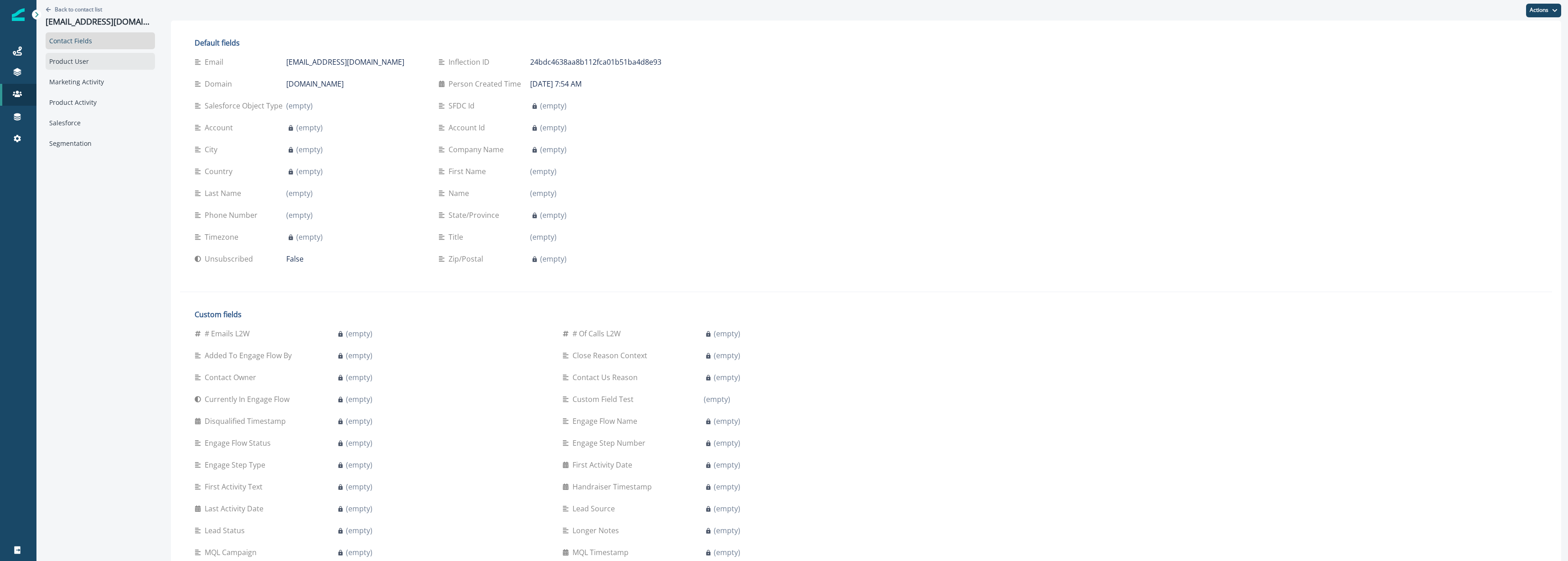
click at [92, 62] on div "Product User" at bounding box center [100, 61] width 110 height 17
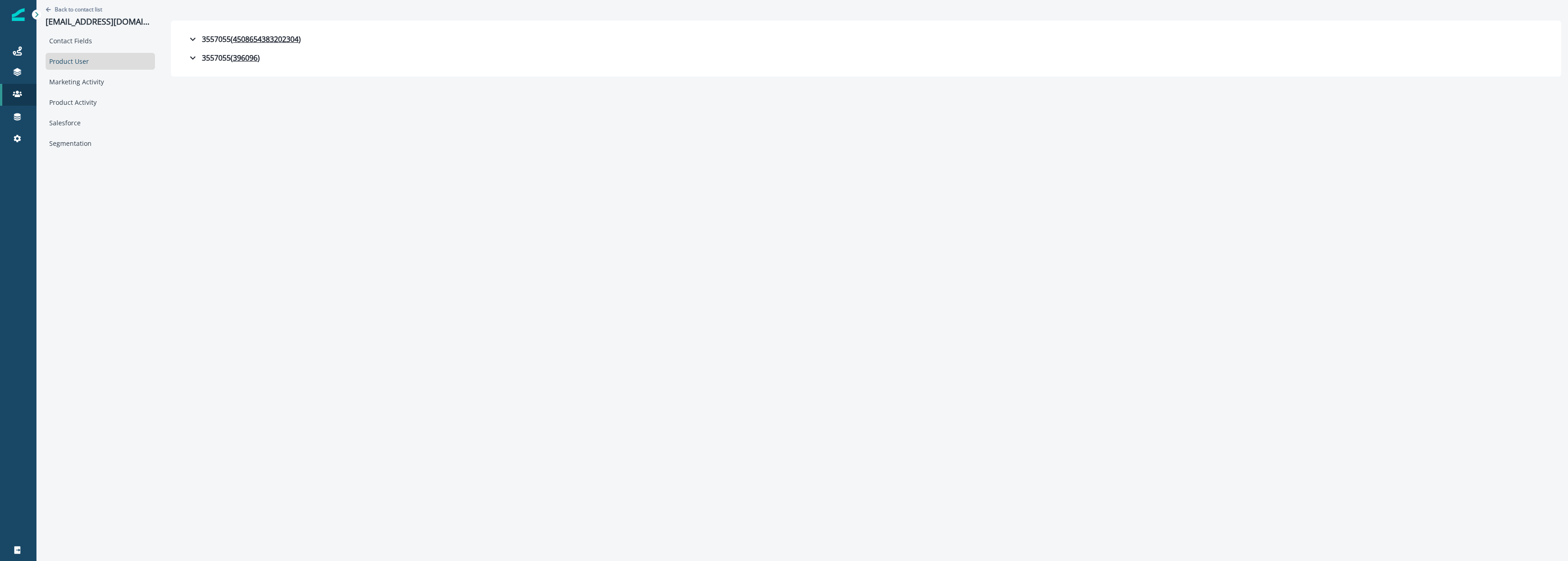
click at [239, 222] on div "Back to contact list sentry.amplifier928@passfwd.com Contact Fields Product Use…" at bounding box center [802, 280] width 1531 height 561
click at [195, 38] on icon "button" at bounding box center [193, 39] width 11 height 11
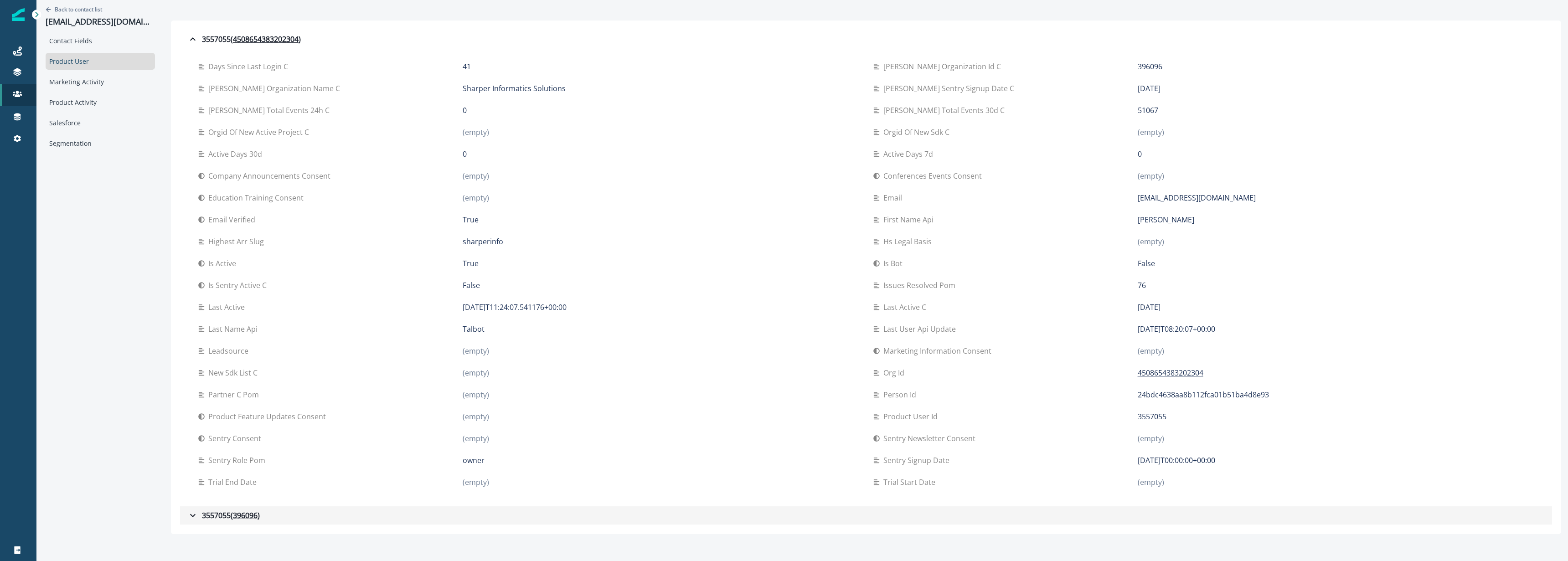
click at [224, 511] on div "3557055 ( 396096 )" at bounding box center [224, 515] width 72 height 11
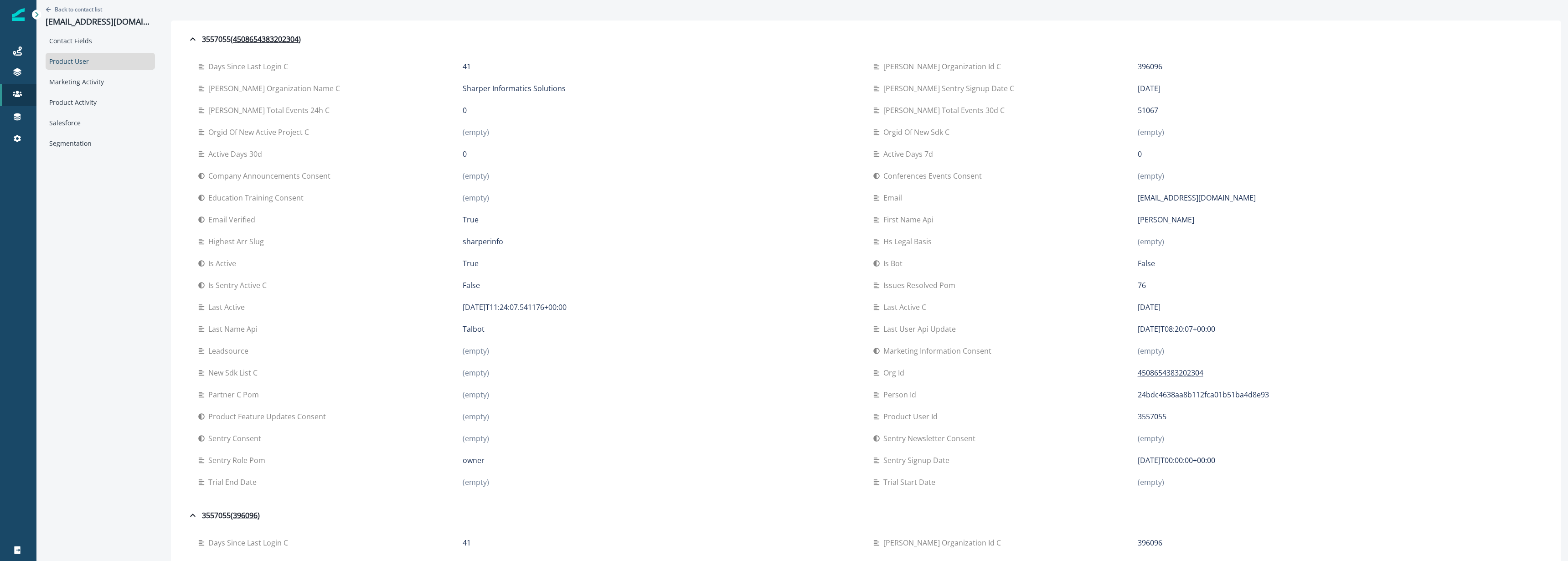
click at [654, 348] on div "(empty)" at bounding box center [661, 351] width 396 height 11
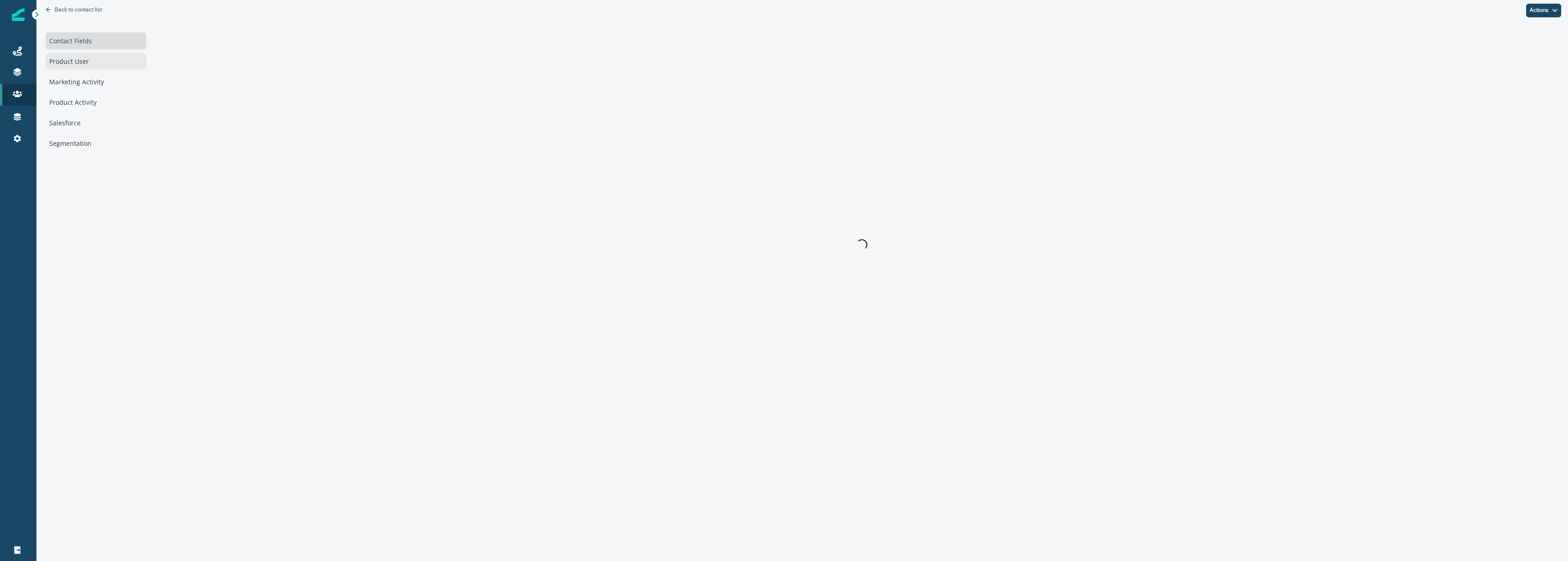
click at [94, 59] on div "Product User" at bounding box center [96, 61] width 101 height 17
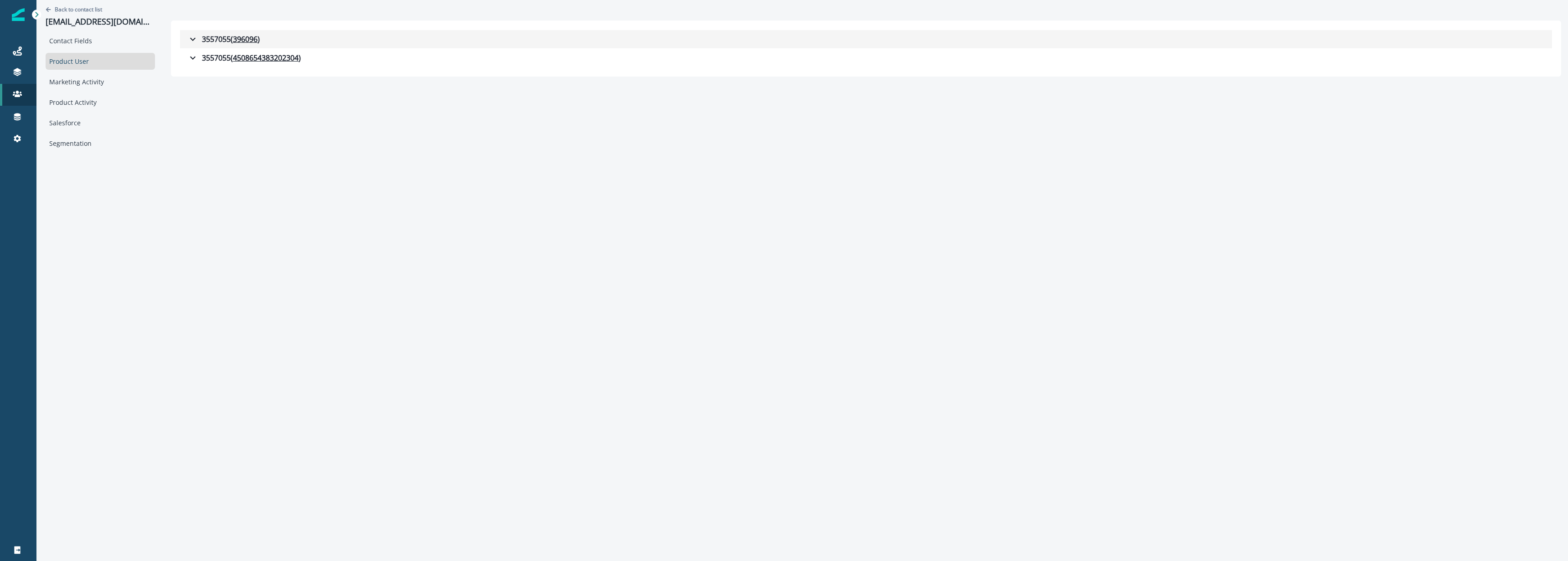
drag, startPoint x: 202, startPoint y: 40, endPoint x: 205, endPoint y: 47, distance: 7.6
click at [202, 42] on div "3557055 ( 396096 )" at bounding box center [224, 39] width 72 height 11
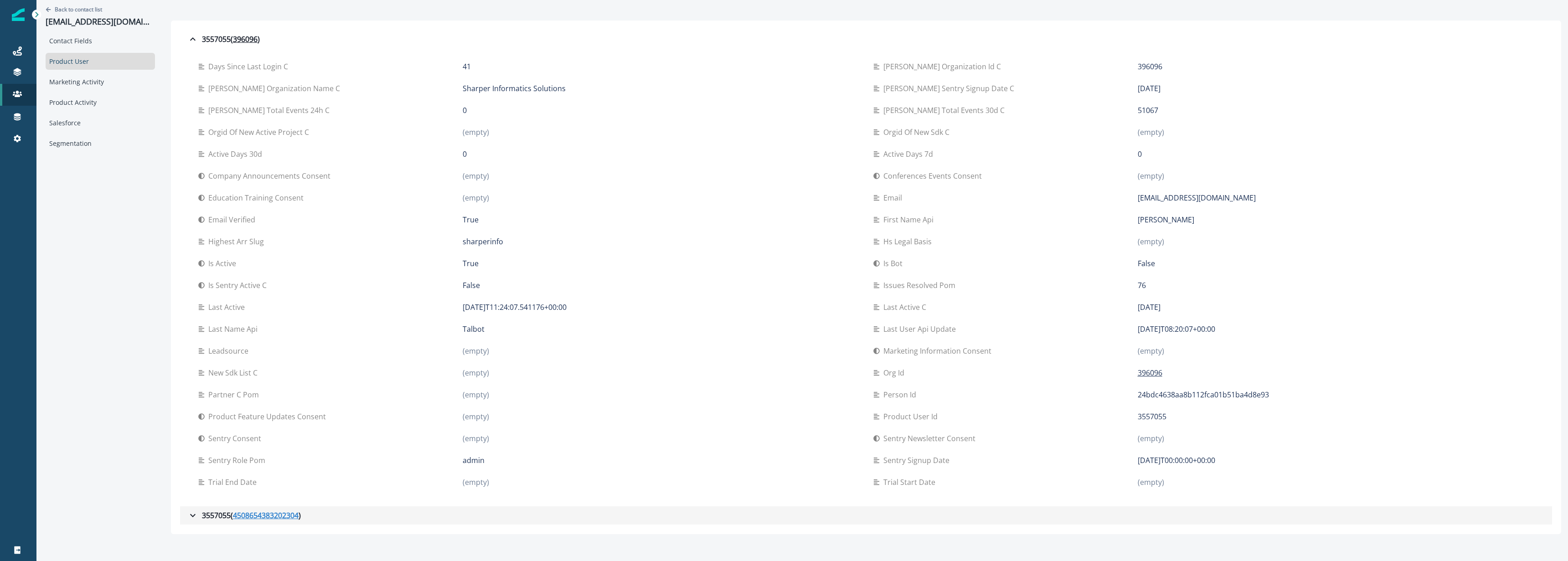
click at [277, 518] on u "4508654383202304" at bounding box center [266, 515] width 65 height 11
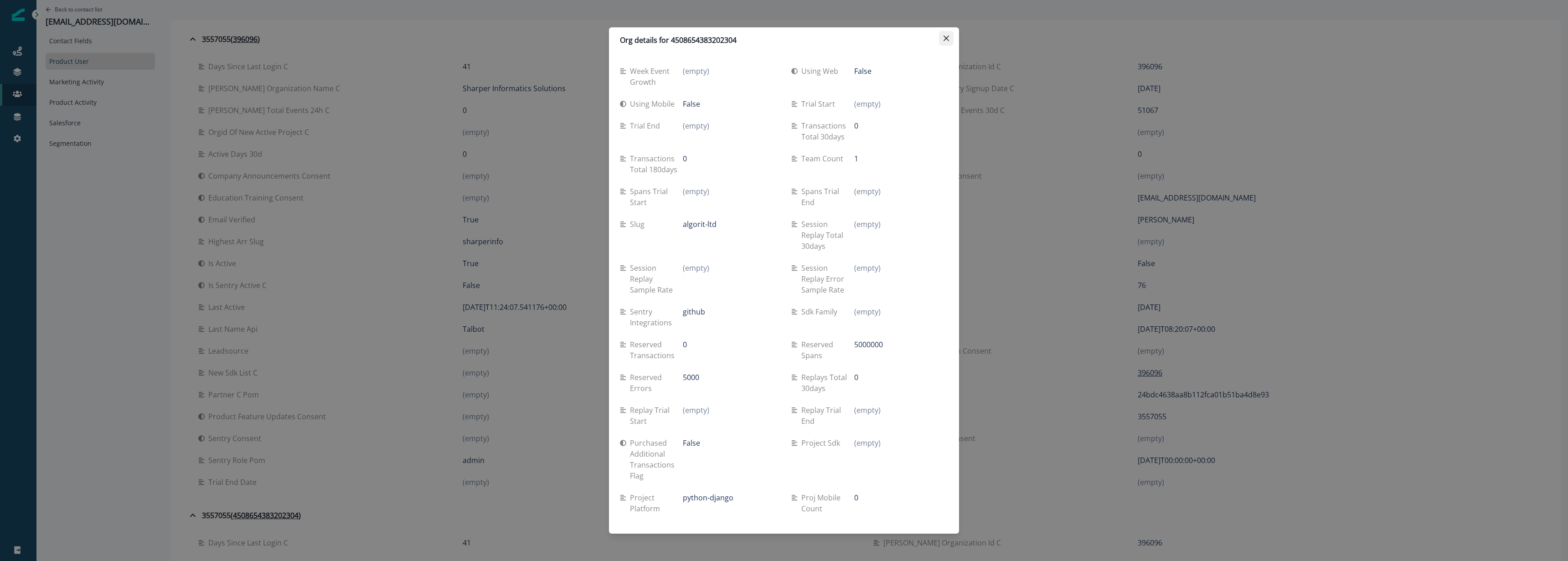
click at [947, 38] on icon "Close" at bounding box center [946, 38] width 6 height 6
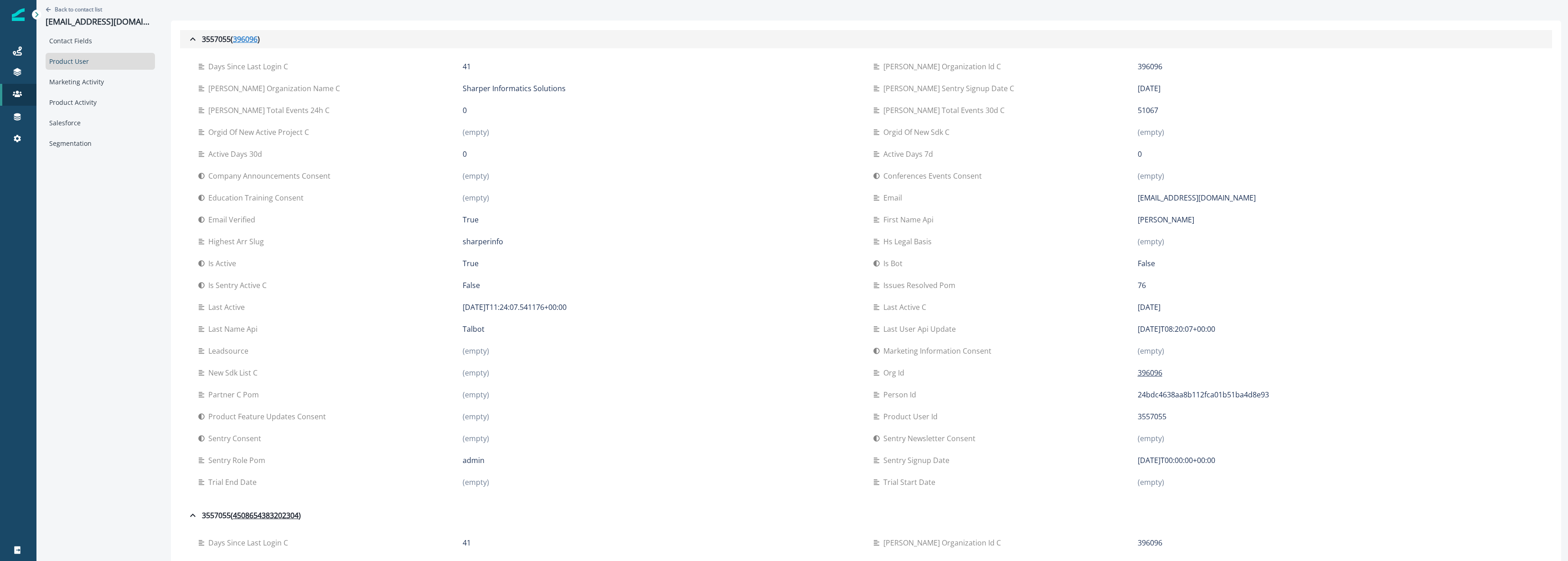
click at [253, 37] on u "396096" at bounding box center [245, 39] width 25 height 11
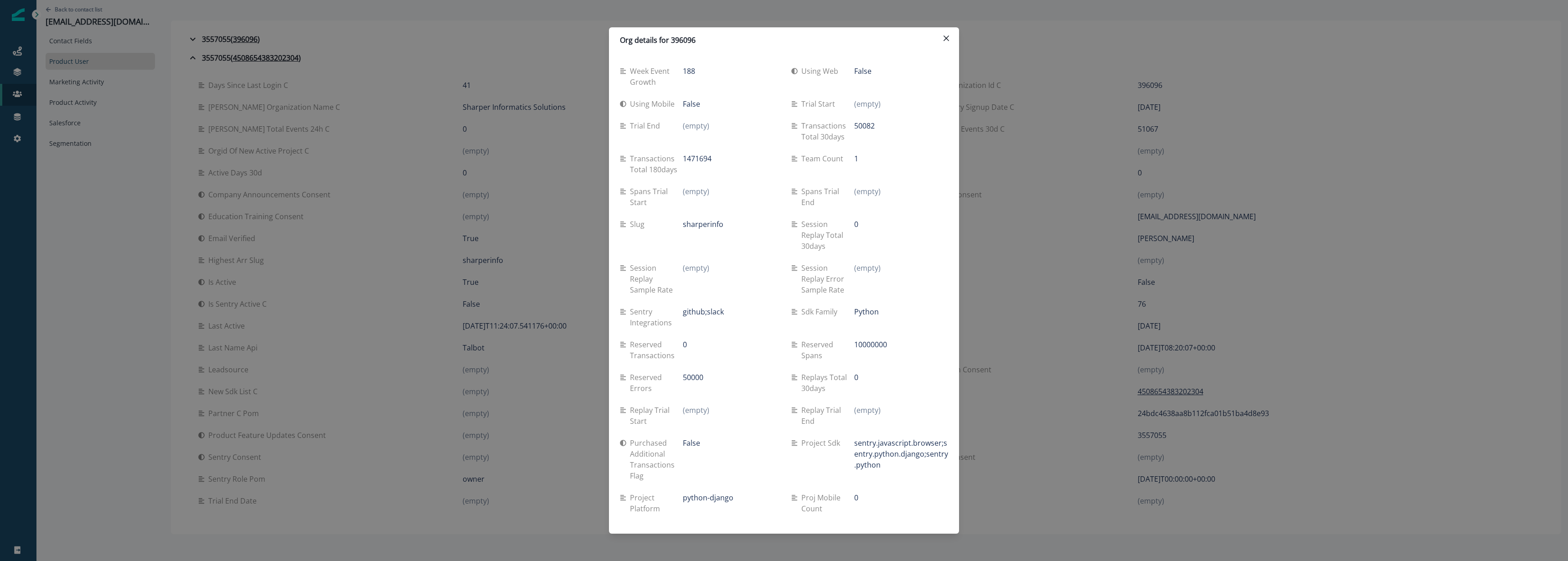
click at [256, 147] on div "Org details for 396096 Week event growth 188 Using web False Using mobile False…" at bounding box center [784, 280] width 1568 height 561
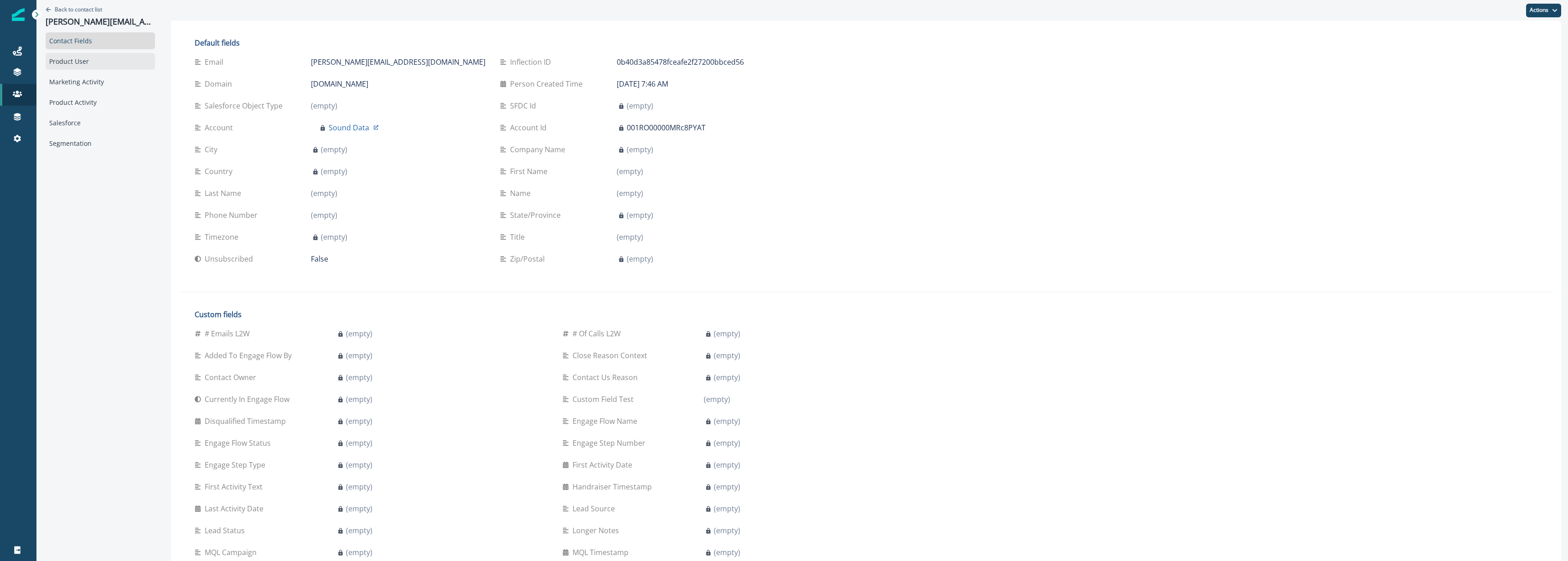
click at [98, 66] on div "Product User" at bounding box center [100, 61] width 110 height 17
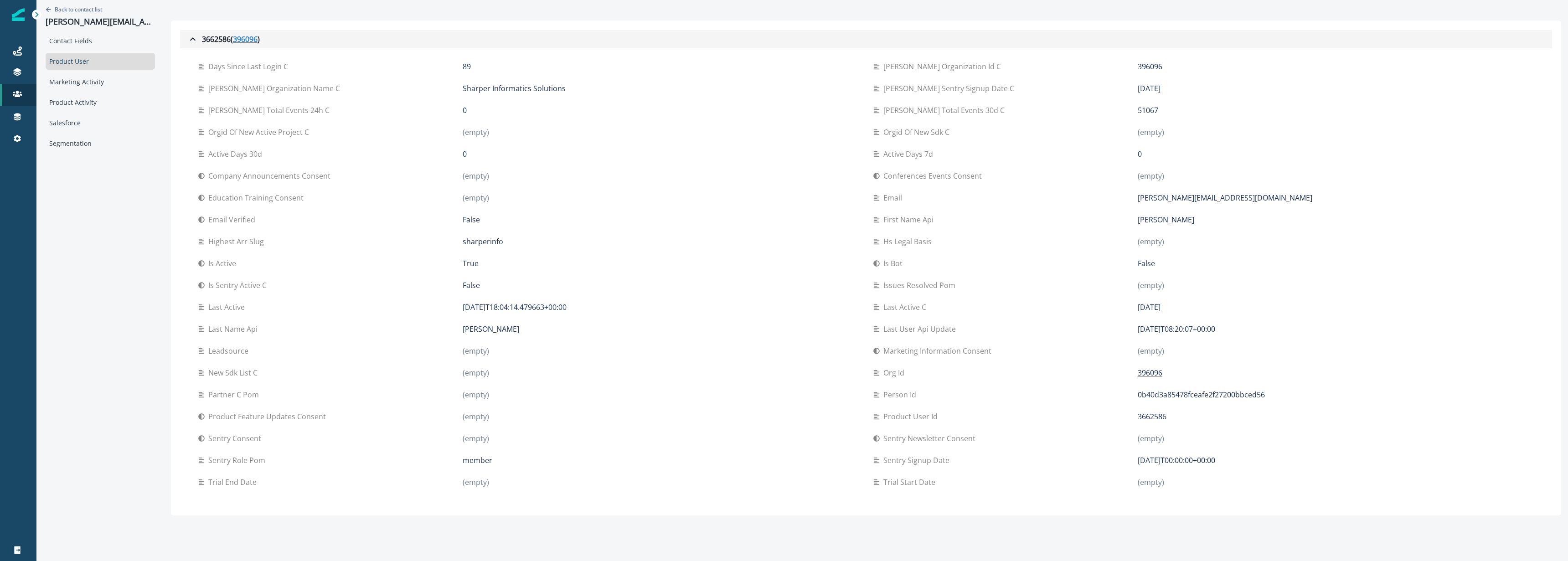
click at [247, 37] on u "396096" at bounding box center [245, 39] width 25 height 11
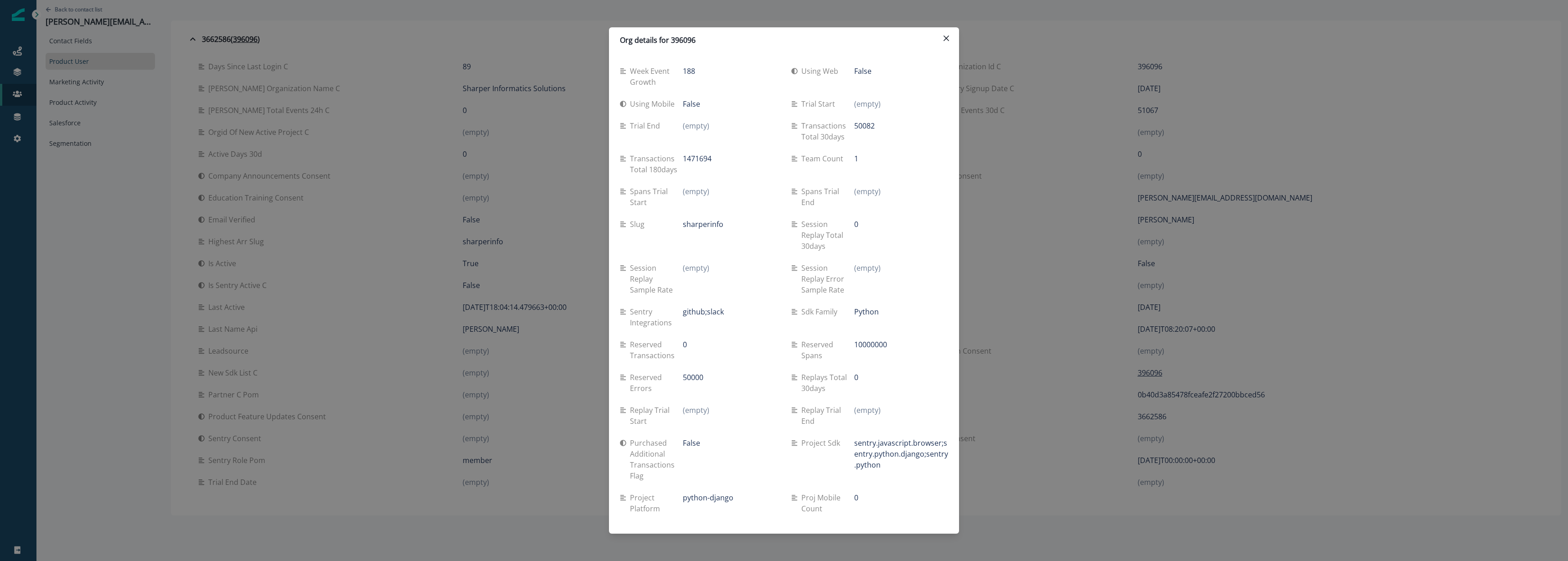
click at [1065, 311] on div "Org details for 396096 Week event growth 188 Using web False Using mobile False…" at bounding box center [784, 280] width 1568 height 561
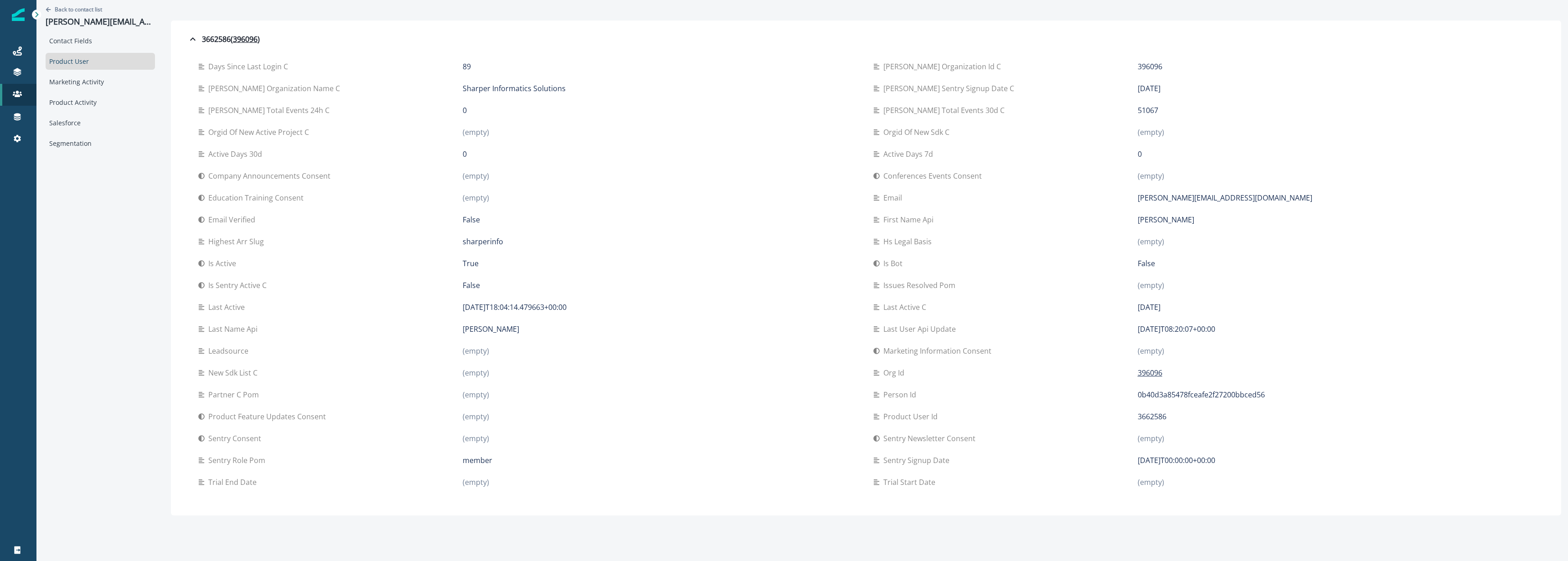
drag, startPoint x: 1065, startPoint y: 310, endPoint x: 1072, endPoint y: 308, distance: 7.3
click at [1065, 310] on div "Last active c" at bounding box center [1006, 307] width 264 height 11
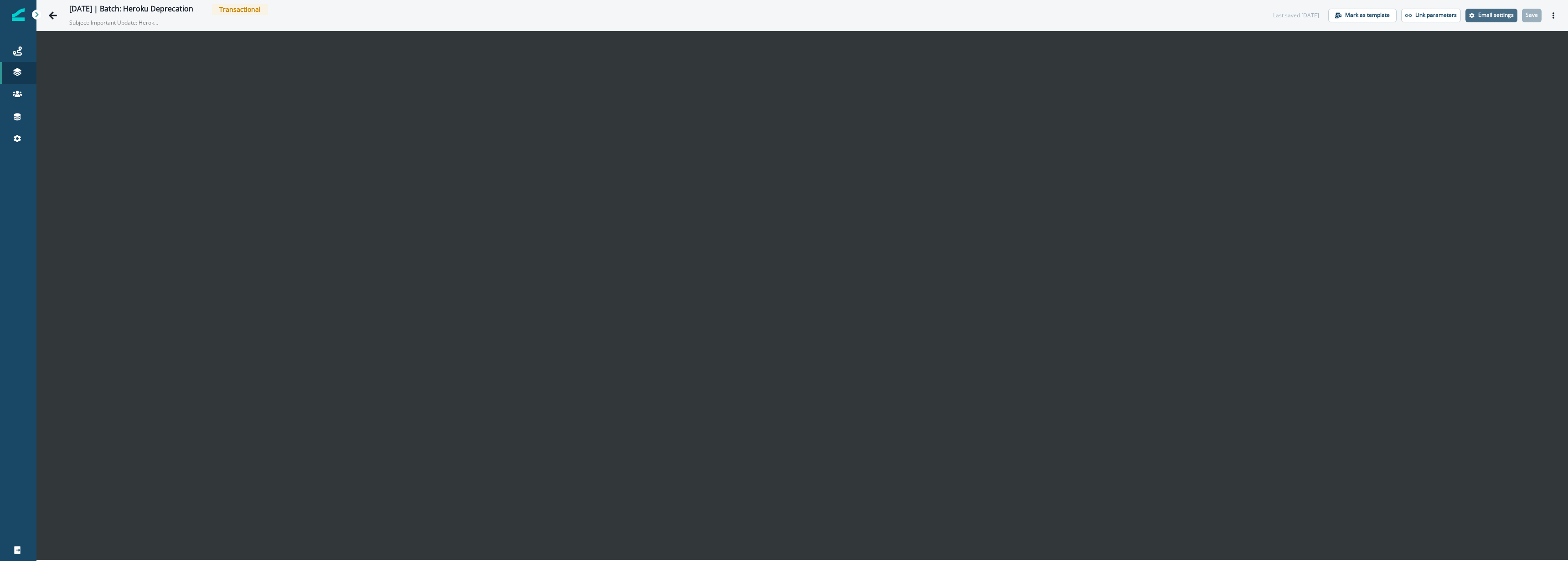
click at [1496, 18] on p "Email settings" at bounding box center [1496, 15] width 35 height 6
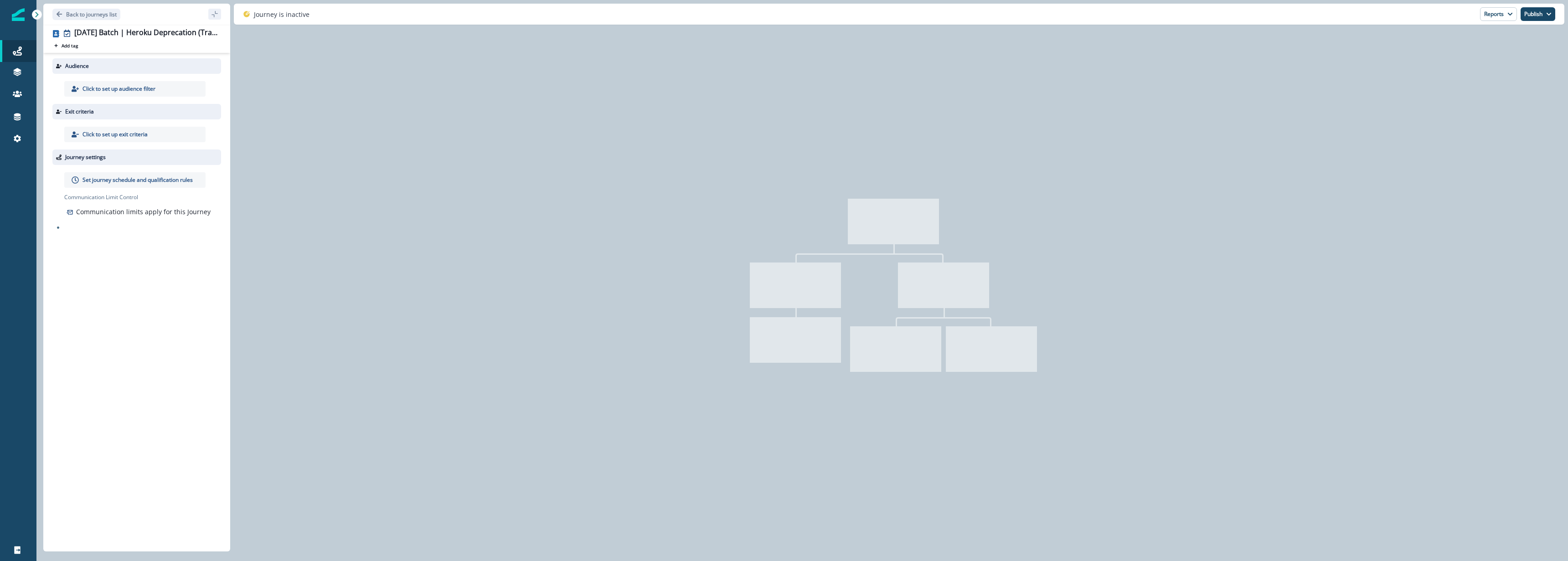
type input "**********"
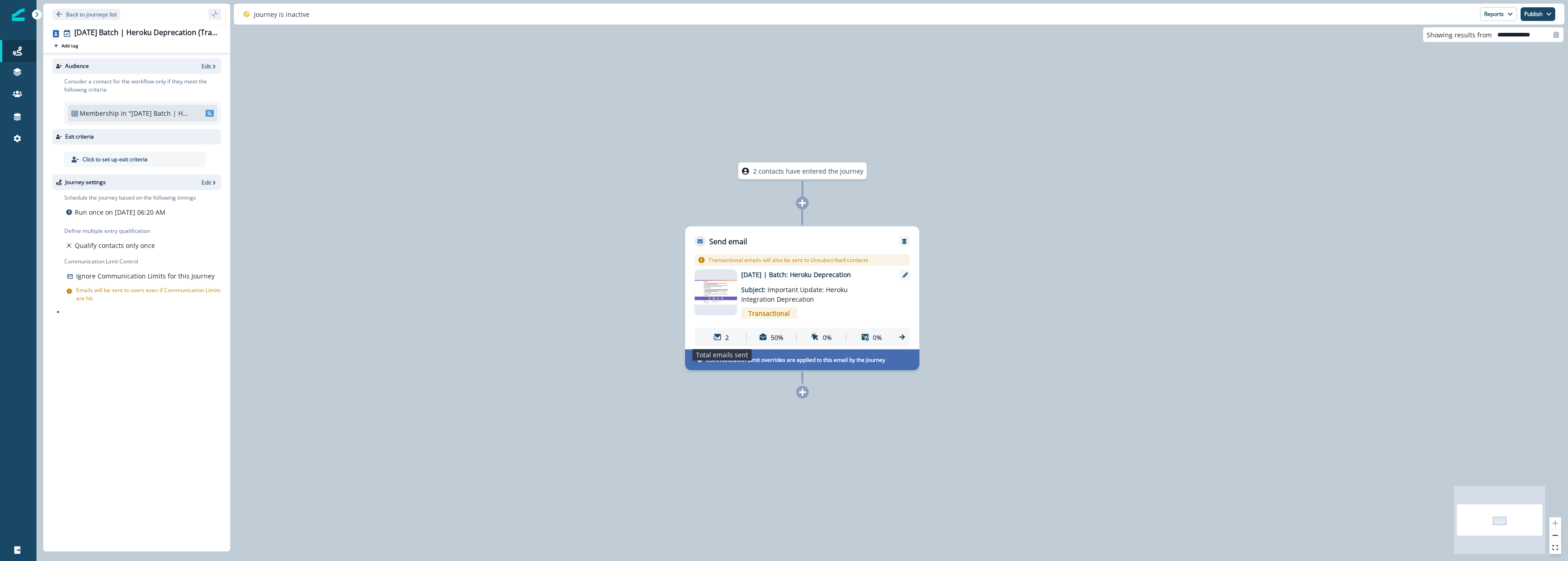
click at [722, 336] on icon at bounding box center [717, 337] width 8 height 8
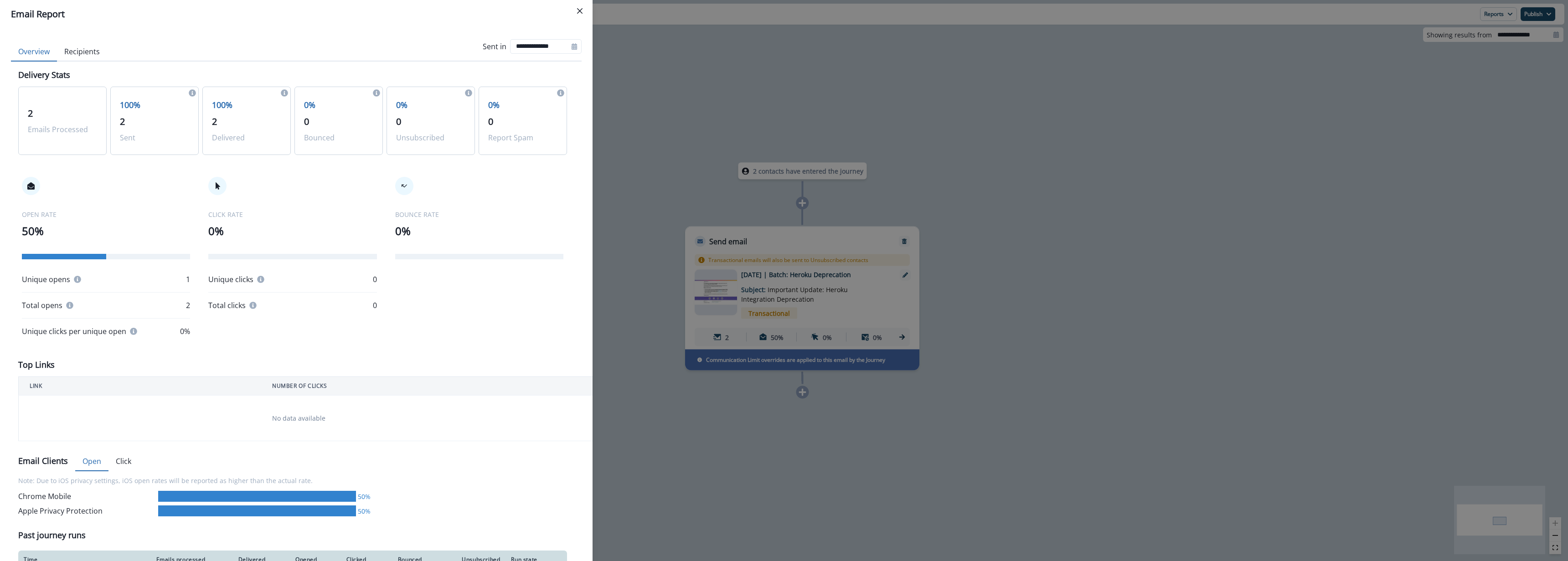
click at [84, 52] on button "Recipients" at bounding box center [82, 52] width 50 height 19
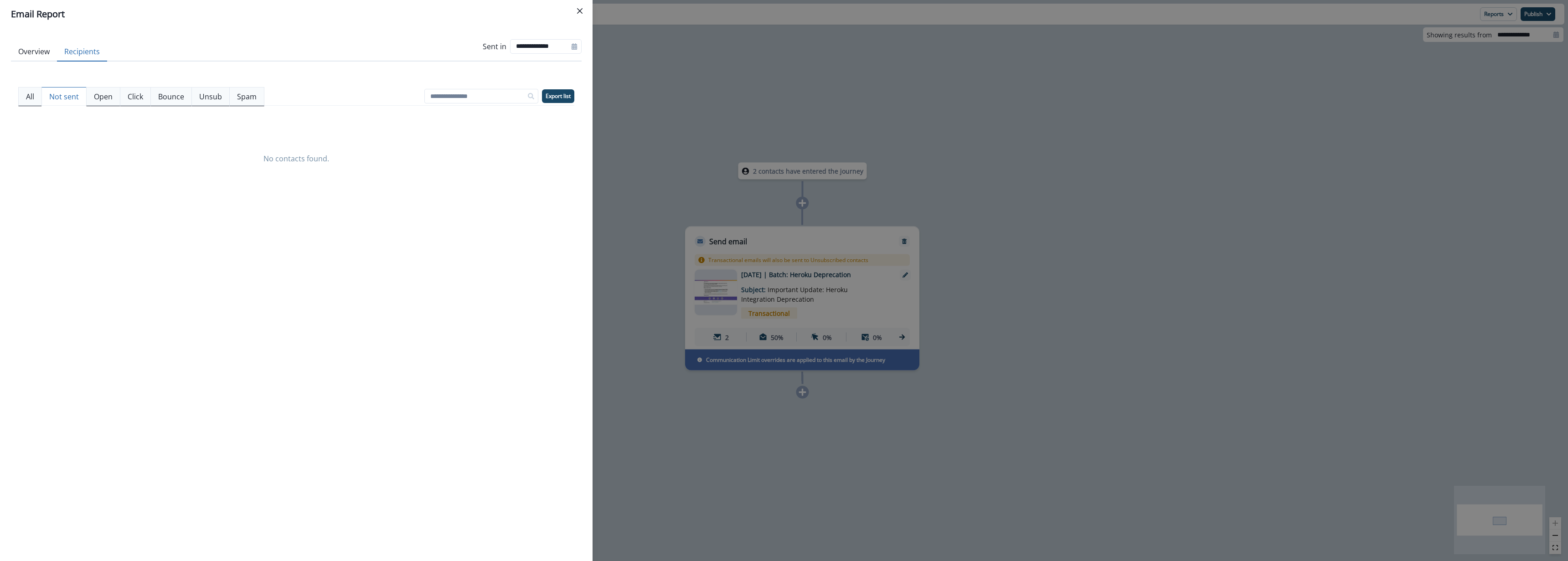
click at [79, 99] on button "Not sent" at bounding box center [64, 96] width 45 height 19
click at [106, 99] on p "Open" at bounding box center [103, 96] width 19 height 11
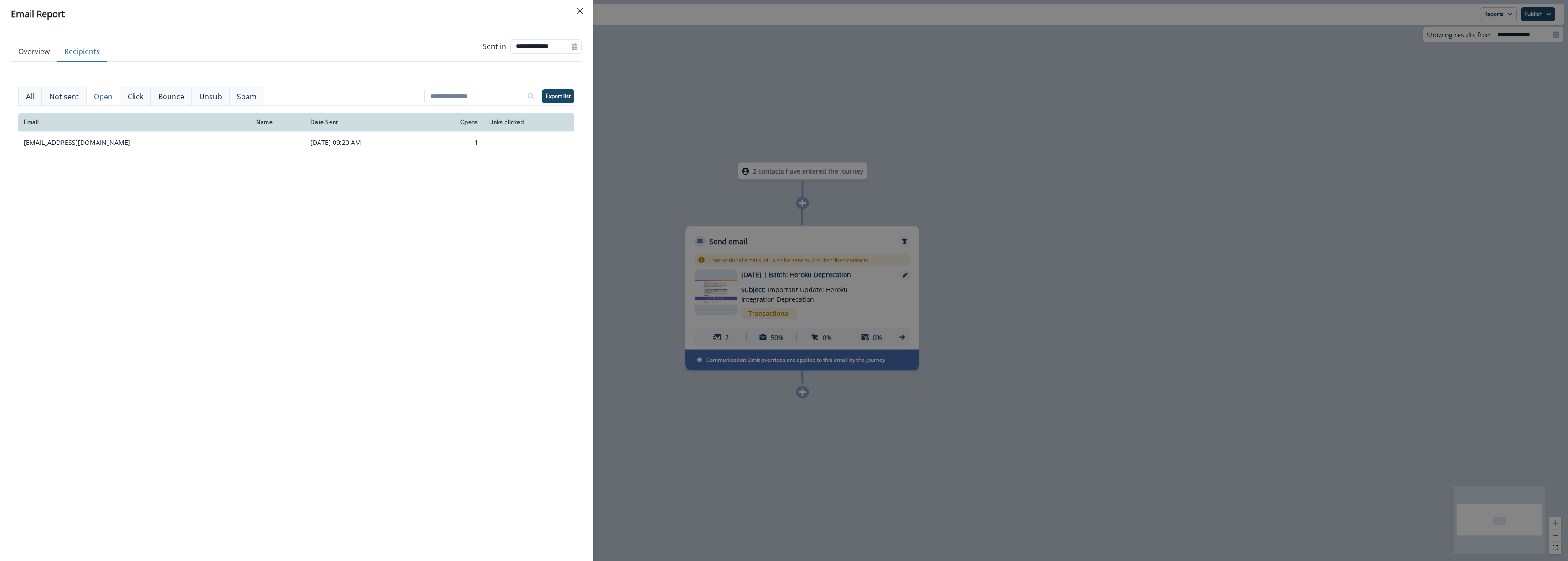
click at [732, 218] on div "**********" at bounding box center [784, 280] width 1568 height 561
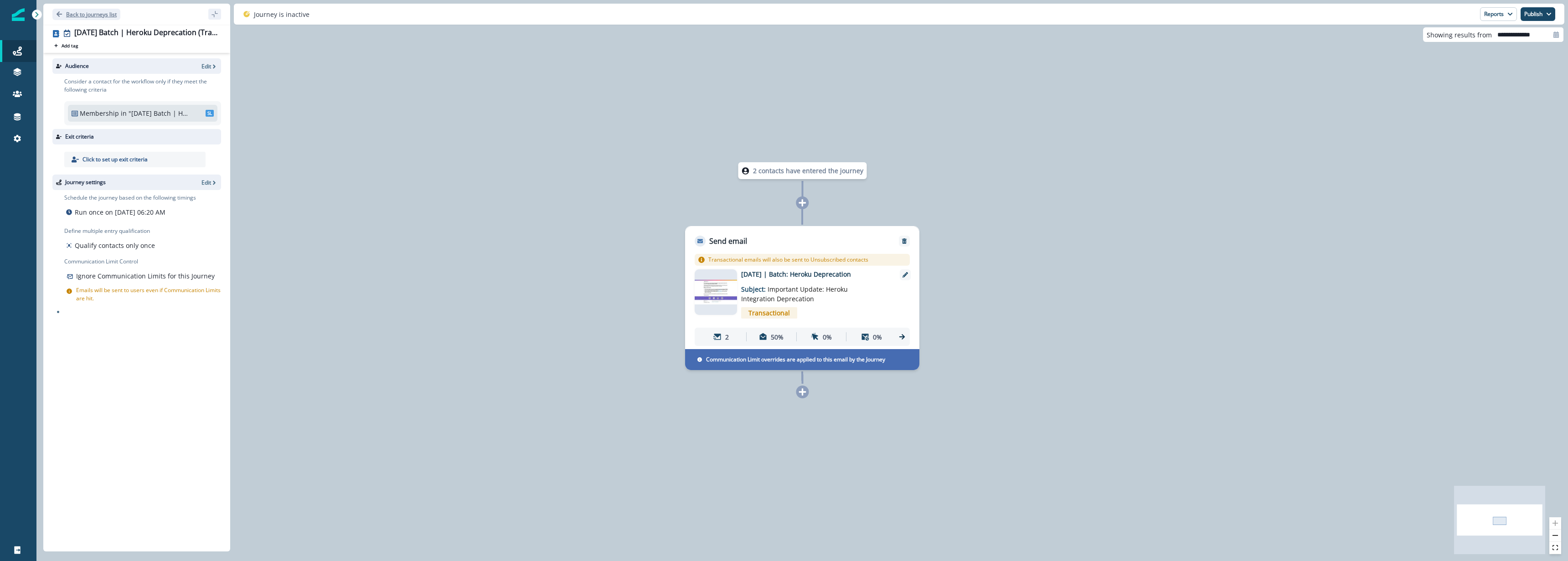
click at [94, 11] on p "Back to journeys list" at bounding box center [91, 14] width 50 height 8
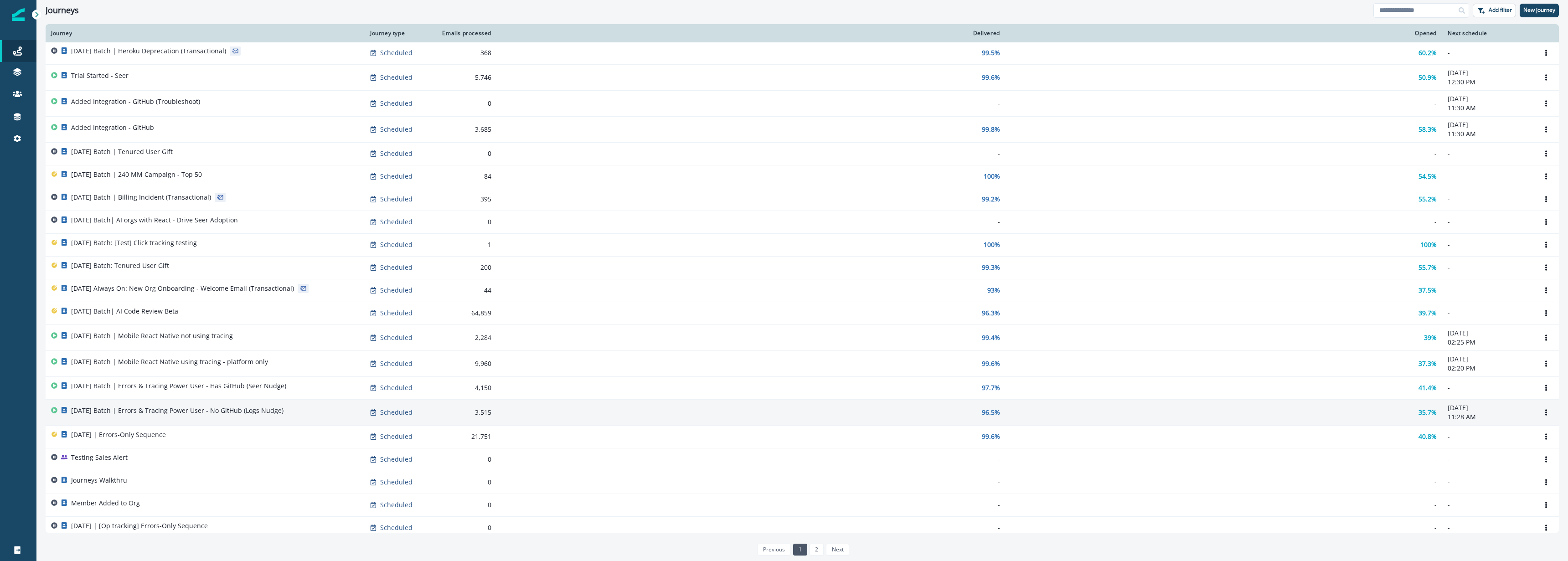
scroll to position [127, 0]
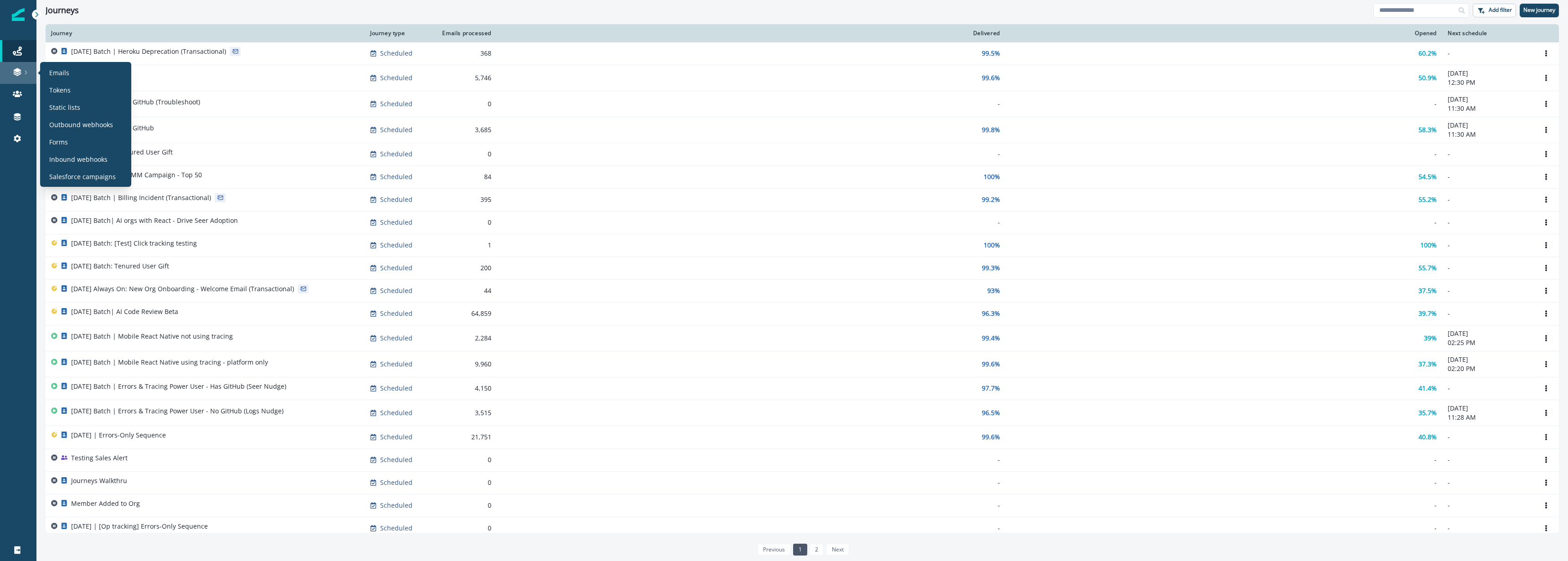
click at [17, 65] on link at bounding box center [18, 72] width 37 height 22
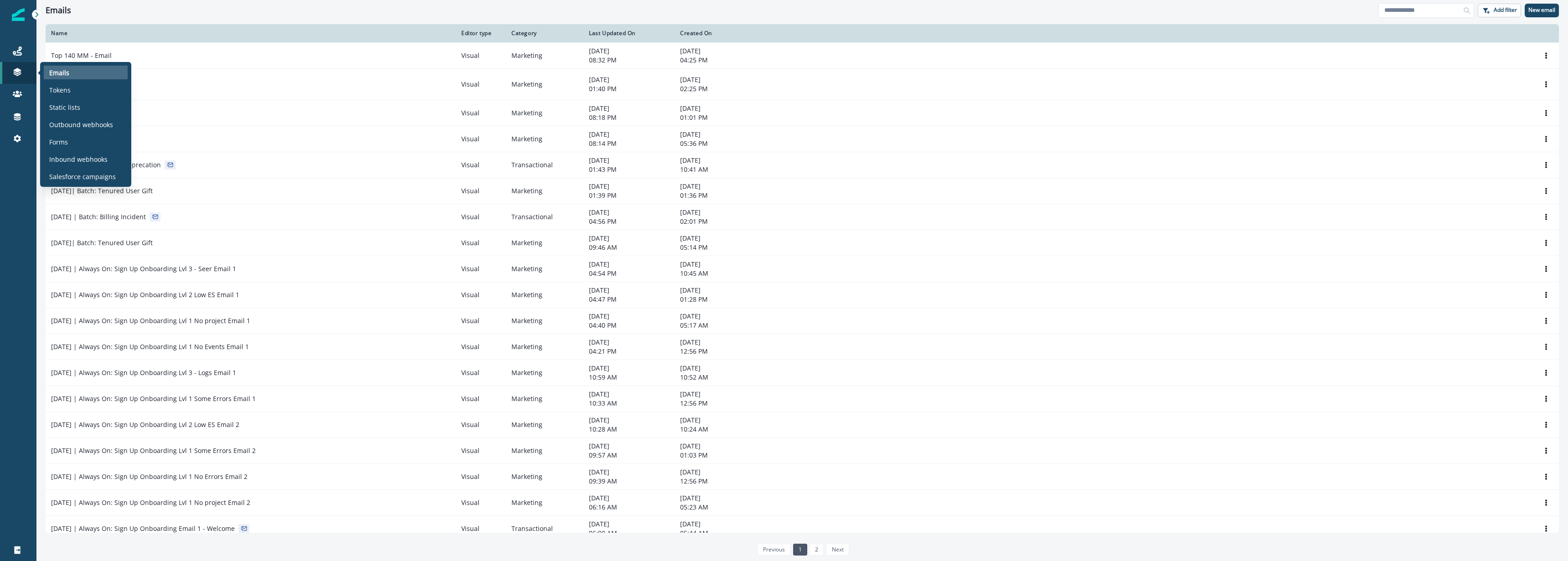
click at [64, 76] on p "Emails" at bounding box center [59, 72] width 20 height 9
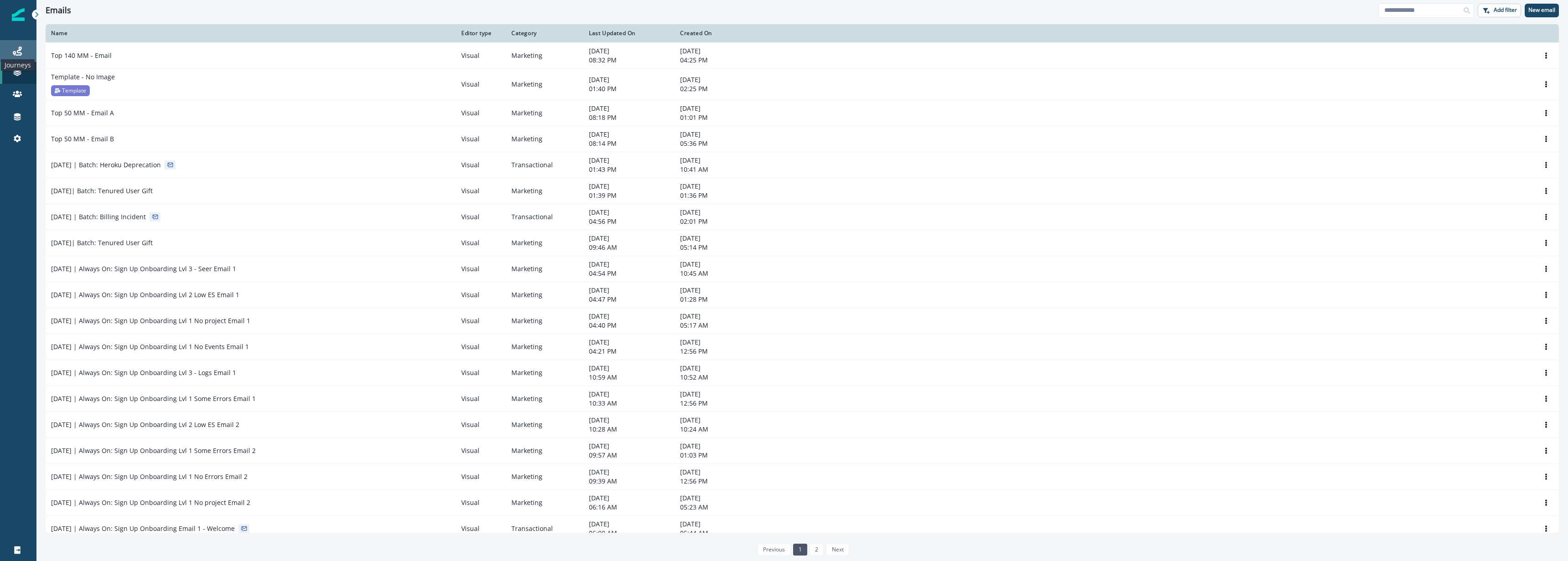
click at [16, 53] on icon at bounding box center [17, 51] width 9 height 9
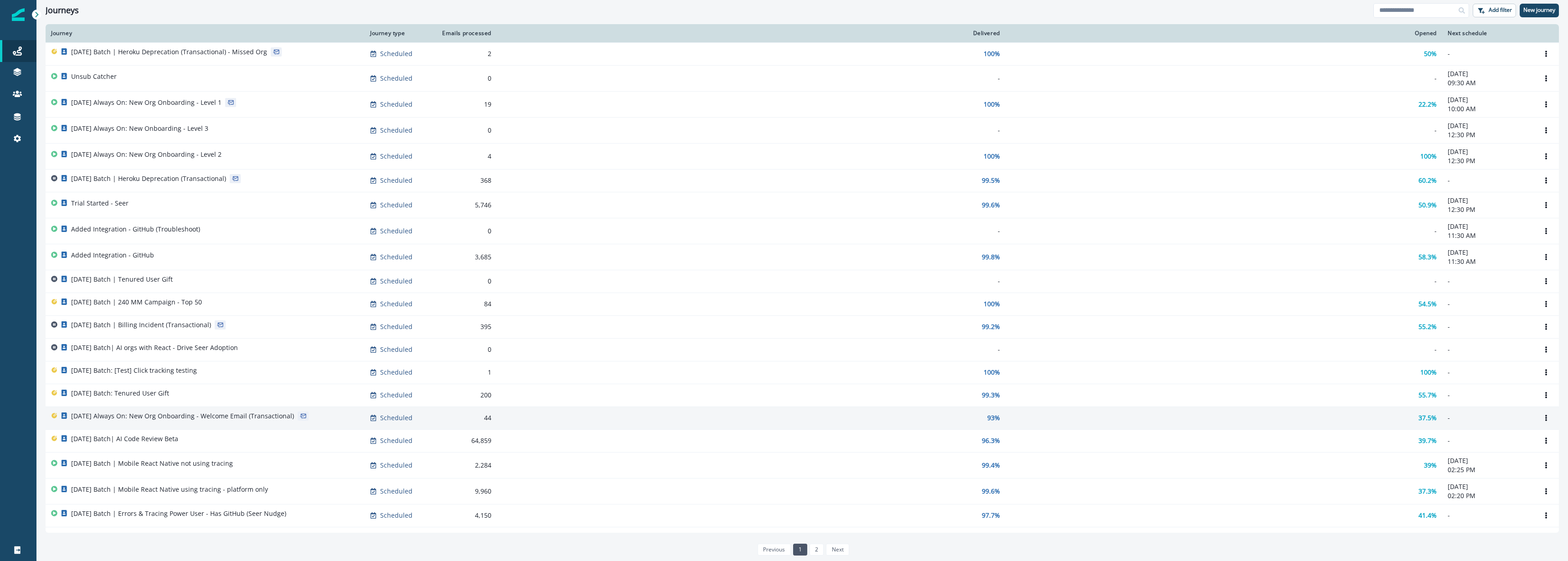
click at [265, 414] on p "[DATE] Always On: New Org Onboarding - Welcome Email (Transactional)" at bounding box center [183, 416] width 223 height 9
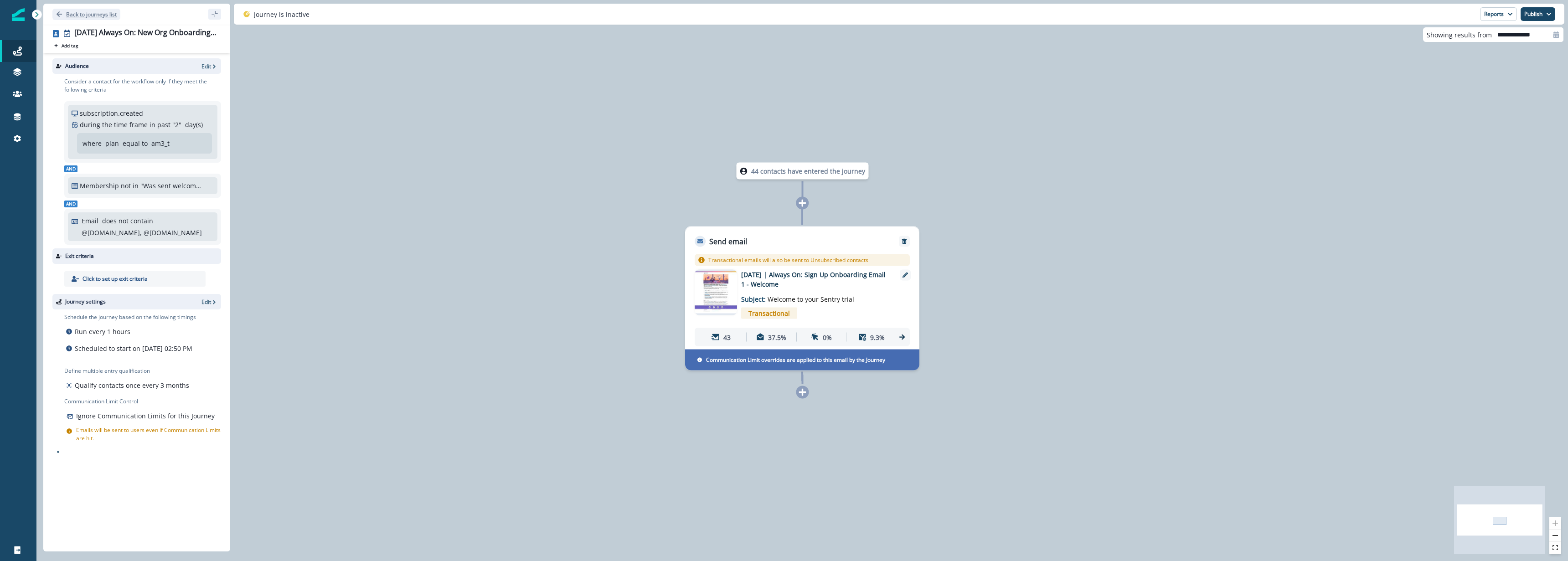
click at [82, 13] on p "Back to journeys list" at bounding box center [91, 14] width 50 height 8
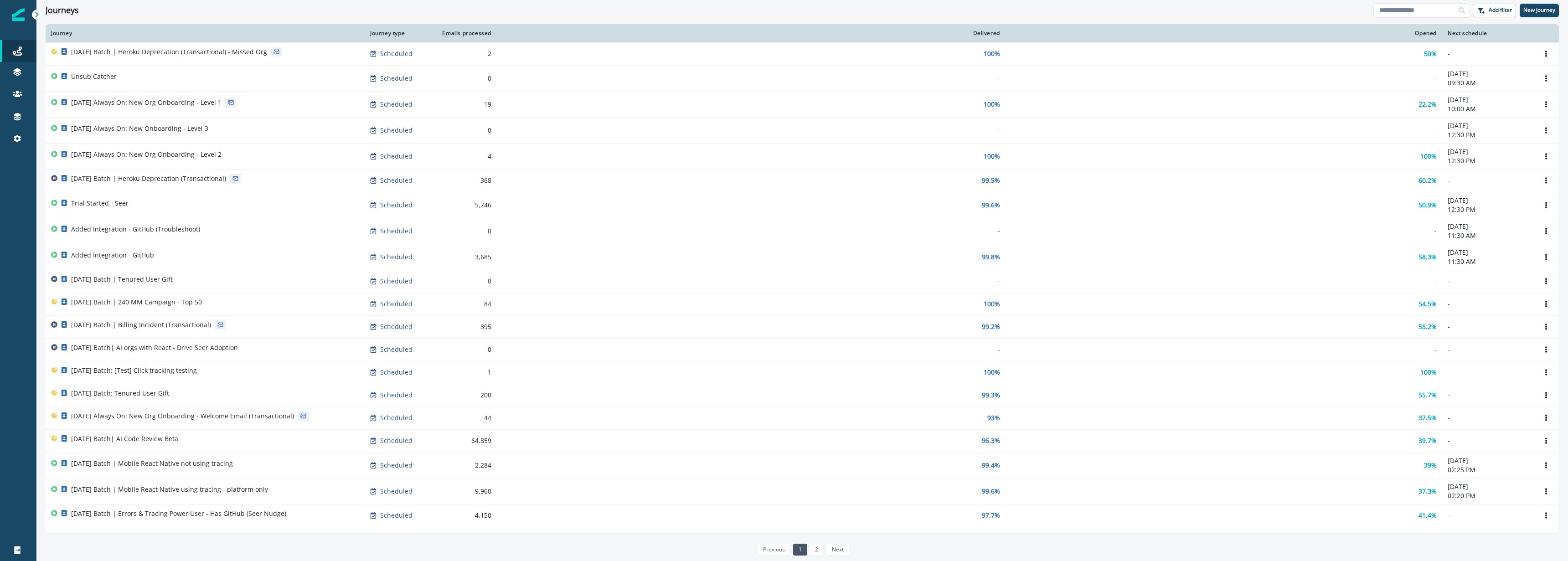
scroll to position [4, 0]
click at [108, 55] on div "[DATE] Batch | Heroku Deprecation (Transactional) - Missed Org" at bounding box center [169, 50] width 196 height 13
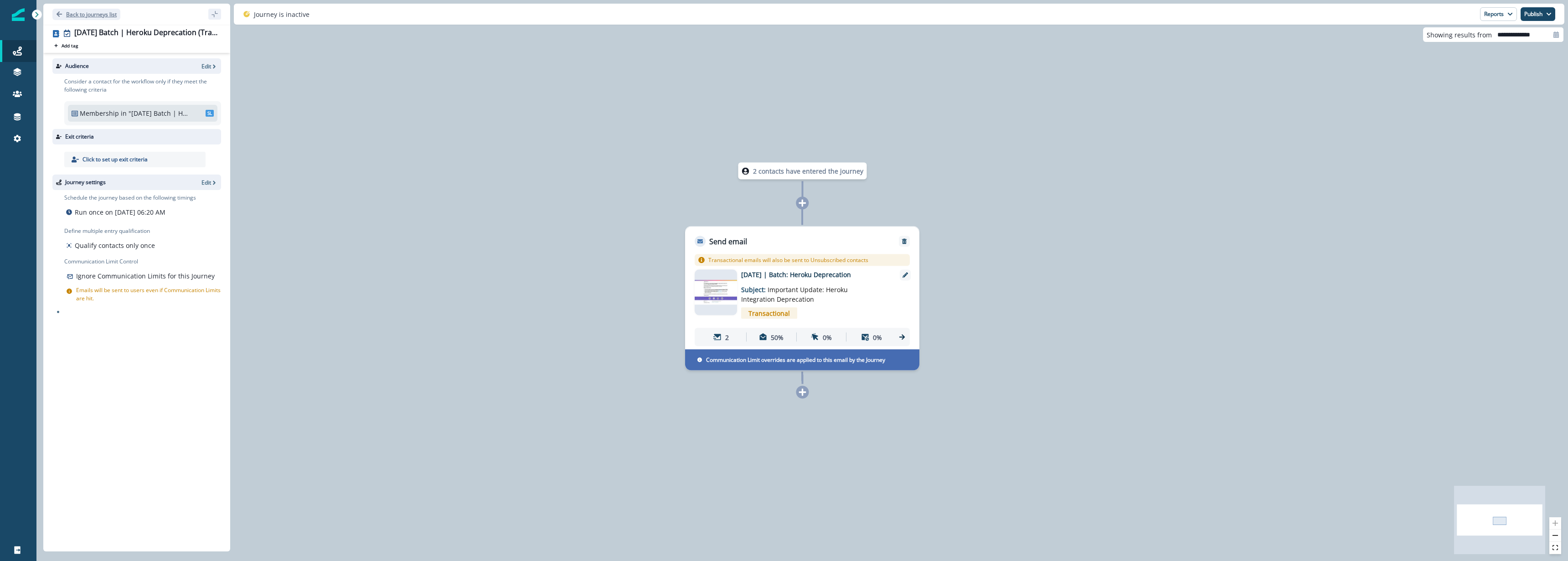
click at [65, 17] on button "Back to journeys list" at bounding box center [86, 14] width 68 height 11
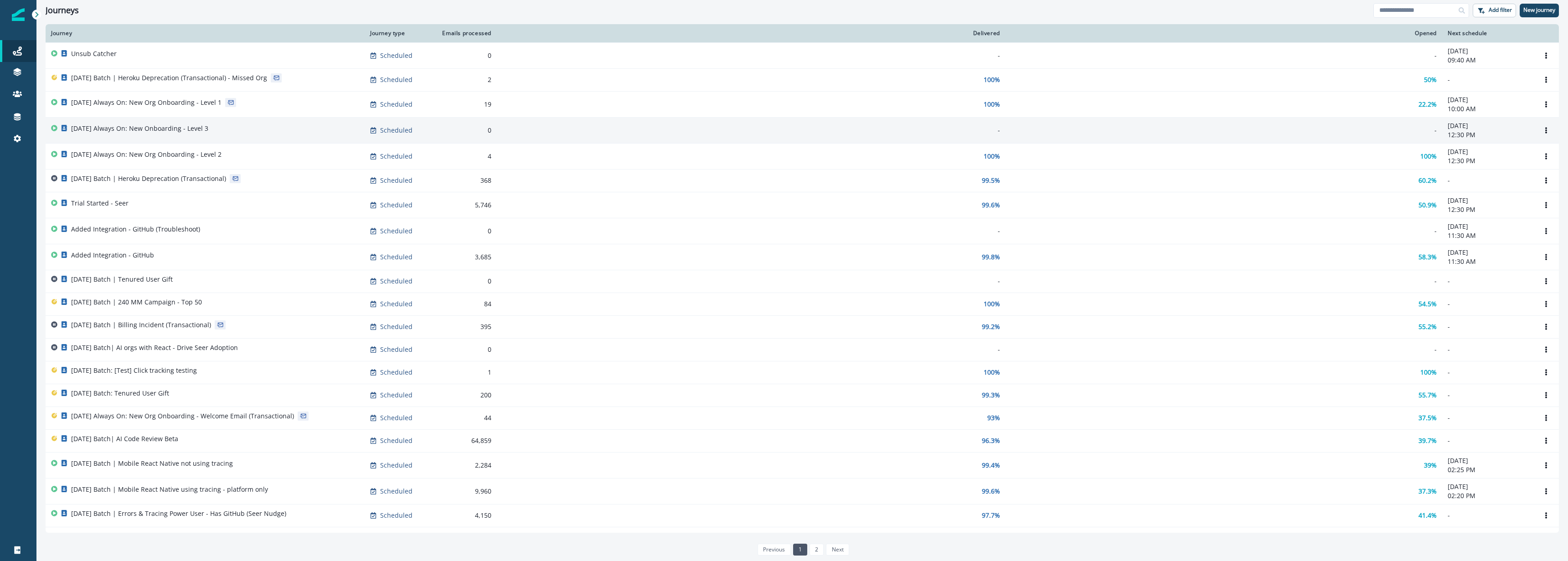
scroll to position [1, 0]
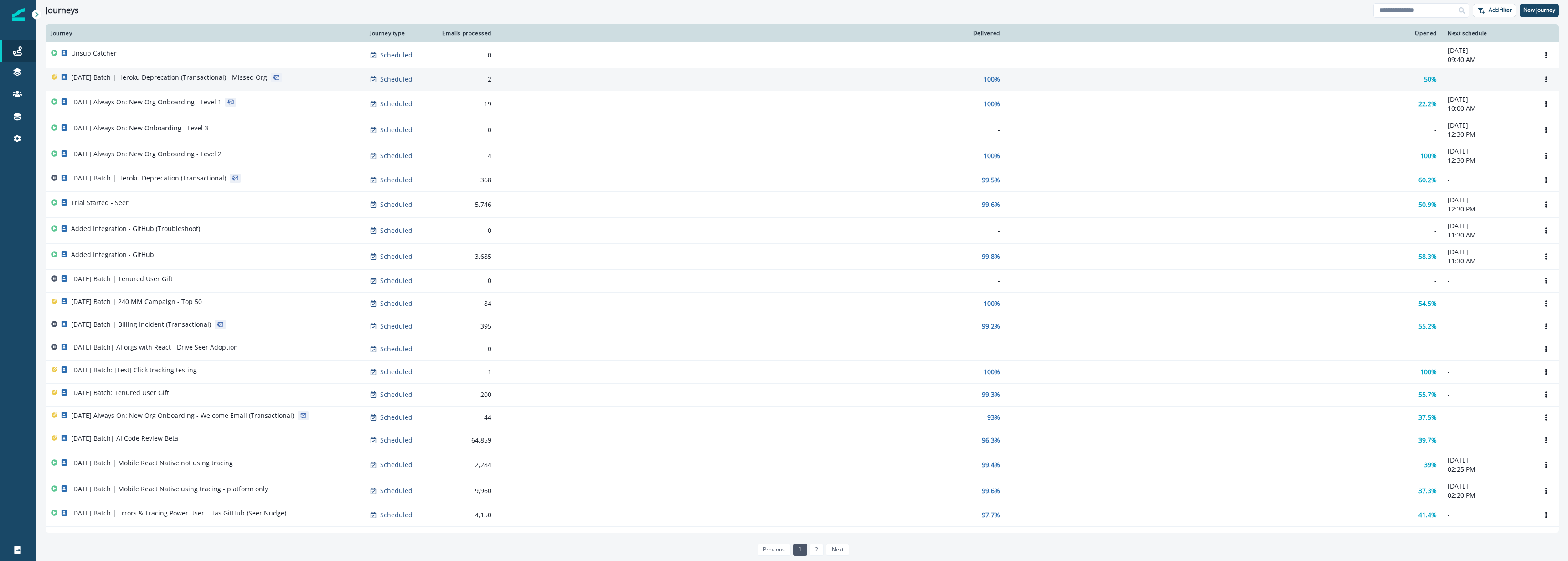
click at [242, 77] on p "[DATE] Batch | Heroku Deprecation (Transactional) - Missed Org" at bounding box center [169, 77] width 196 height 9
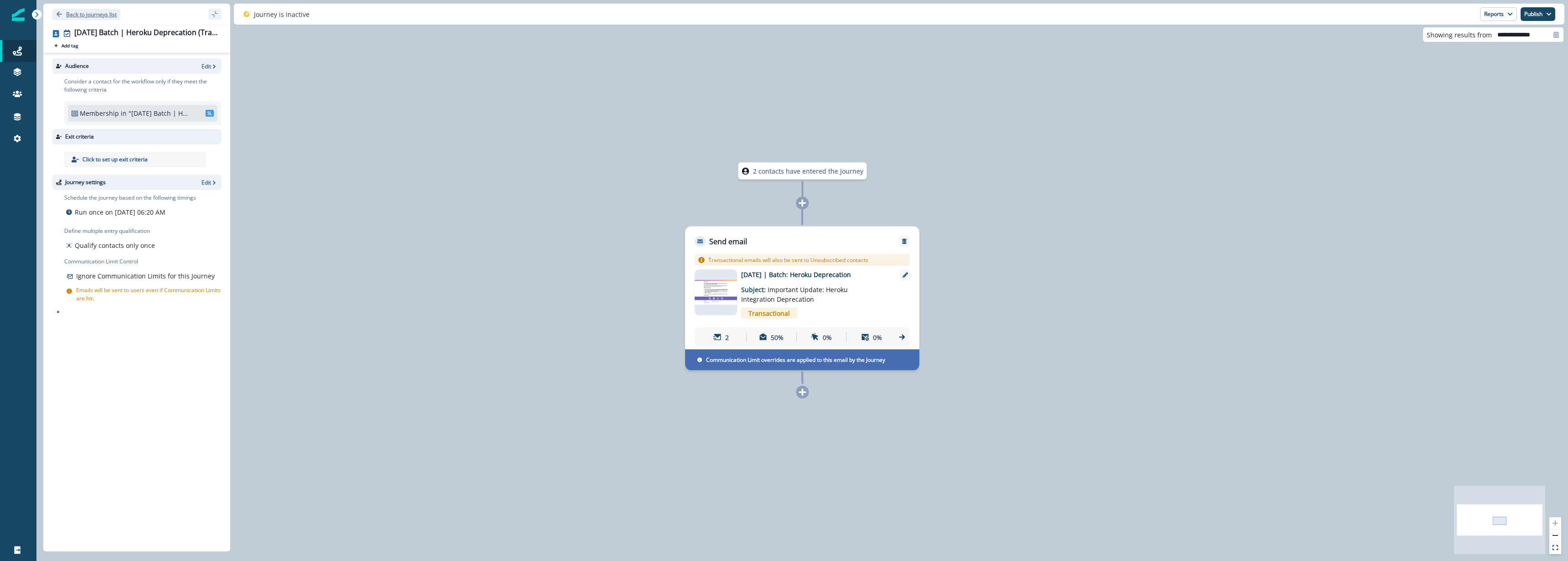
click at [67, 16] on p "Back to journeys list" at bounding box center [91, 14] width 50 height 8
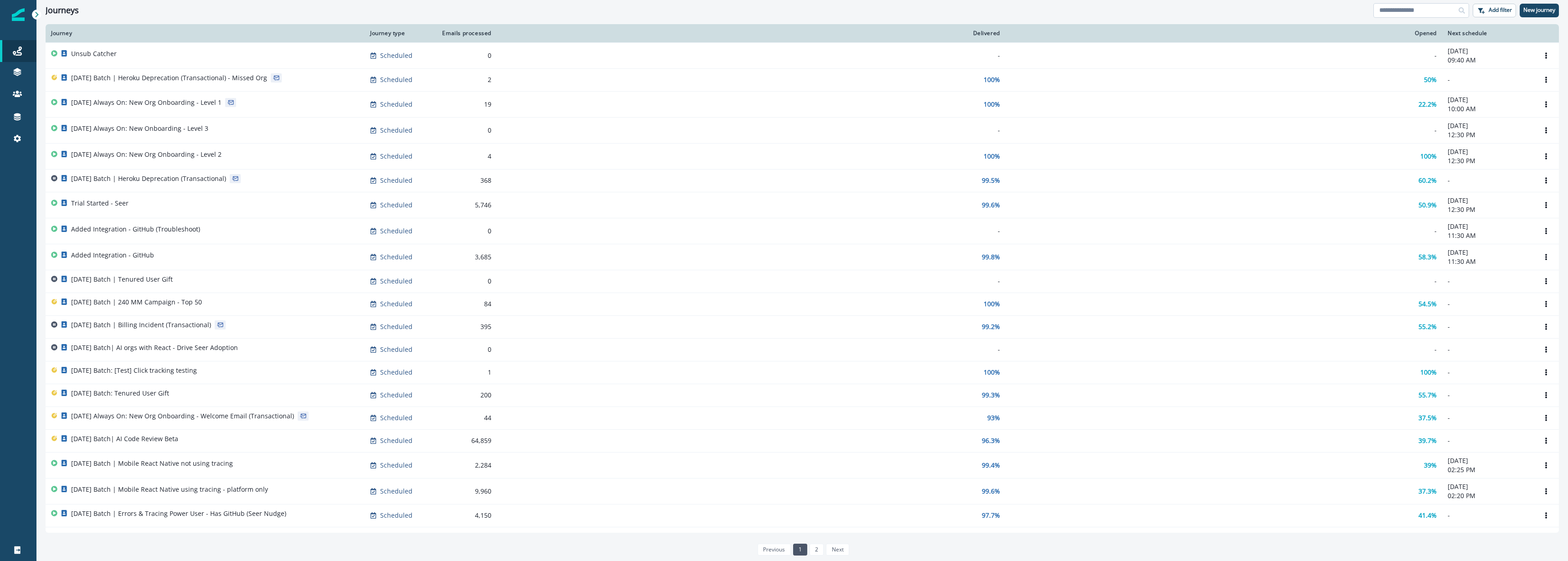
click at [1426, 13] on input at bounding box center [1421, 10] width 96 height 14
type input "****"
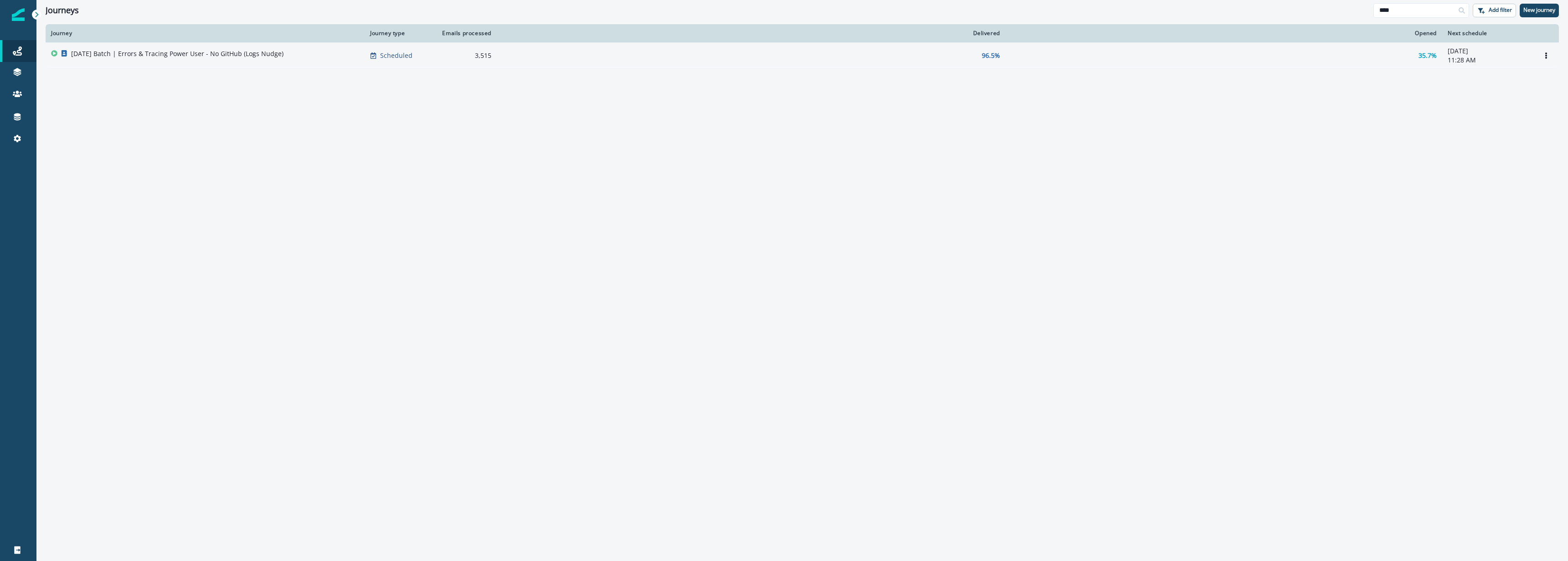
click at [196, 52] on p "[DATE] Batch | Errors & Tracing Power User - No GitHub (Logs Nudge)" at bounding box center [177, 54] width 212 height 9
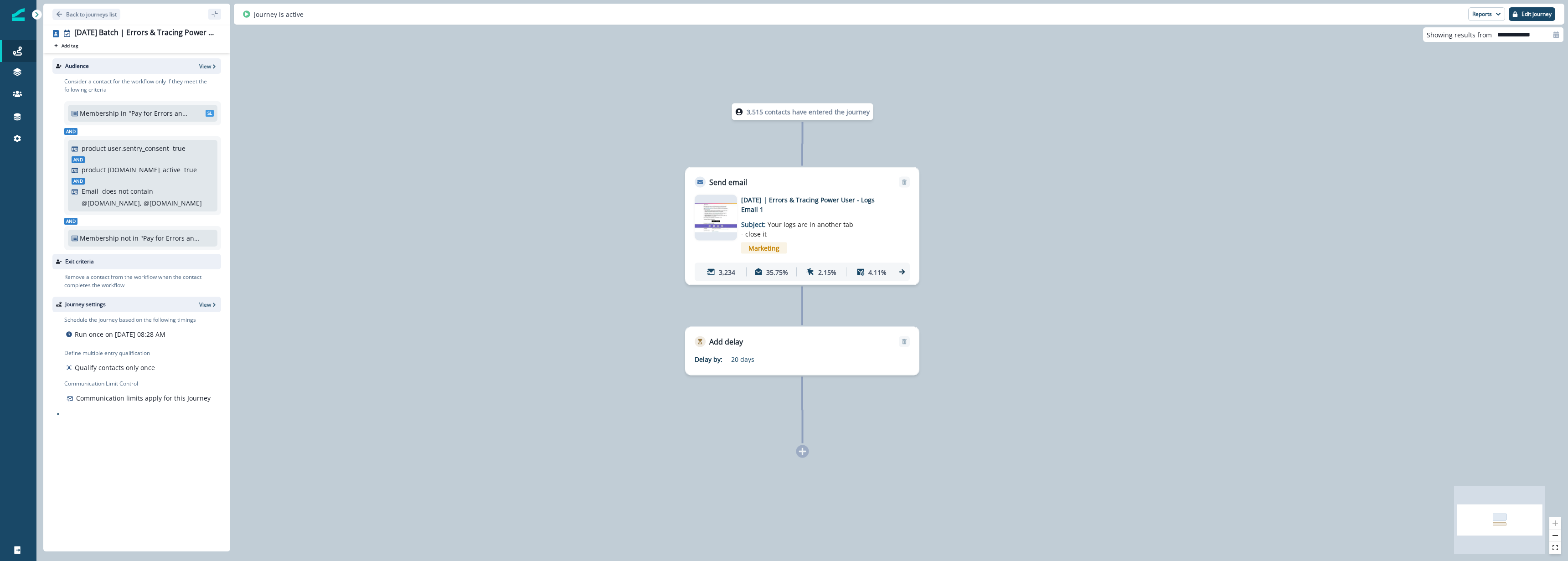
click at [1068, 349] on div "3,515 contacts have entered the journey Send email Email asset changed, journey…" at bounding box center [802, 280] width 1531 height 561
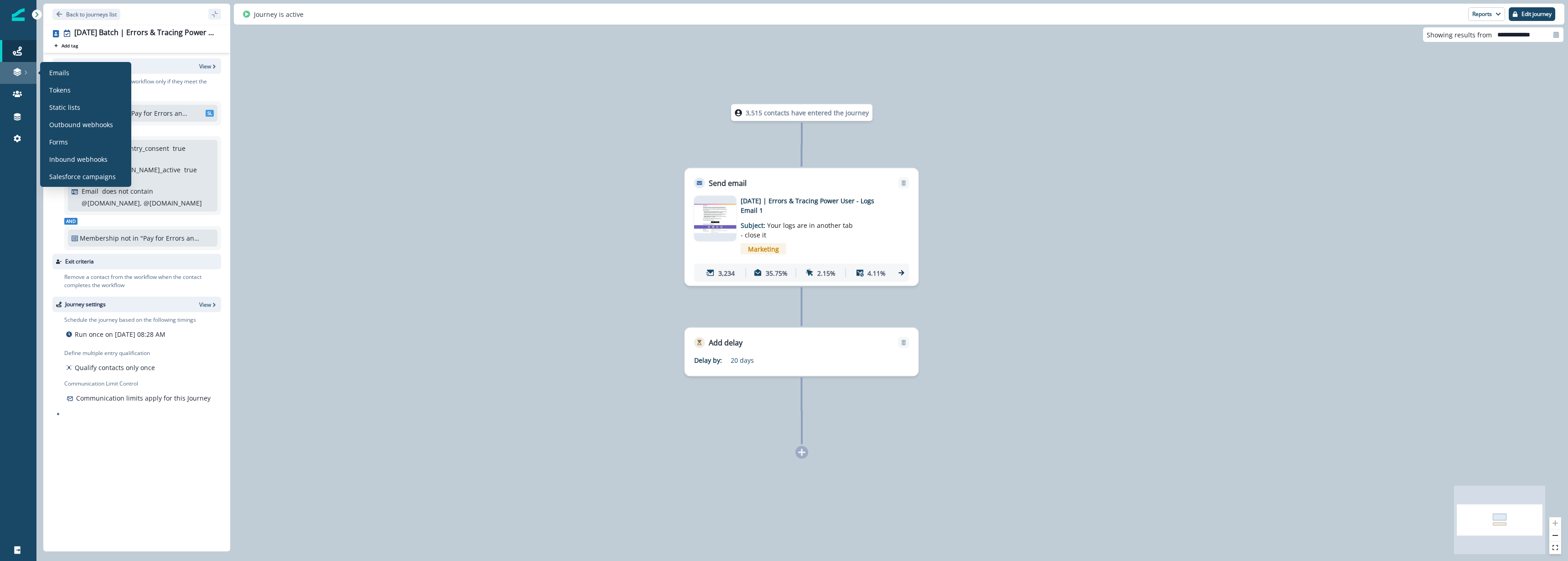
click at [24, 71] on icon at bounding box center [26, 72] width 4 height 4
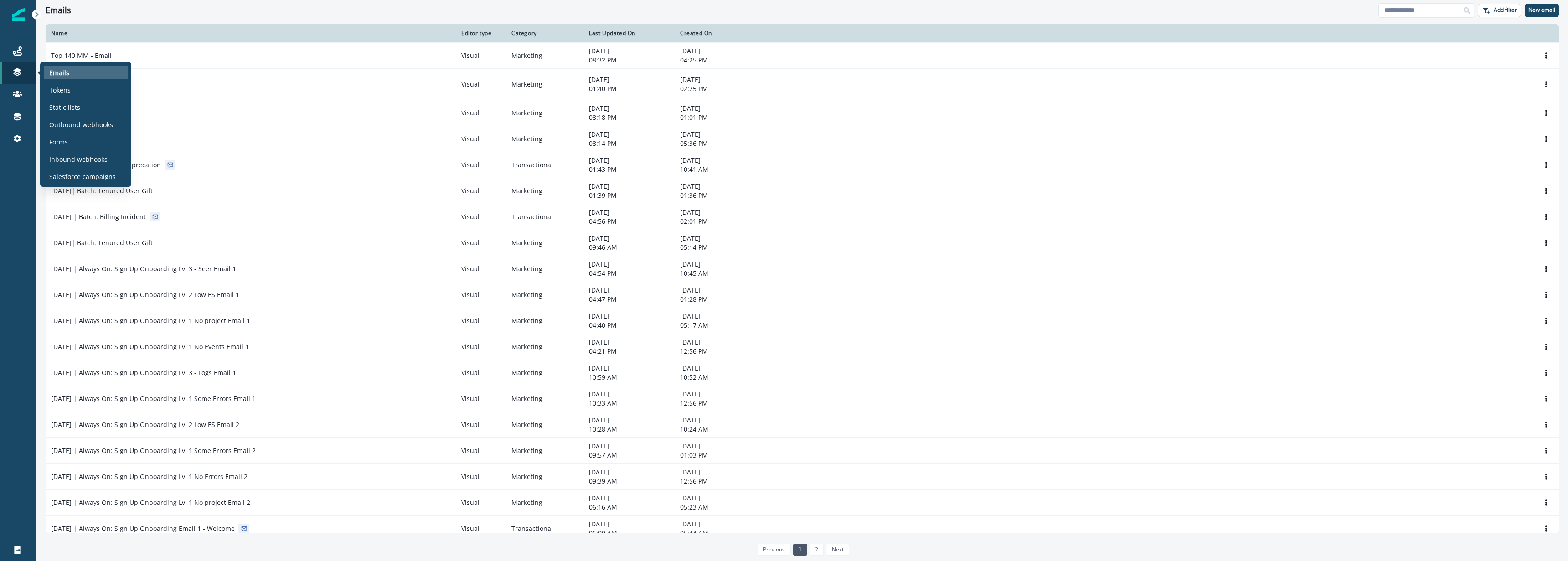
click at [101, 74] on div "Emails" at bounding box center [85, 72] width 84 height 14
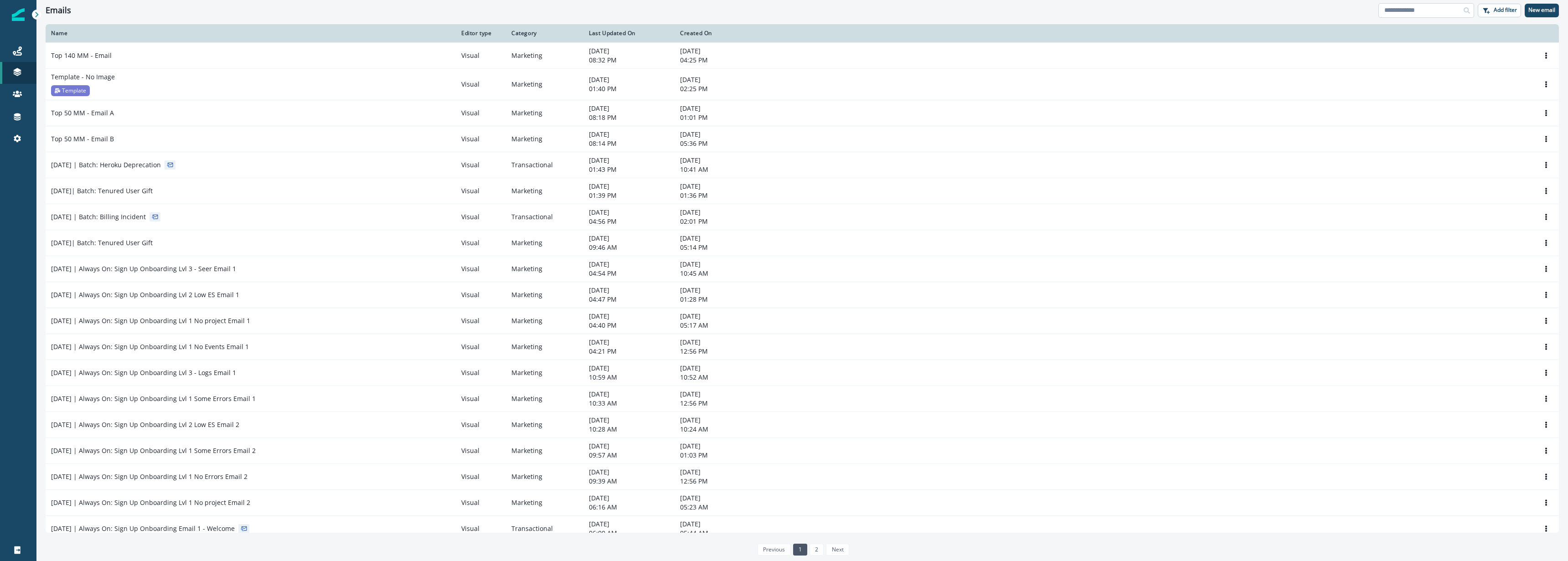
click at [1397, 9] on input at bounding box center [1426, 10] width 96 height 14
type input "****"
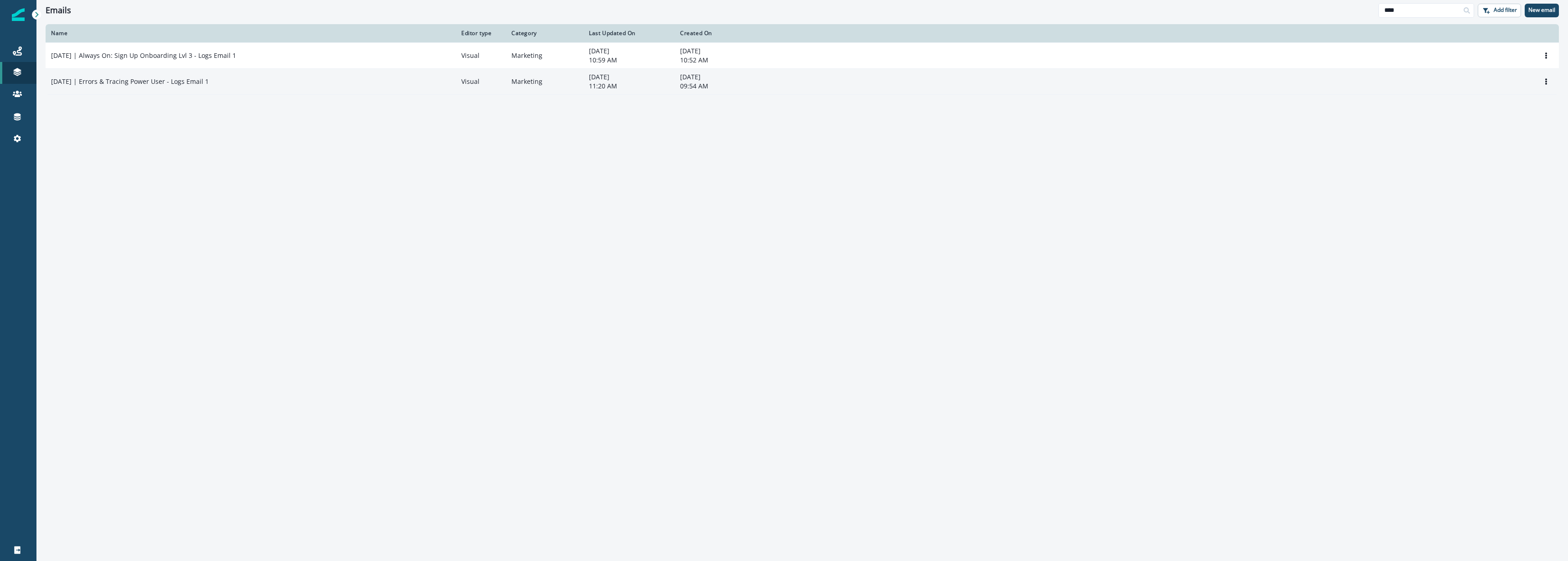
click at [176, 79] on p "2025-09-16 | Errors & Tracing Power User - Logs Email 1" at bounding box center [130, 81] width 157 height 9
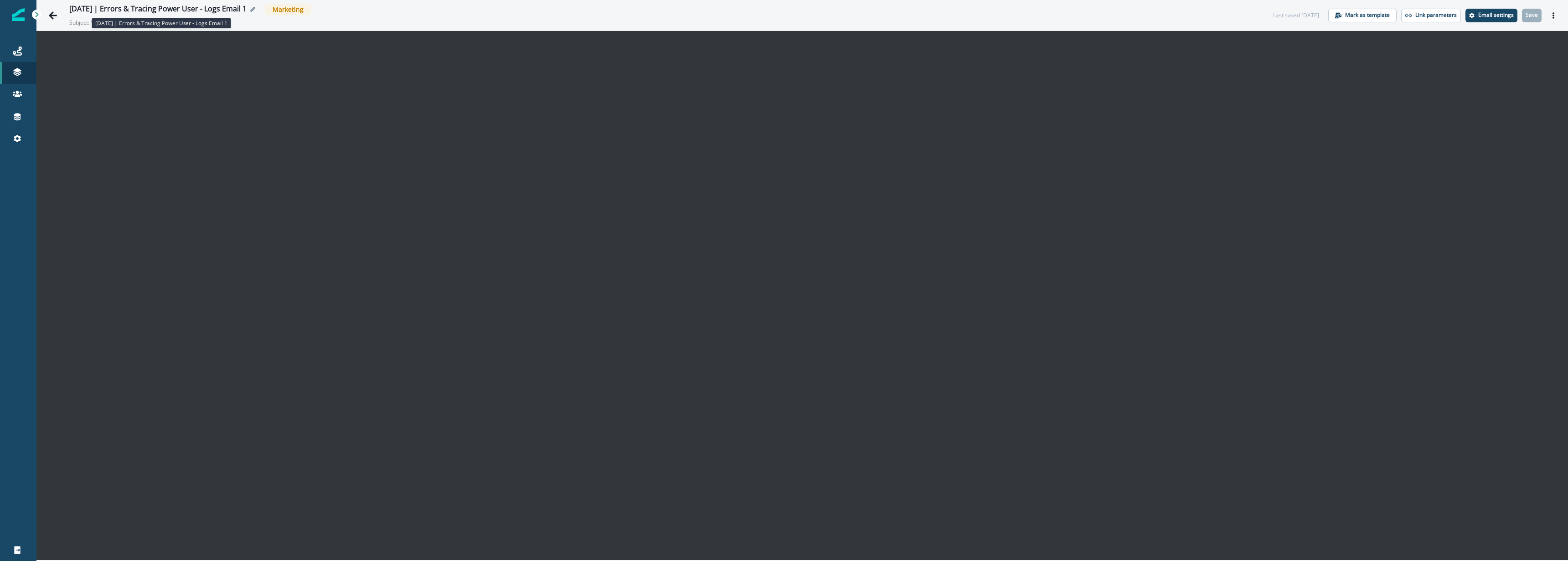
click at [108, 6] on div "2025-09-16 | Errors & Tracing Power User - Logs Email 1" at bounding box center [158, 9] width 178 height 10
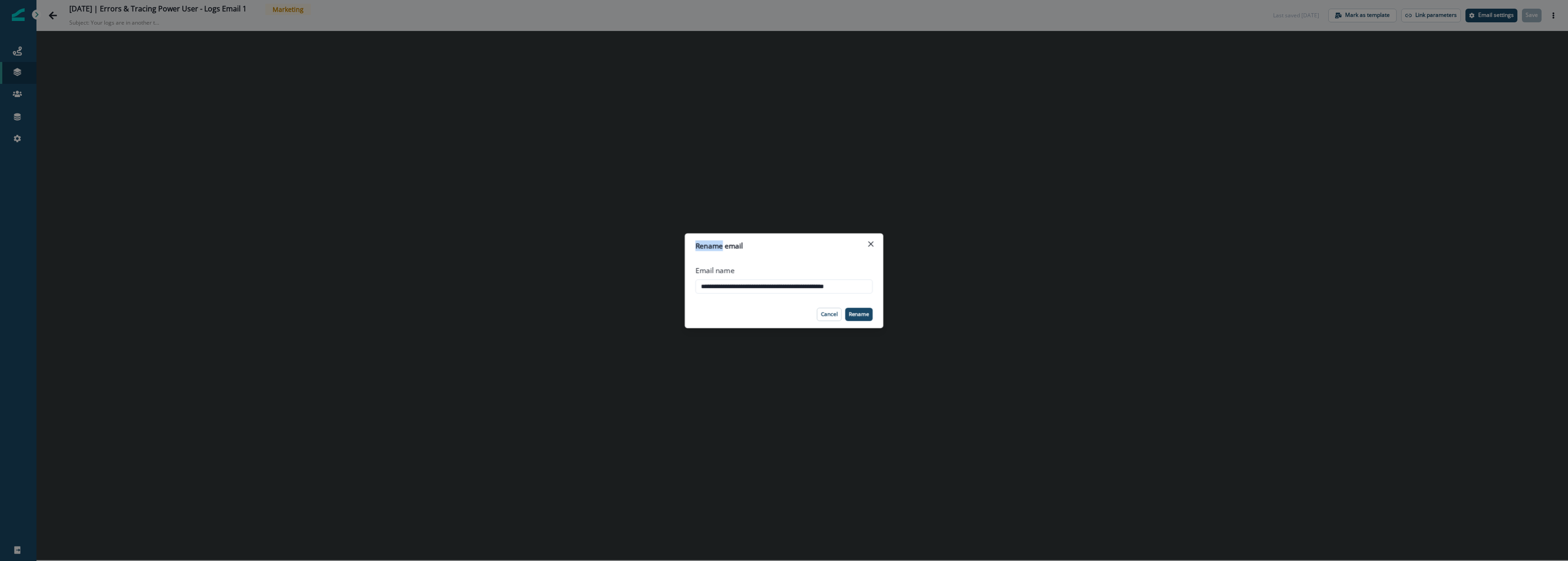
click at [108, 6] on div "**********" at bounding box center [784, 280] width 1568 height 561
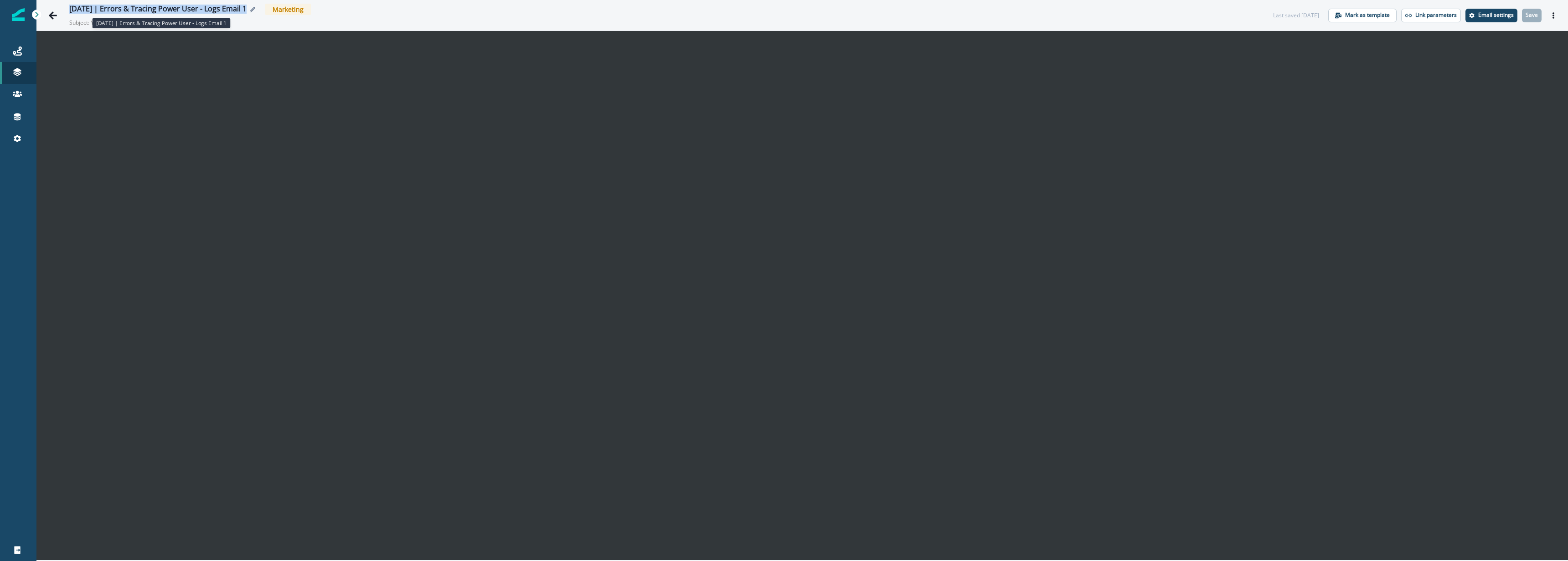
click at [110, 6] on div "2025-09-16 | Errors & Tracing Power User - Logs Email 1" at bounding box center [158, 9] width 178 height 10
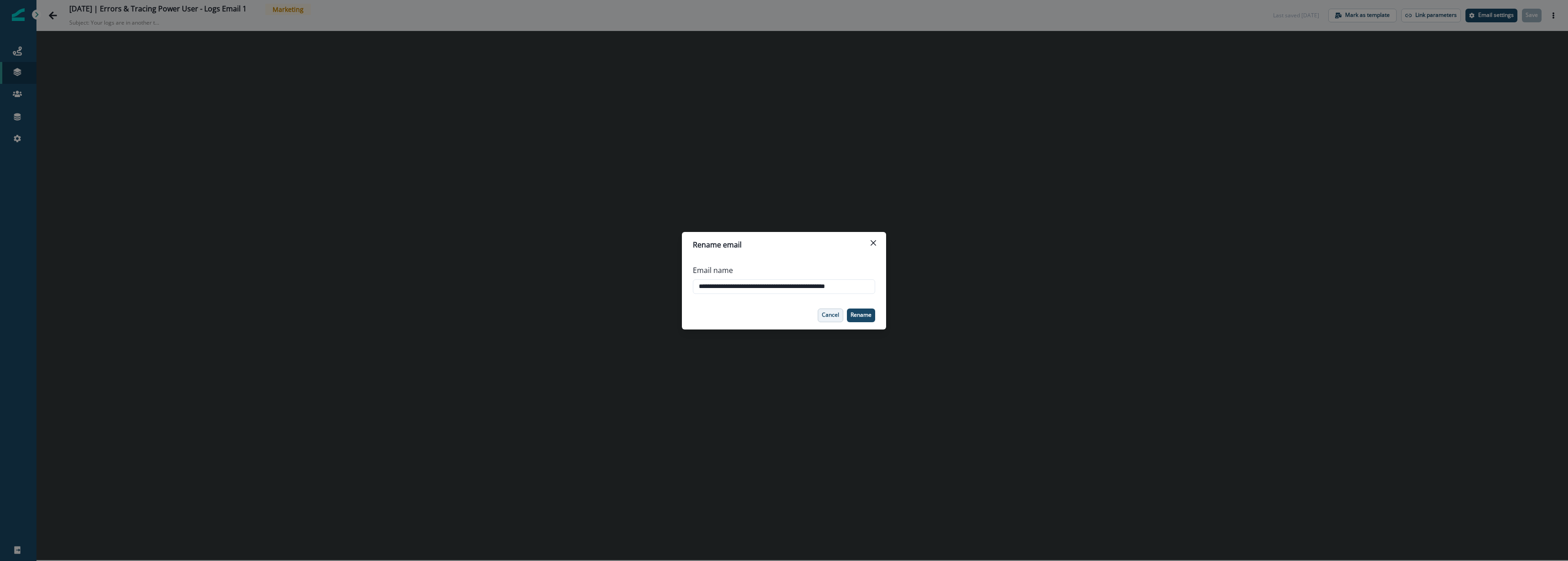
click at [834, 318] on p "Cancel" at bounding box center [831, 315] width 18 height 6
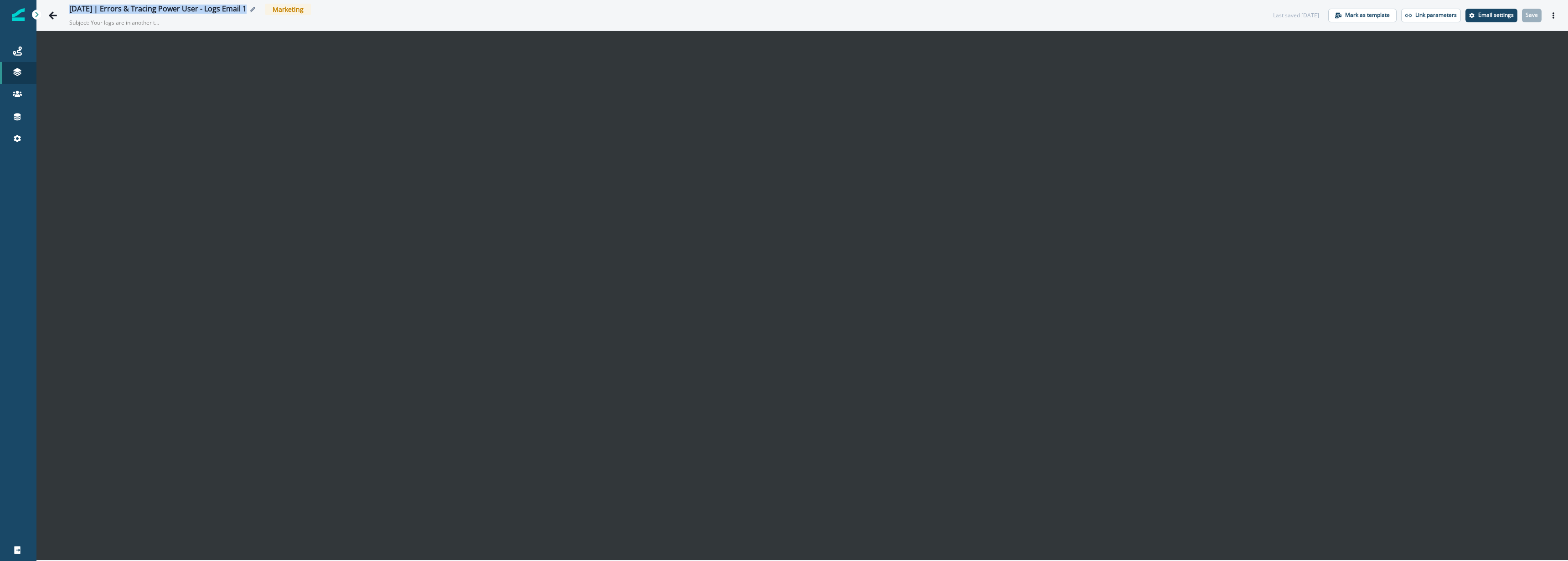
copy div "2025-09-16 | Errors & Tracing Power User - Logs Email 1"
drag, startPoint x: 69, startPoint y: 9, endPoint x: 261, endPoint y: 8, distance: 192.0
click at [261, 8] on div "2025-09-16 | Errors & Tracing Power User - Logs Email 1" at bounding box center [165, 9] width 192 height 10
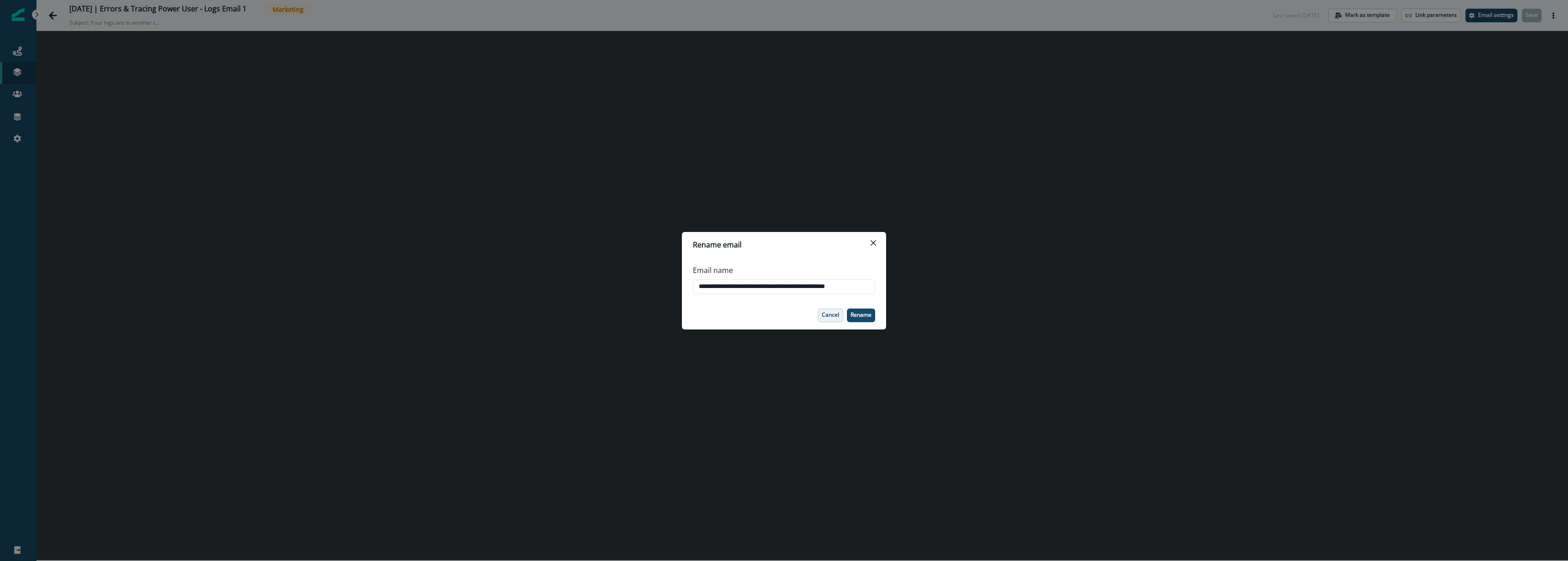
click at [837, 319] on button "Cancel" at bounding box center [831, 315] width 26 height 14
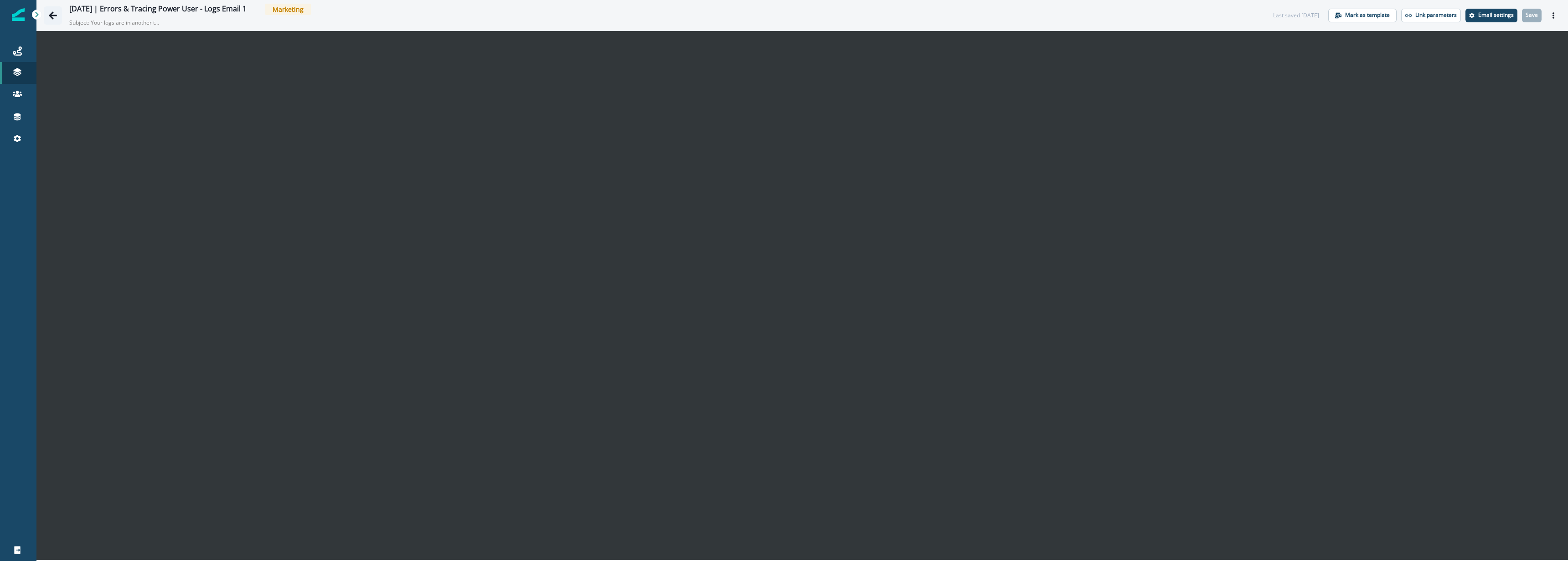
click at [50, 15] on icon "Go back" at bounding box center [52, 15] width 8 height 8
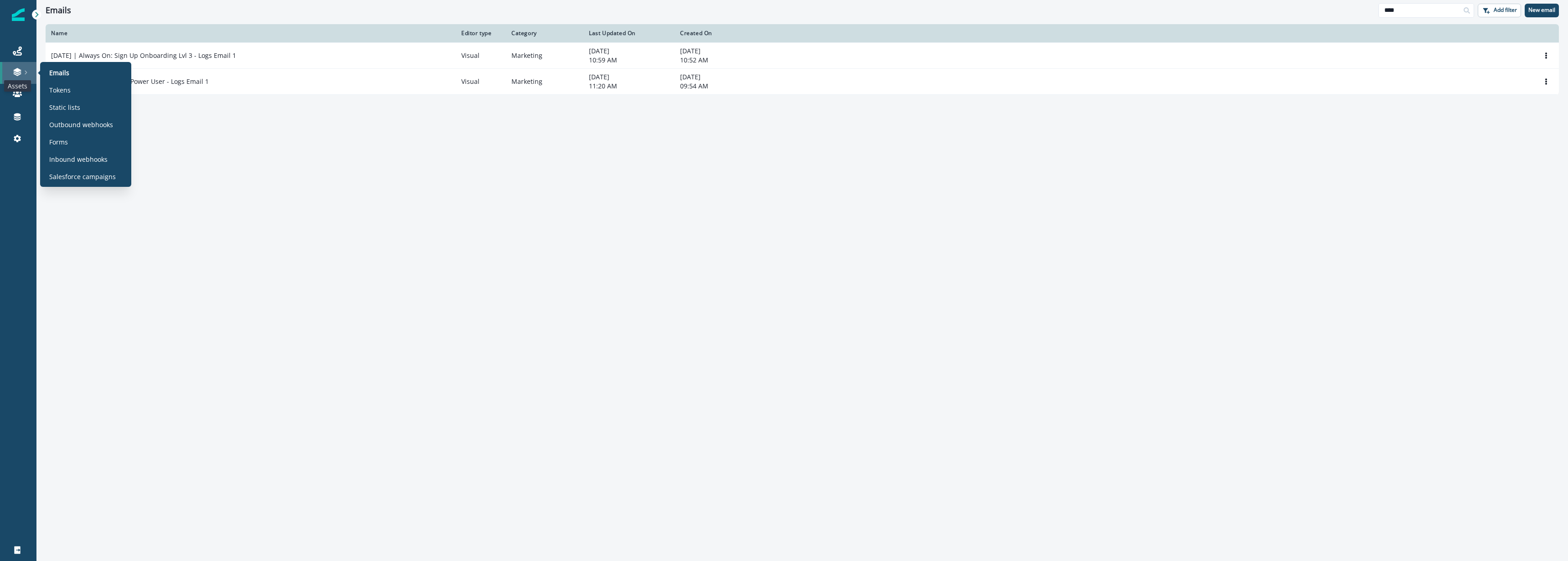
click at [20, 74] on icon at bounding box center [17, 75] width 8 height 3
click at [59, 73] on p "Emails" at bounding box center [59, 72] width 20 height 9
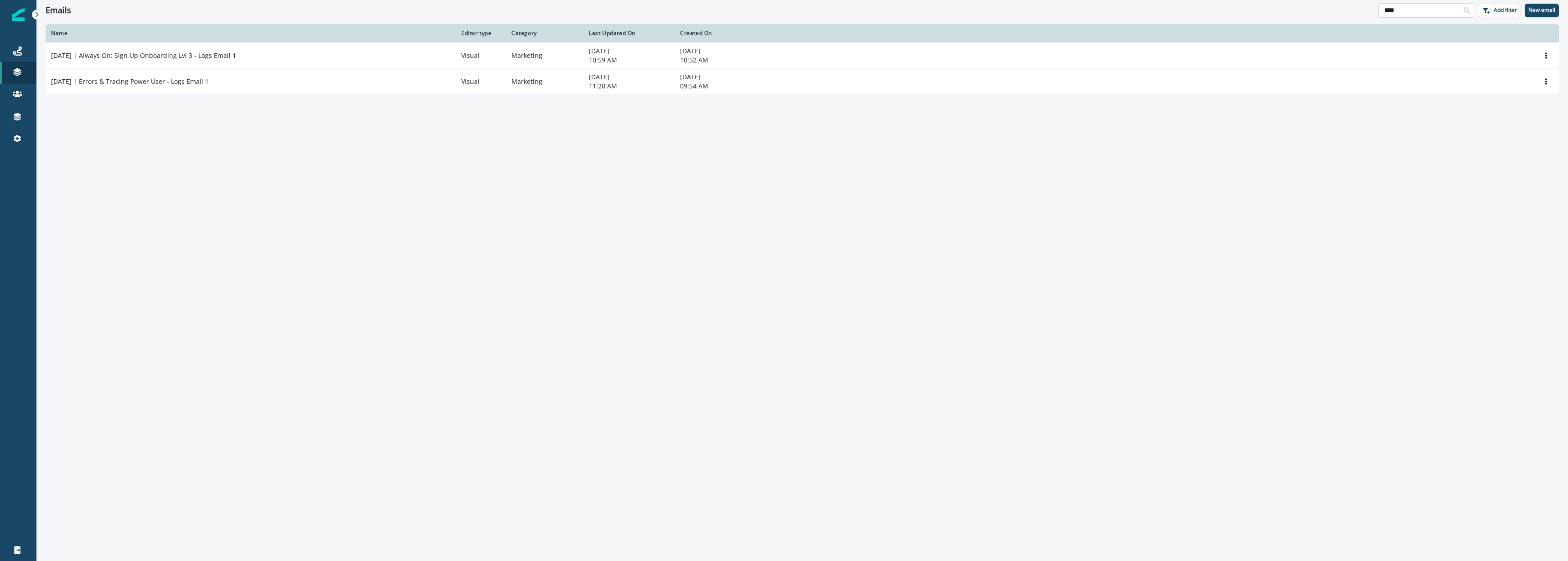
click at [1438, 13] on input "****" at bounding box center [1426, 10] width 96 height 14
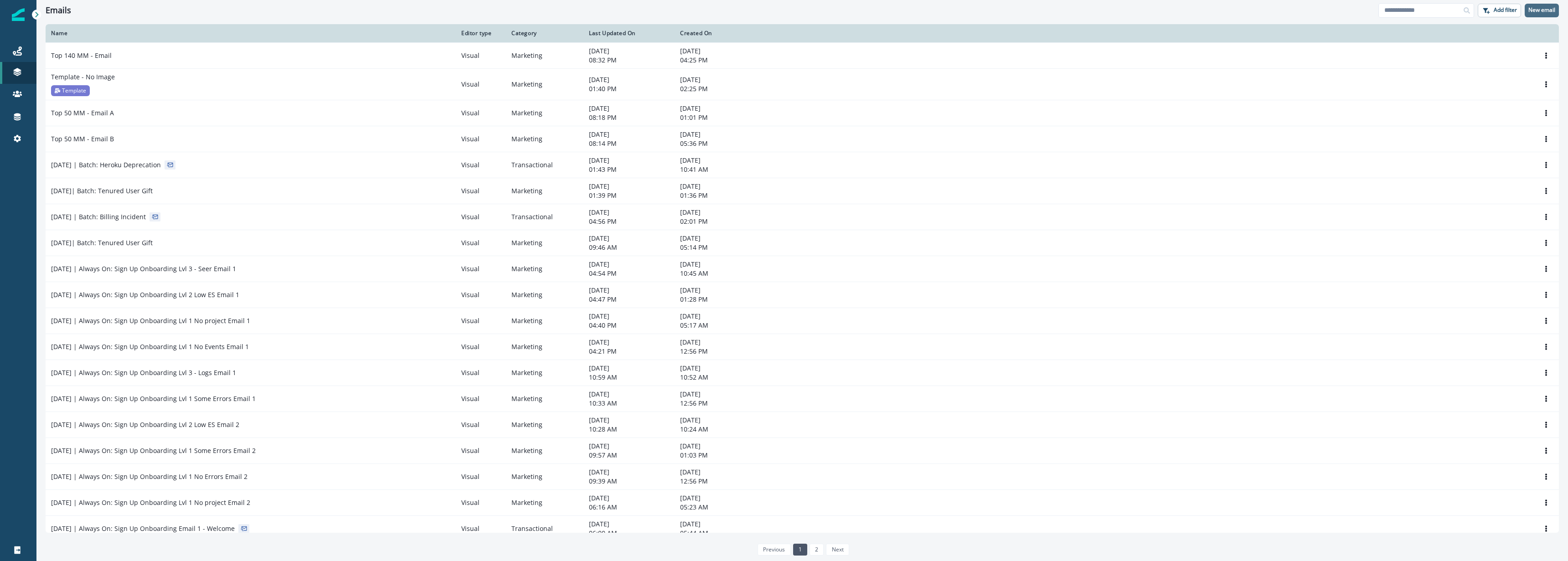
click at [1541, 12] on p "New email" at bounding box center [1542, 10] width 27 height 6
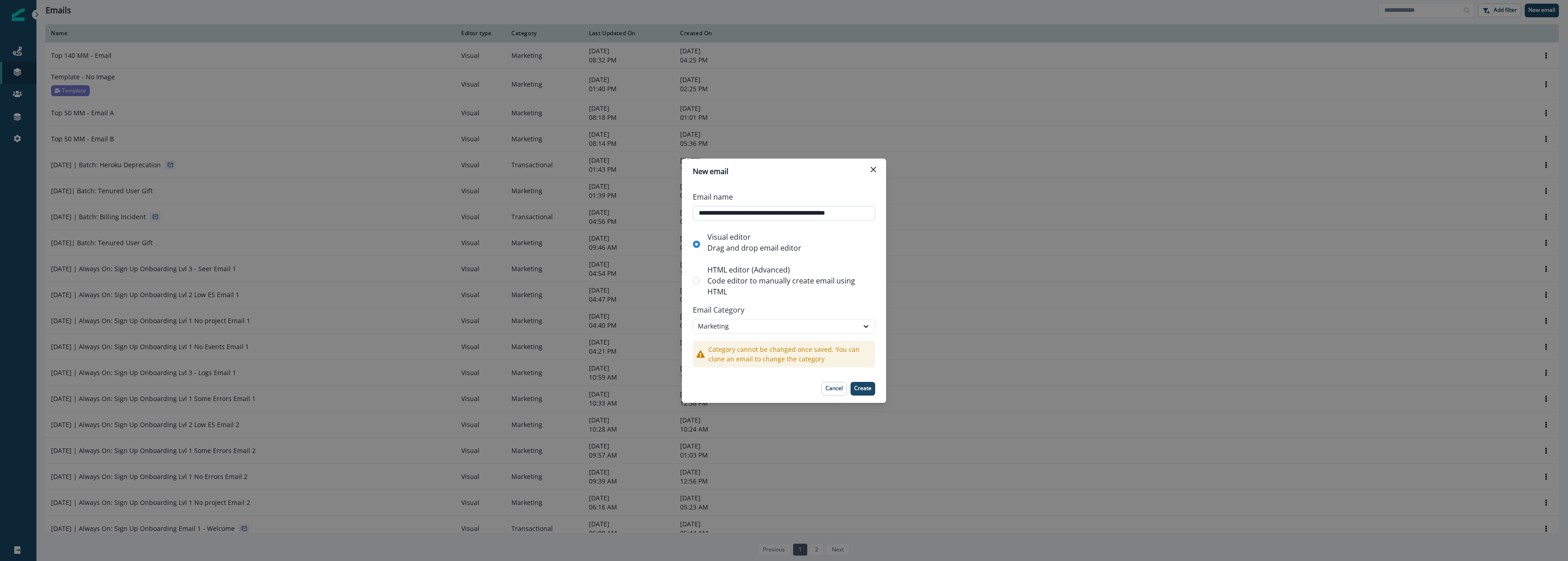
click at [727, 213] on input "**********" at bounding box center [784, 213] width 183 height 14
drag, startPoint x: 727, startPoint y: 213, endPoint x: 737, endPoint y: 212, distance: 10.0
click at [727, 213] on input "**********" at bounding box center [784, 213] width 183 height 14
click at [787, 215] on input "**********" at bounding box center [784, 213] width 183 height 14
click at [768, 215] on input "**********" at bounding box center [784, 213] width 183 height 14
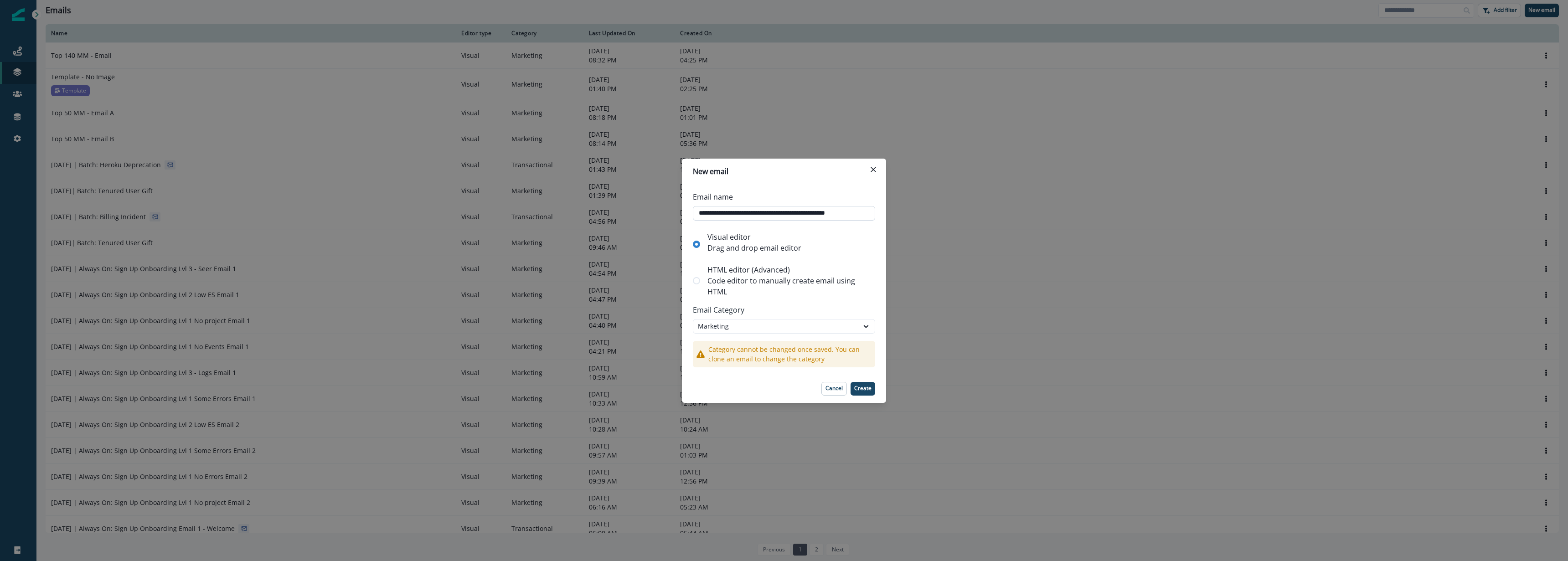
drag, startPoint x: 768, startPoint y: 215, endPoint x: 832, endPoint y: 214, distance: 64.0
click at [857, 212] on body "A newer version of Inflection.io is available. Refresh your page to load the la…" at bounding box center [784, 280] width 1568 height 561
click at [832, 214] on input "**********" at bounding box center [784, 213] width 183 height 14
click at [832, 214] on input "**********" at bounding box center [784, 213] width 183 height 14
drag, startPoint x: 832, startPoint y: 214, endPoint x: 865, endPoint y: 215, distance: 33.0
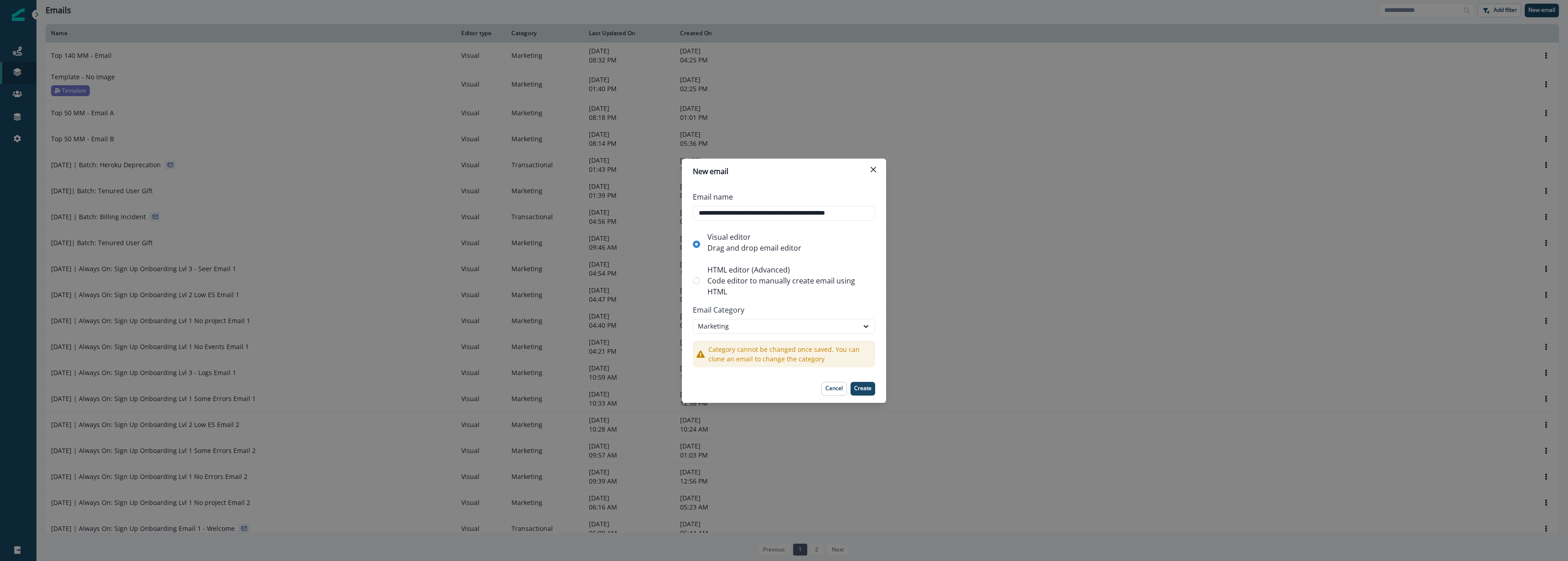
click at [865, 215] on body "A newer version of Inflection.io is available. Refresh your page to load the la…" at bounding box center [784, 280] width 1568 height 561
click at [844, 186] on div "**********" at bounding box center [784, 279] width 204 height 191
drag, startPoint x: 862, startPoint y: 212, endPoint x: 869, endPoint y: 210, distance: 7.3
click at [869, 210] on body "A newer version of Inflection.io is available. Refresh your page to load the la…" at bounding box center [784, 280] width 1568 height 561
type input "**********"
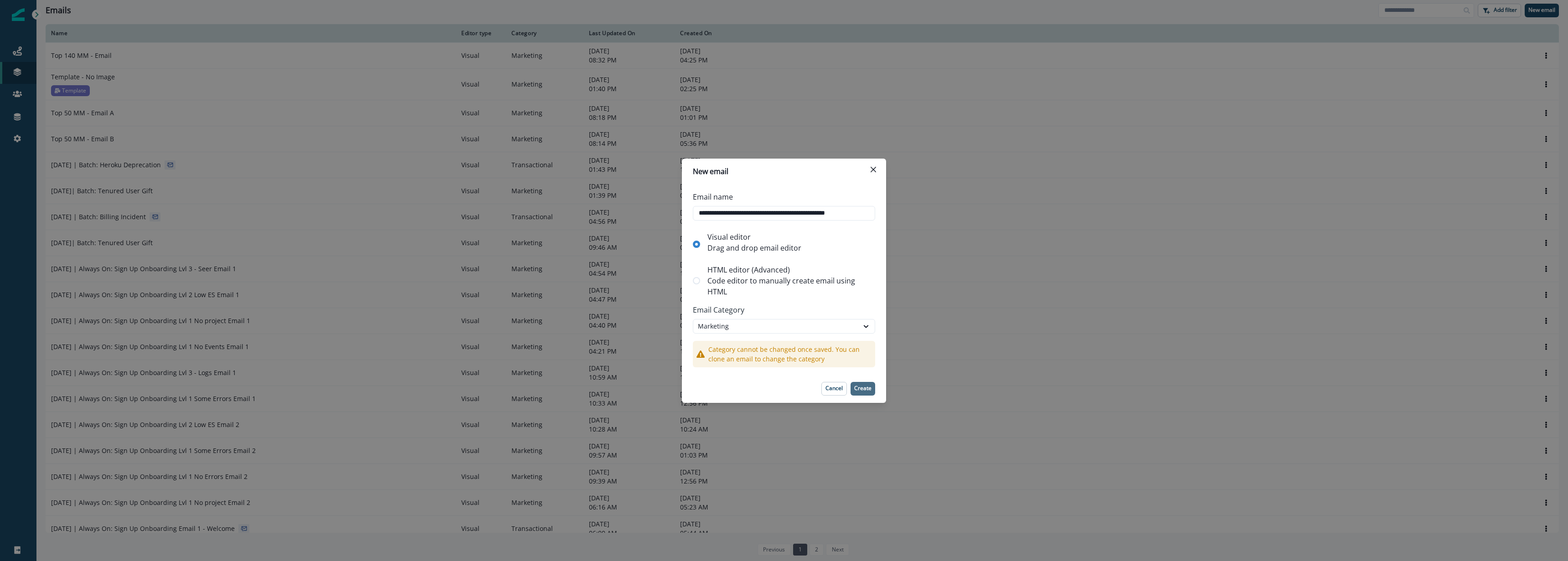
click at [868, 385] on p "Create" at bounding box center [863, 388] width 18 height 6
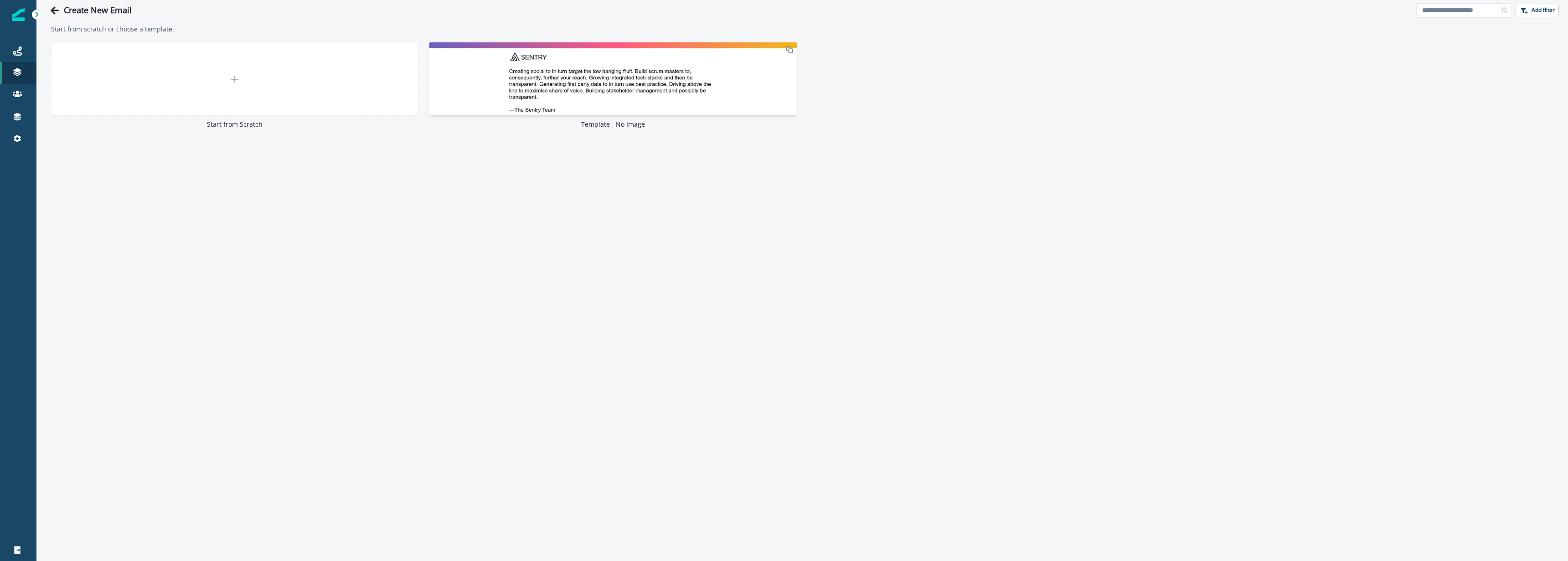
click at [602, 94] on img at bounding box center [613, 125] width 367 height 166
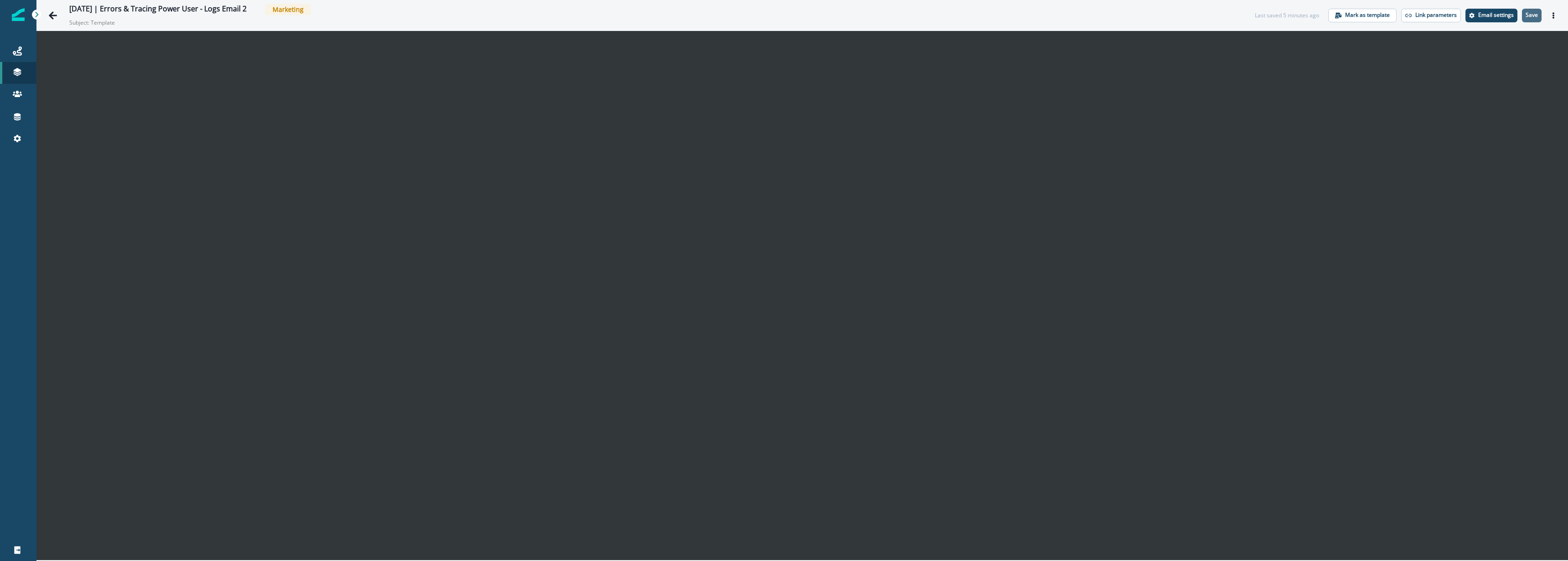
click at [1538, 14] on button "Save" at bounding box center [1531, 16] width 20 height 14
click at [1537, 19] on button "Save" at bounding box center [1531, 16] width 20 height 14
click at [1533, 12] on p "Save" at bounding box center [1532, 15] width 13 height 6
drag, startPoint x: 1555, startPoint y: 13, endPoint x: 1525, endPoint y: 31, distance: 35.0
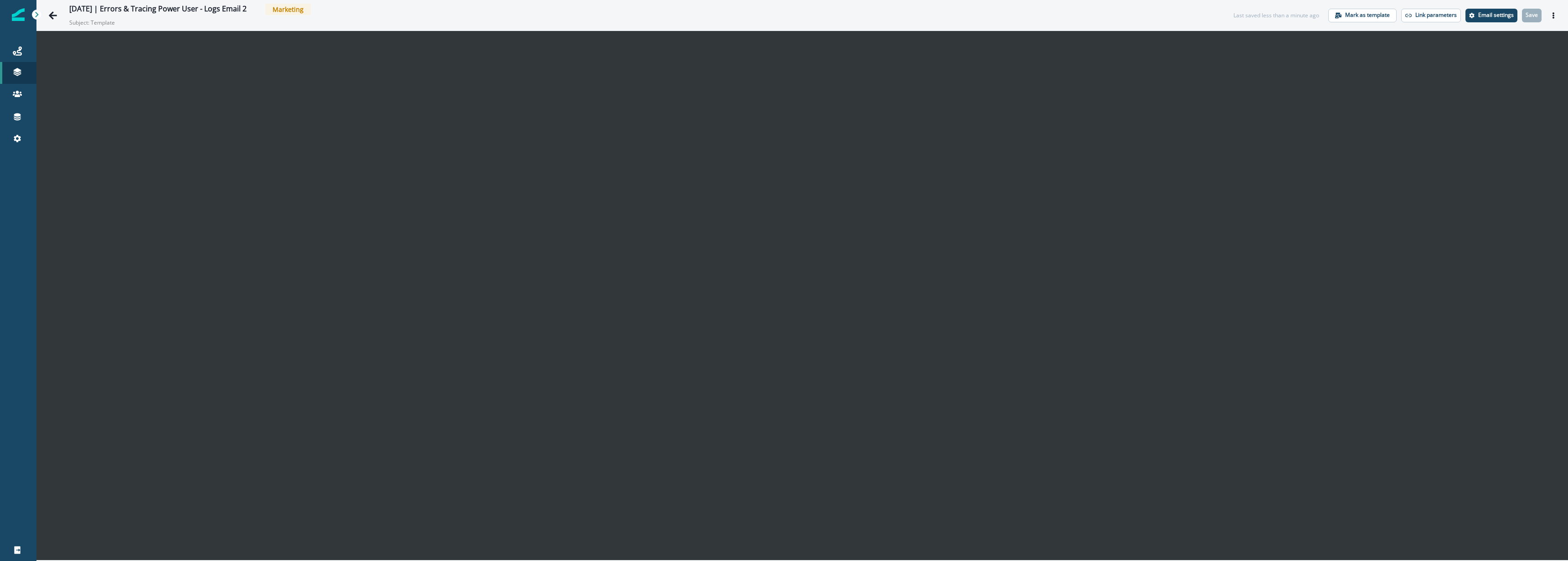
click at [1555, 13] on icon "Actions" at bounding box center [1554, 16] width 6 height 6
click at [1494, 42] on button "Preview" at bounding box center [1509, 38] width 101 height 16
click at [48, 18] on icon "Go back" at bounding box center [53, 15] width 9 height 9
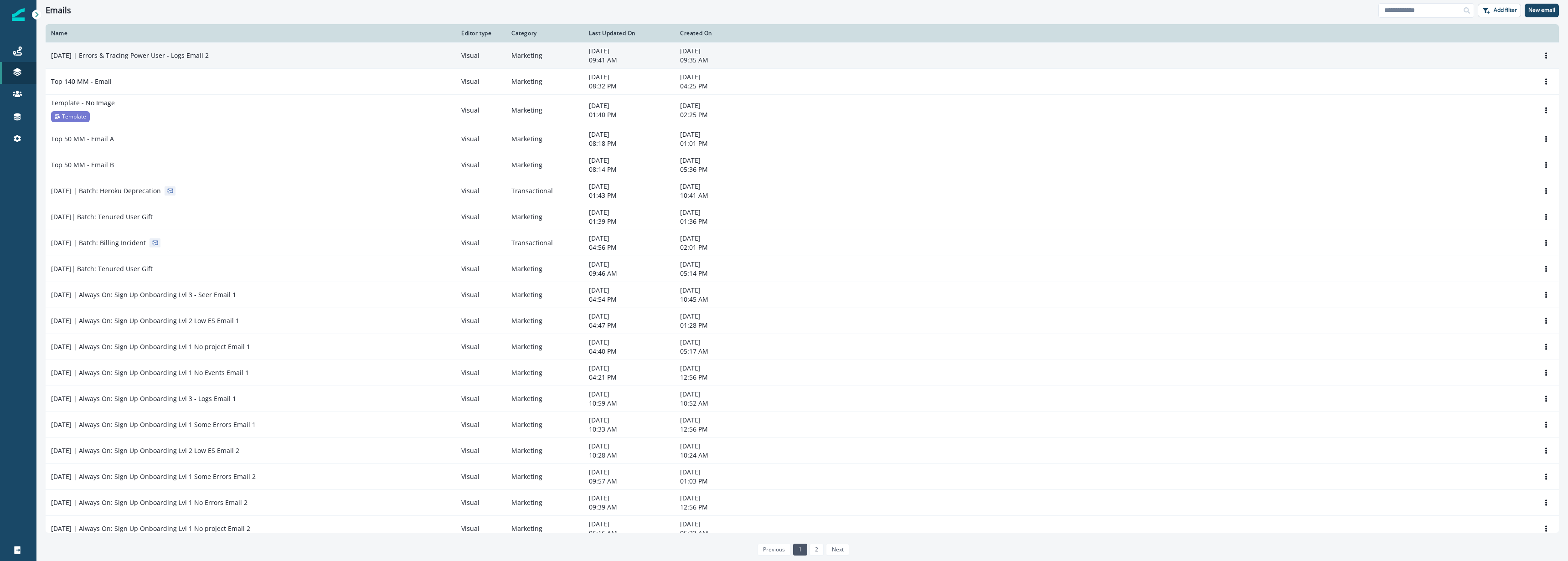
click at [162, 56] on p "2025-10-01 | Errors & Tracing Power User - Logs Email 2" at bounding box center [130, 55] width 157 height 9
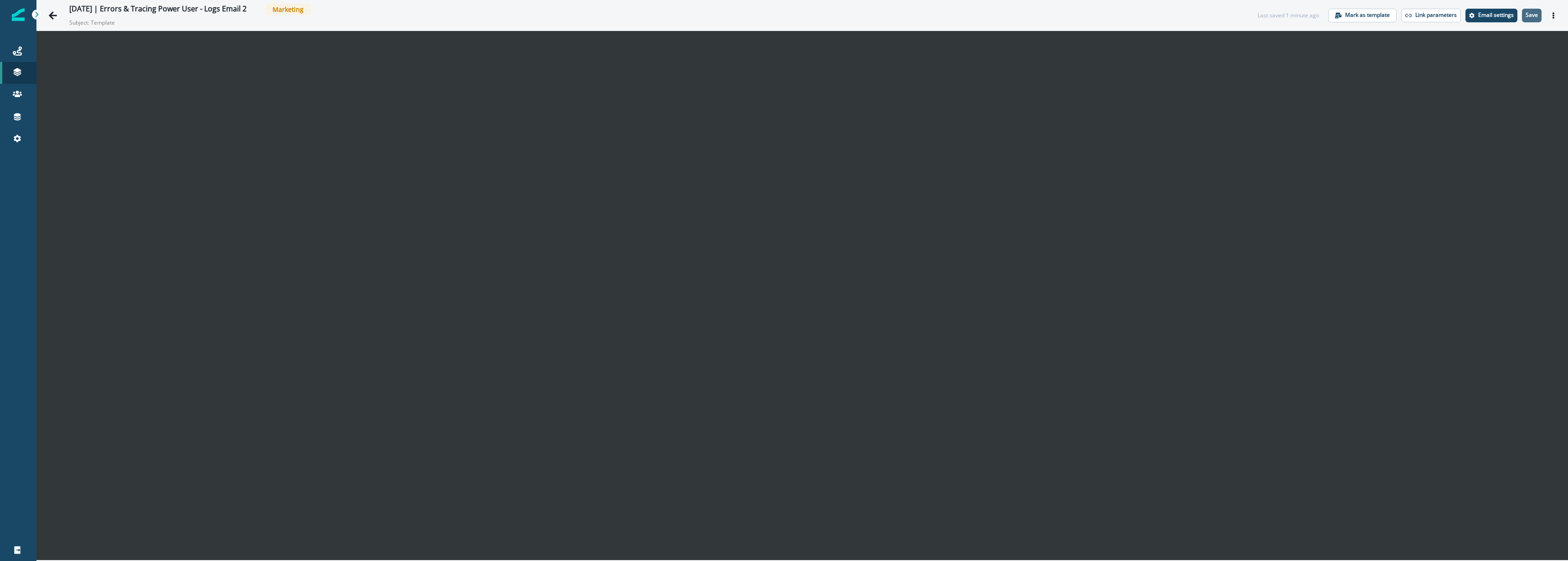
click at [1533, 12] on p "Save" at bounding box center [1532, 15] width 13 height 6
click at [1500, 16] on p "Email settings" at bounding box center [1496, 15] width 35 height 6
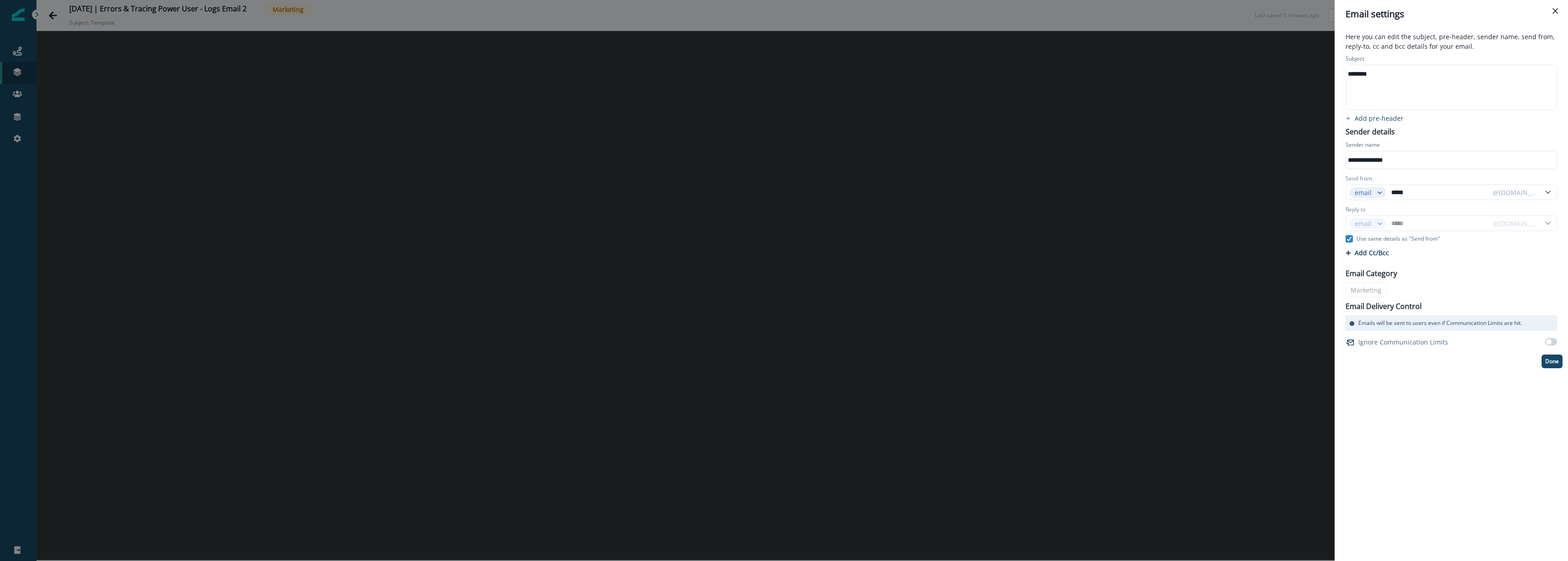
click at [731, 116] on div "**********" at bounding box center [784, 280] width 1568 height 561
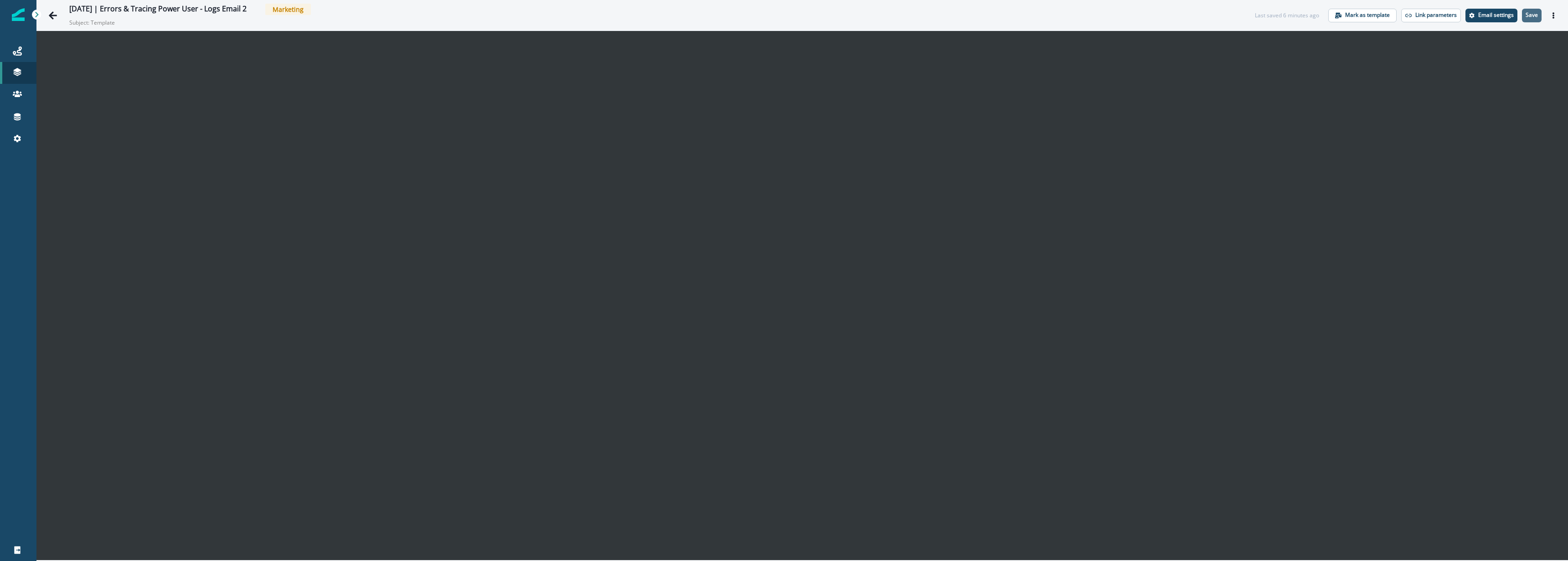
click at [1533, 14] on p "Save" at bounding box center [1532, 15] width 13 height 6
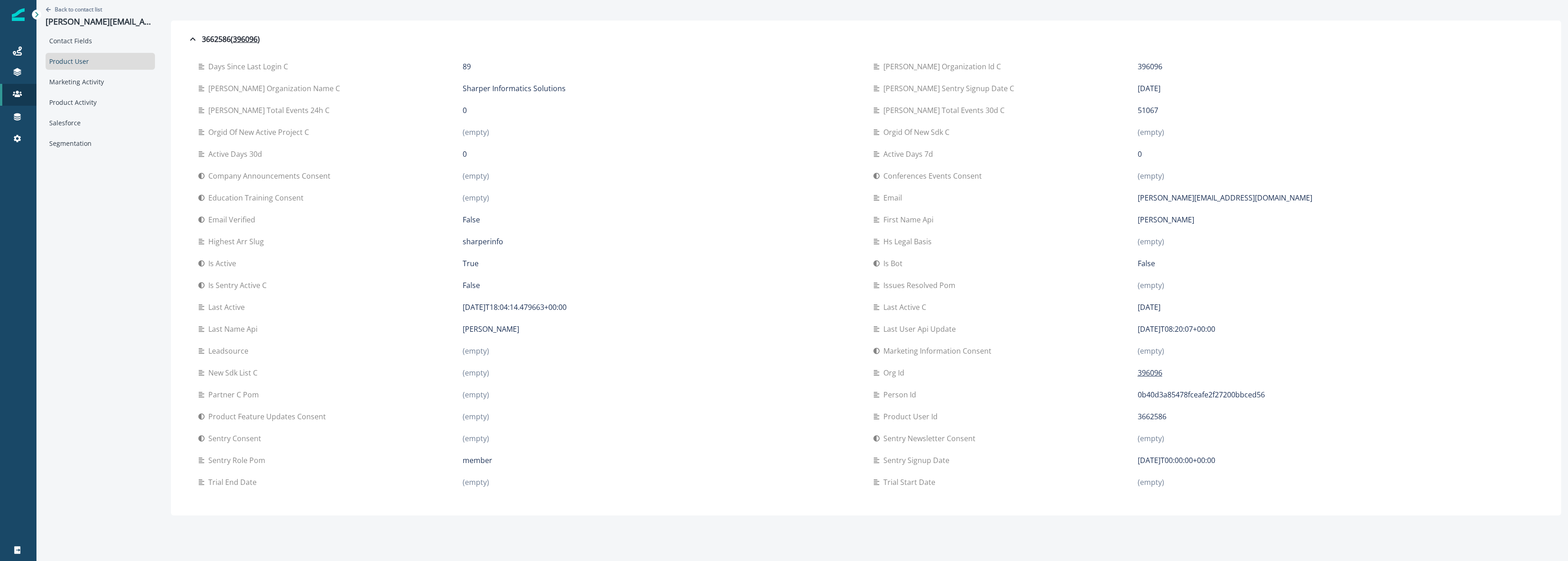
click at [18, 47] on icon at bounding box center [17, 51] width 9 height 9
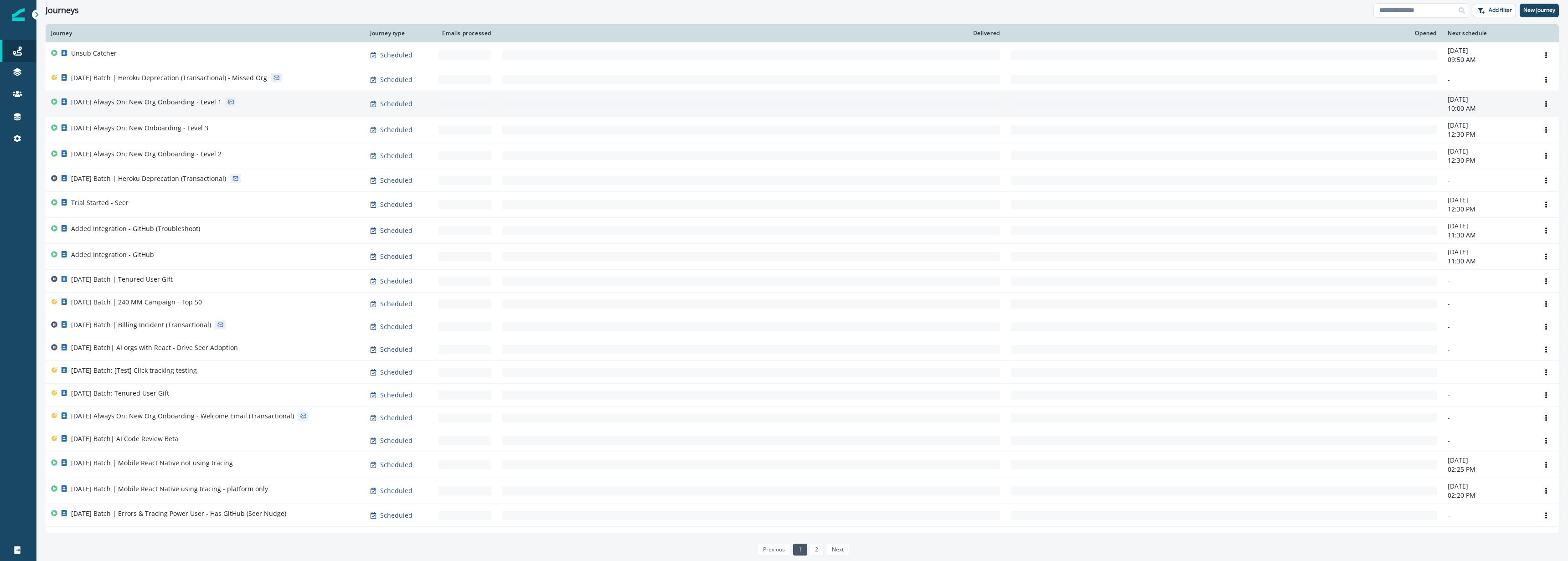
click at [337, 93] on td "[DATE] Always On: New Org Onboarding - Level 1" at bounding box center [205, 104] width 319 height 26
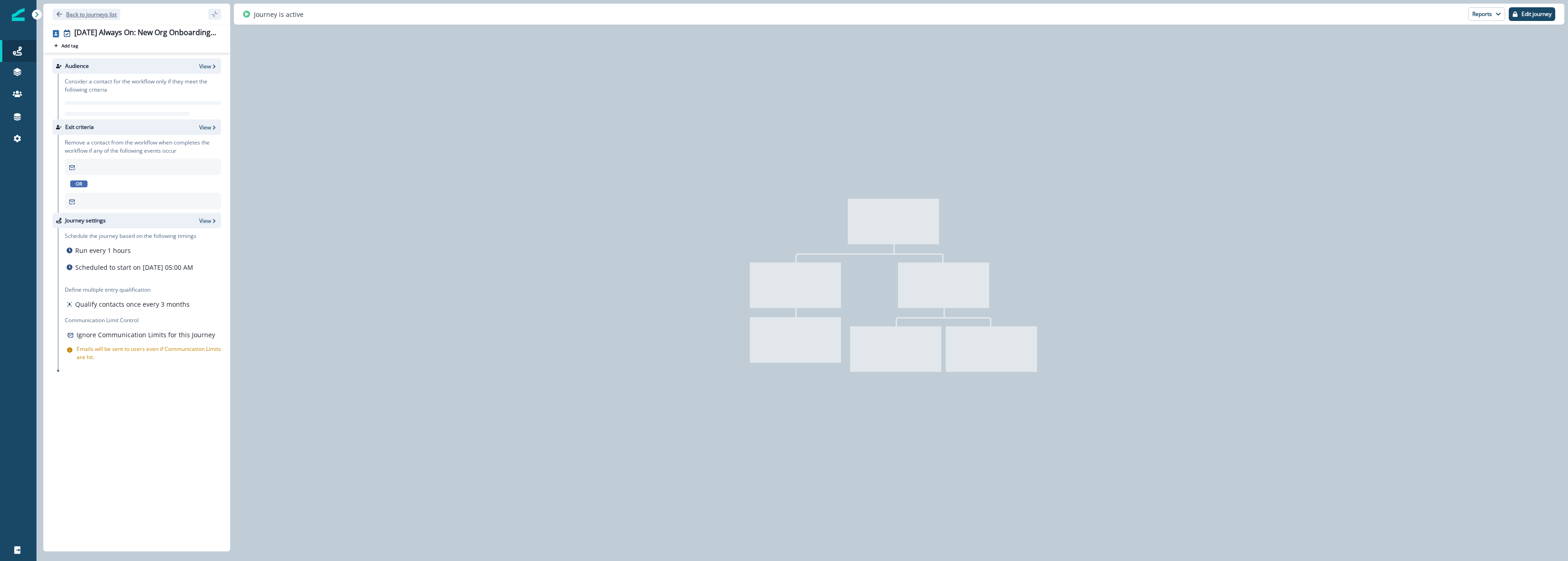
click at [63, 14] on button "Back to journeys list" at bounding box center [86, 14] width 68 height 11
